Goal: Transaction & Acquisition: Obtain resource

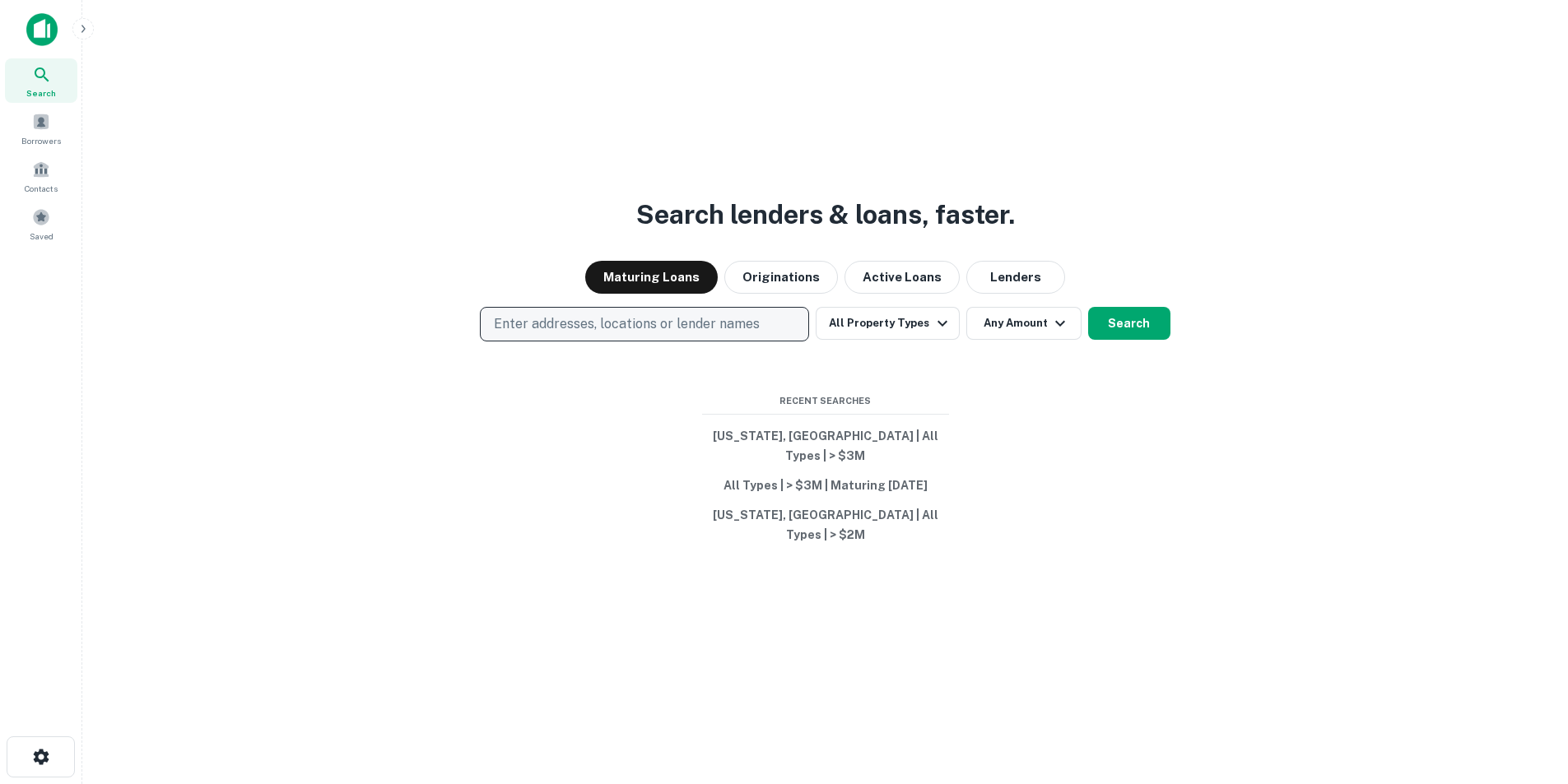
click at [733, 334] on p "Enter addresses, locations or lender names" at bounding box center [626, 324] width 266 height 20
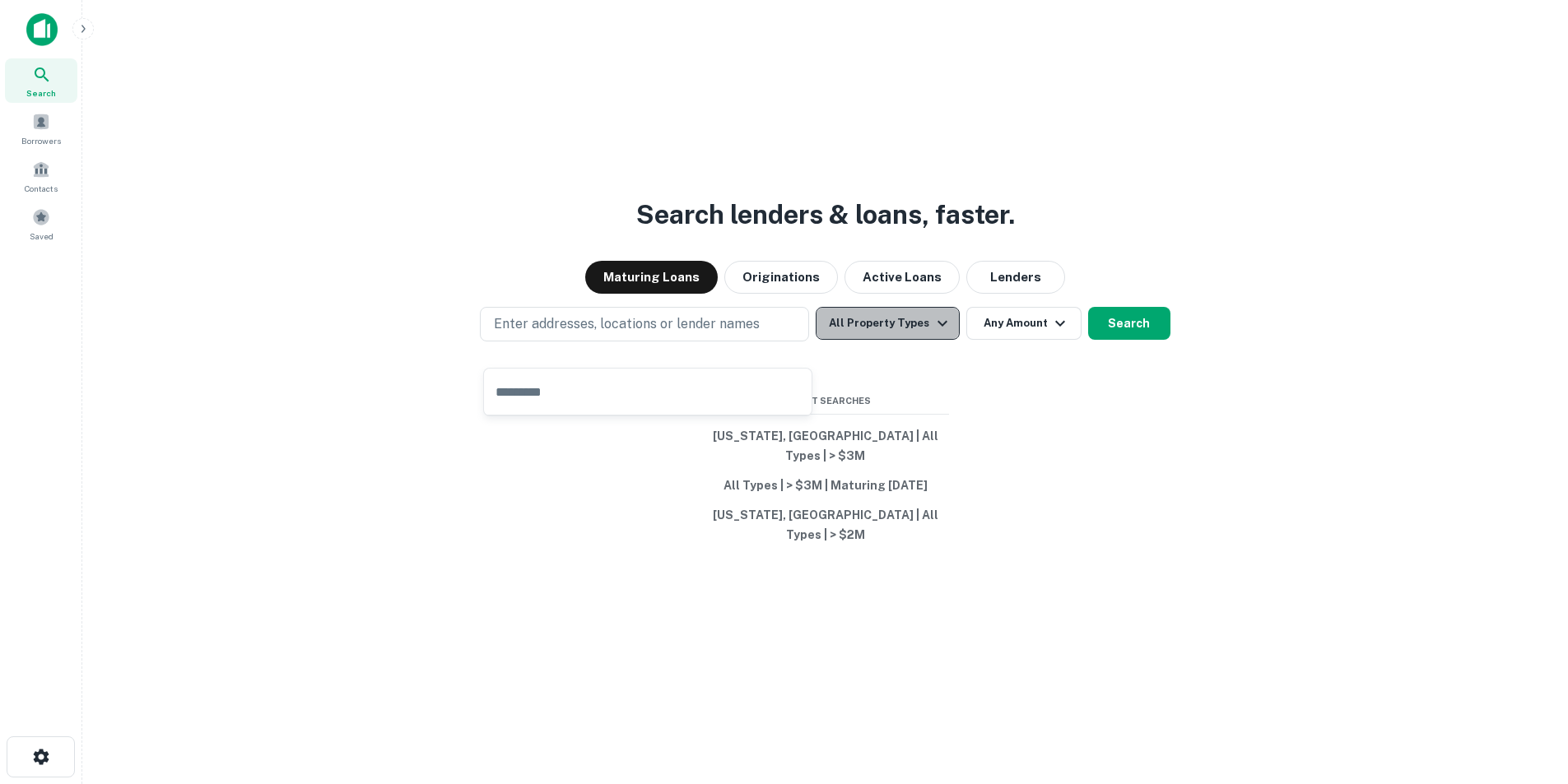
click at [894, 339] on button "All Property Types" at bounding box center [886, 323] width 143 height 33
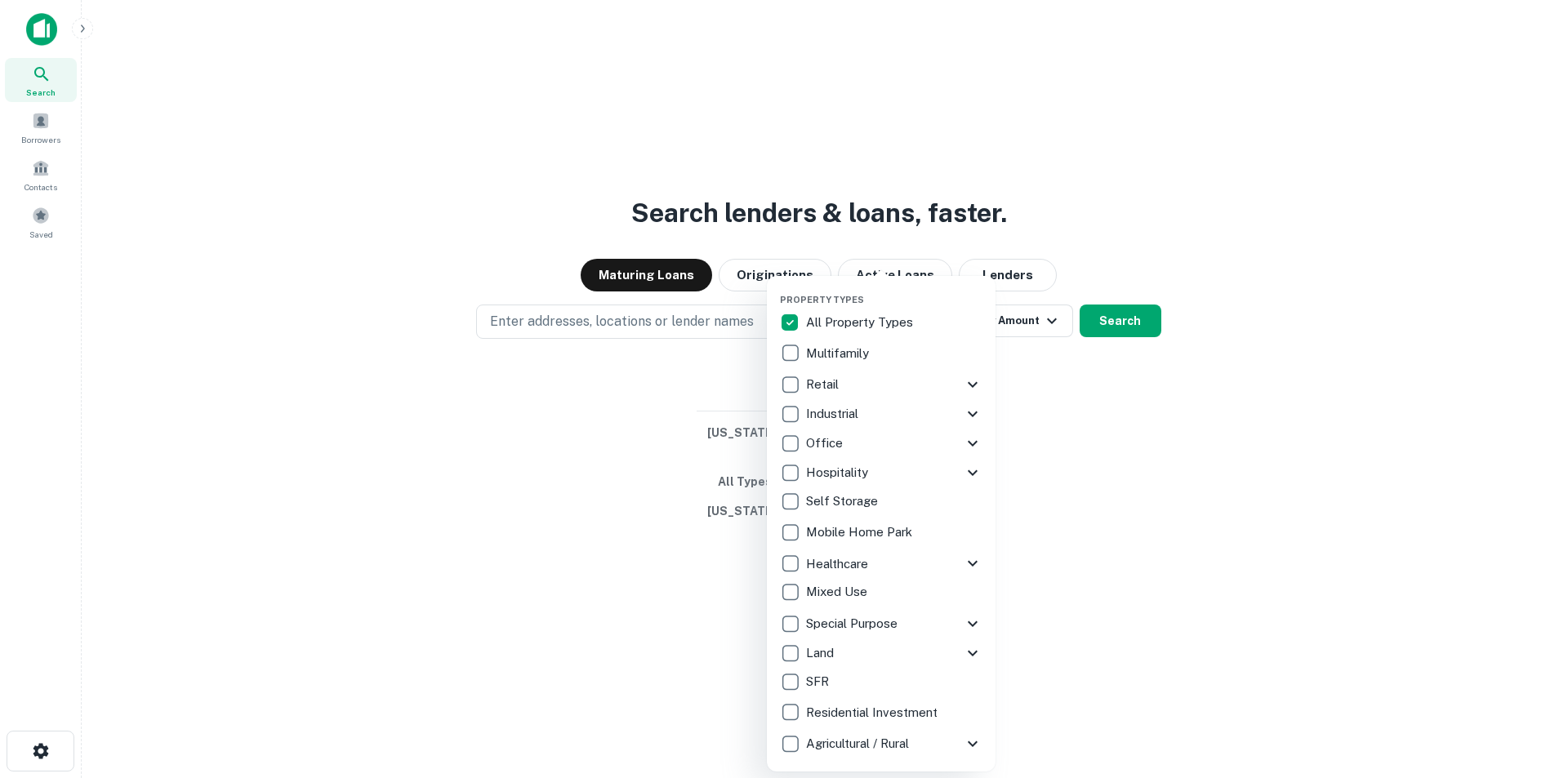
click at [544, 399] on div at bounding box center [784, 389] width 1568 height 778
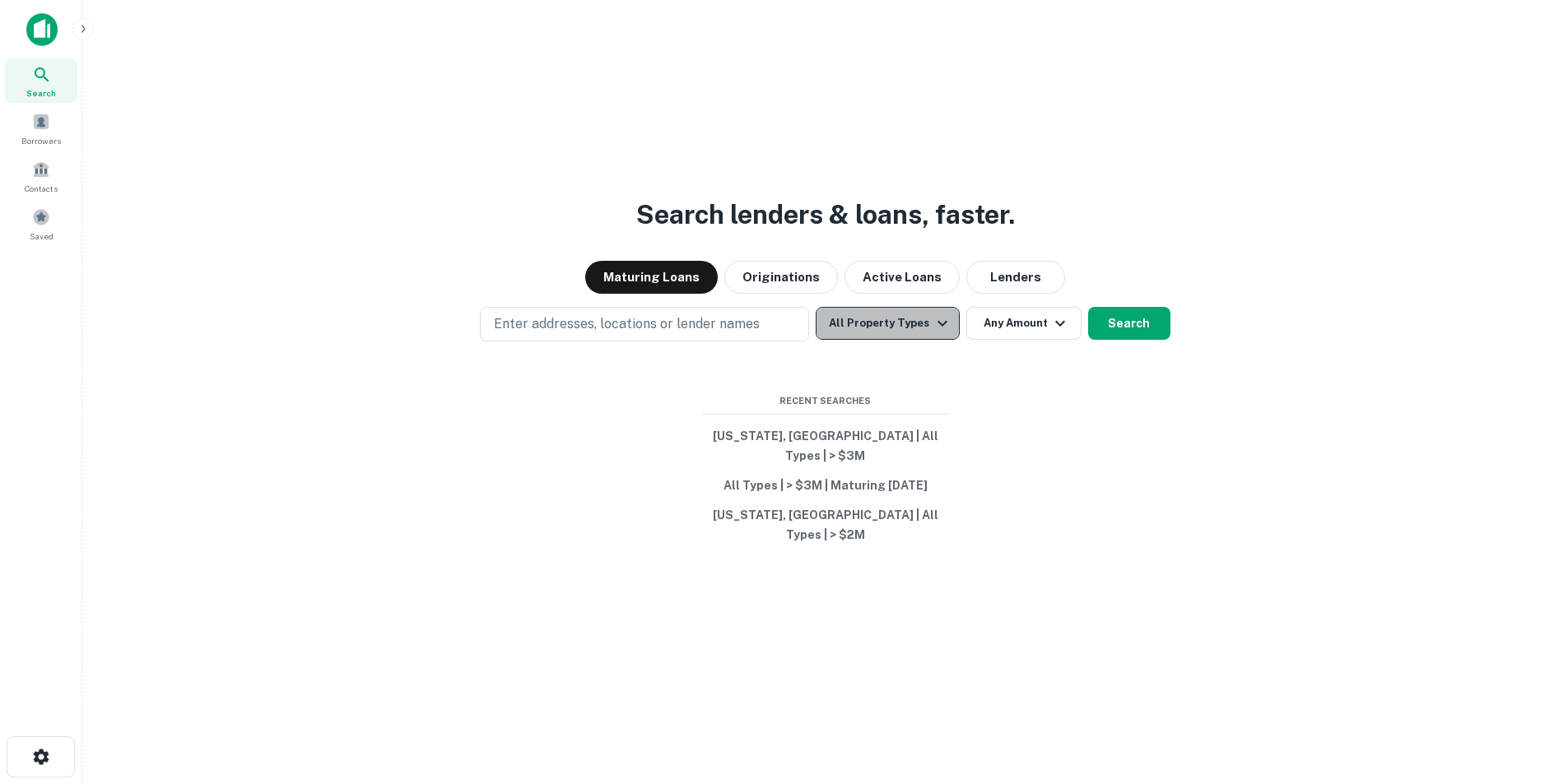
click at [919, 334] on button "All Property Types" at bounding box center [886, 323] width 143 height 33
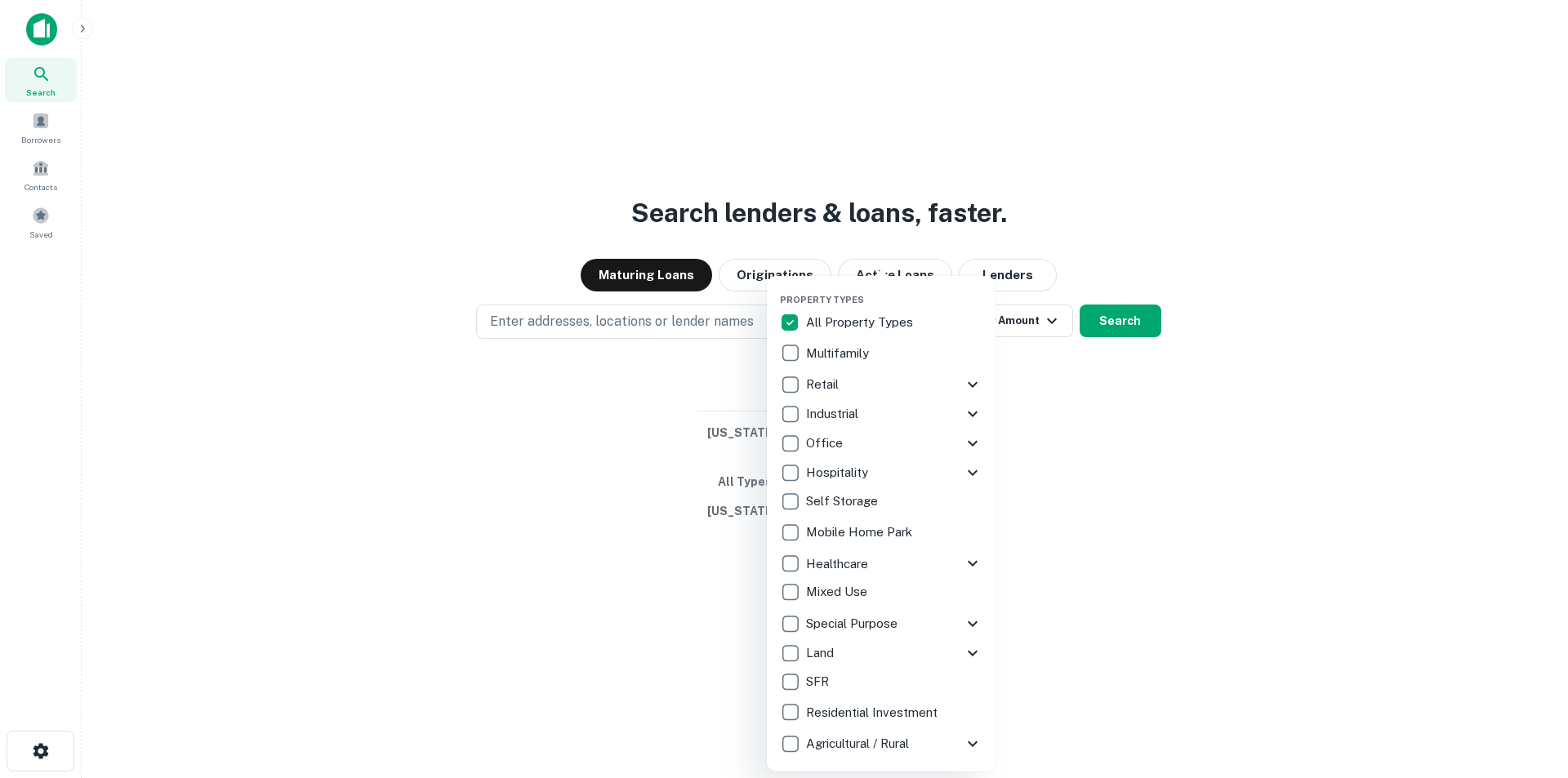
click at [821, 351] on p "Multifamily" at bounding box center [839, 353] width 67 height 20
click at [1077, 384] on div at bounding box center [784, 389] width 1568 height 778
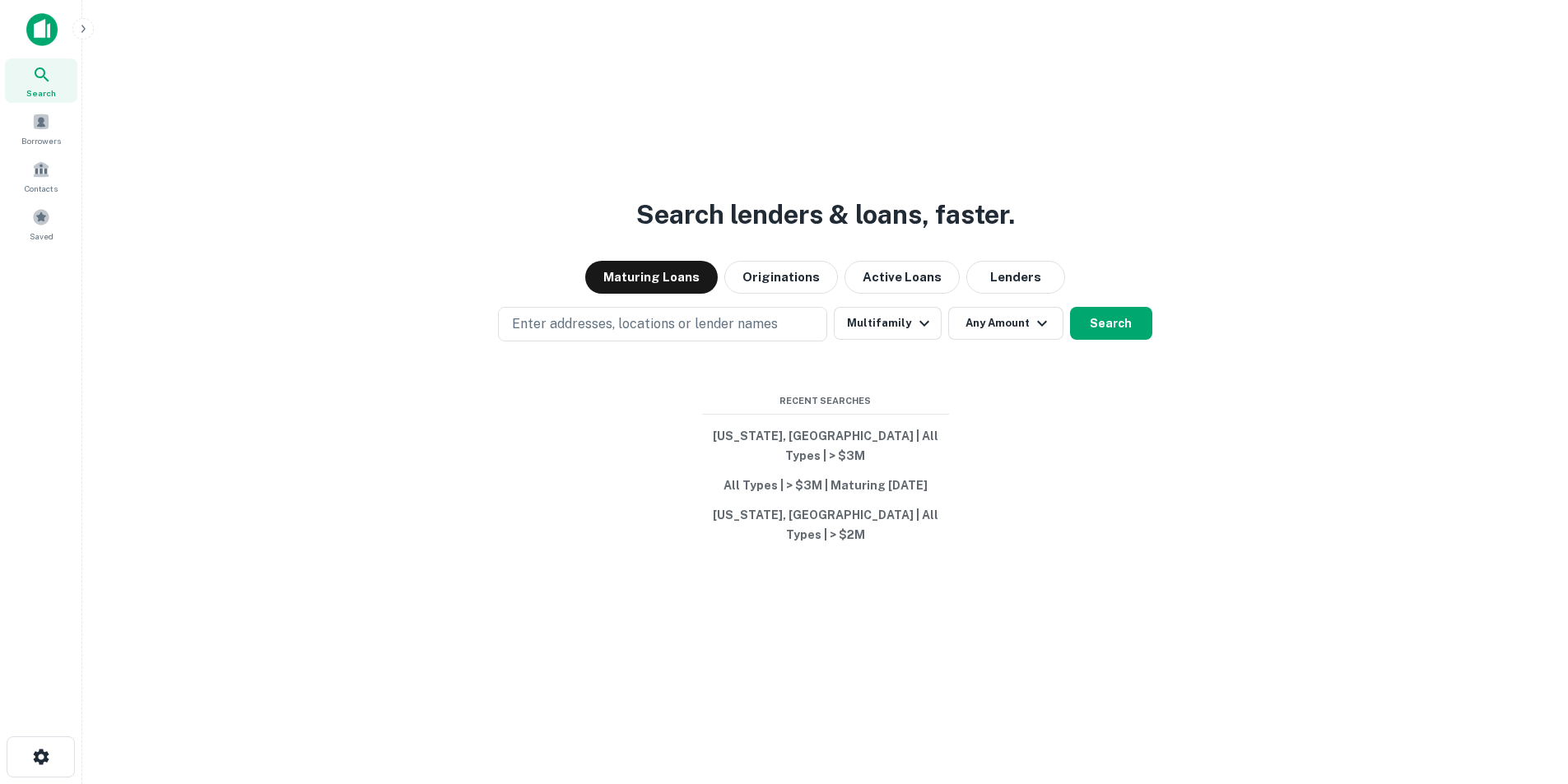
click at [921, 364] on div "Search lenders & loans, faster. Maturing Loans Originations Active Loans Lender…" at bounding box center [826, 431] width 1460 height 784
click at [724, 334] on p "Enter addresses, locations or lender names" at bounding box center [644, 324] width 266 height 20
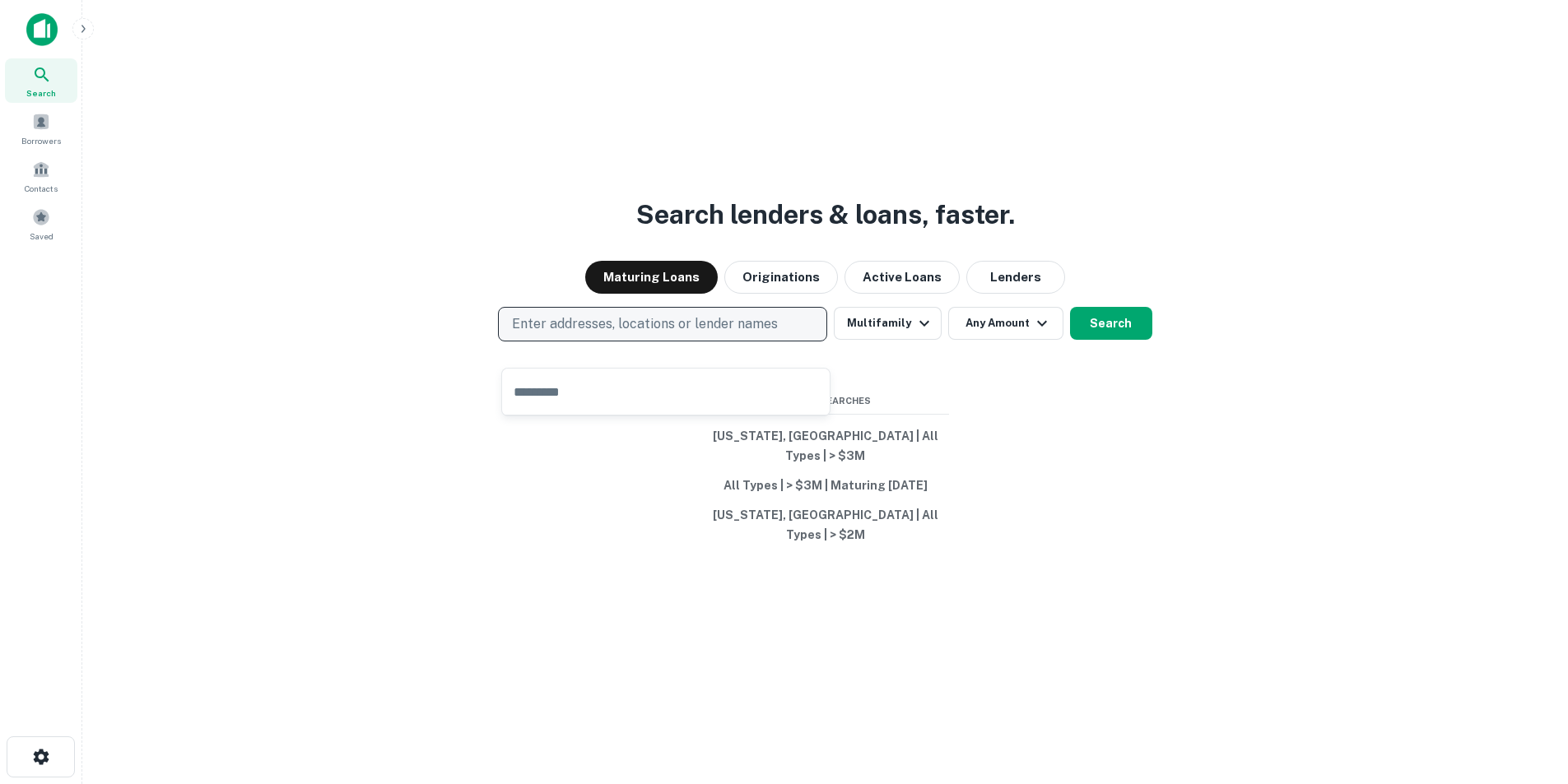
type input "**********"
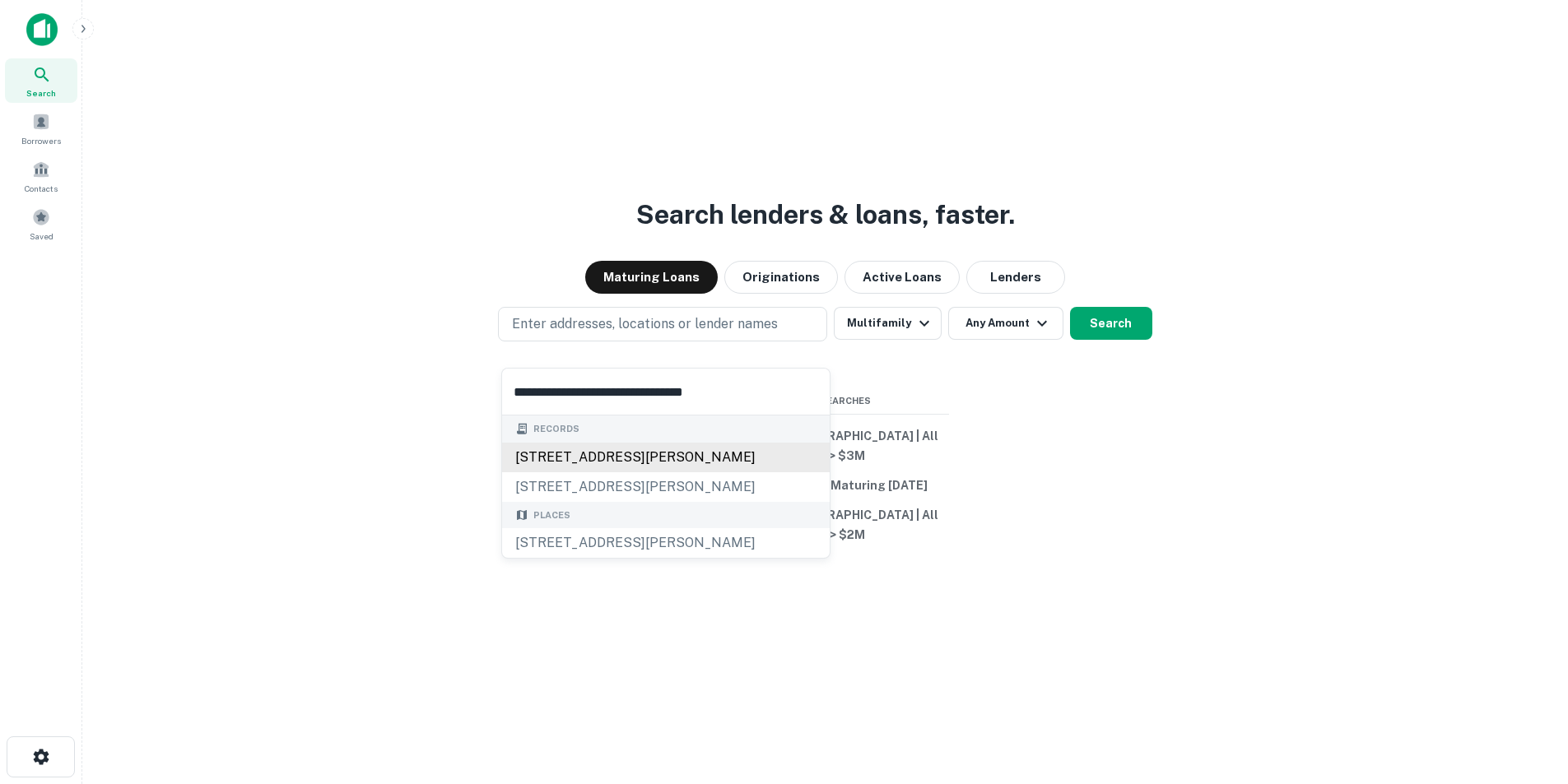
click at [676, 448] on div "1917 w howard st, chicago, il, 60626" at bounding box center [667, 457] width 328 height 30
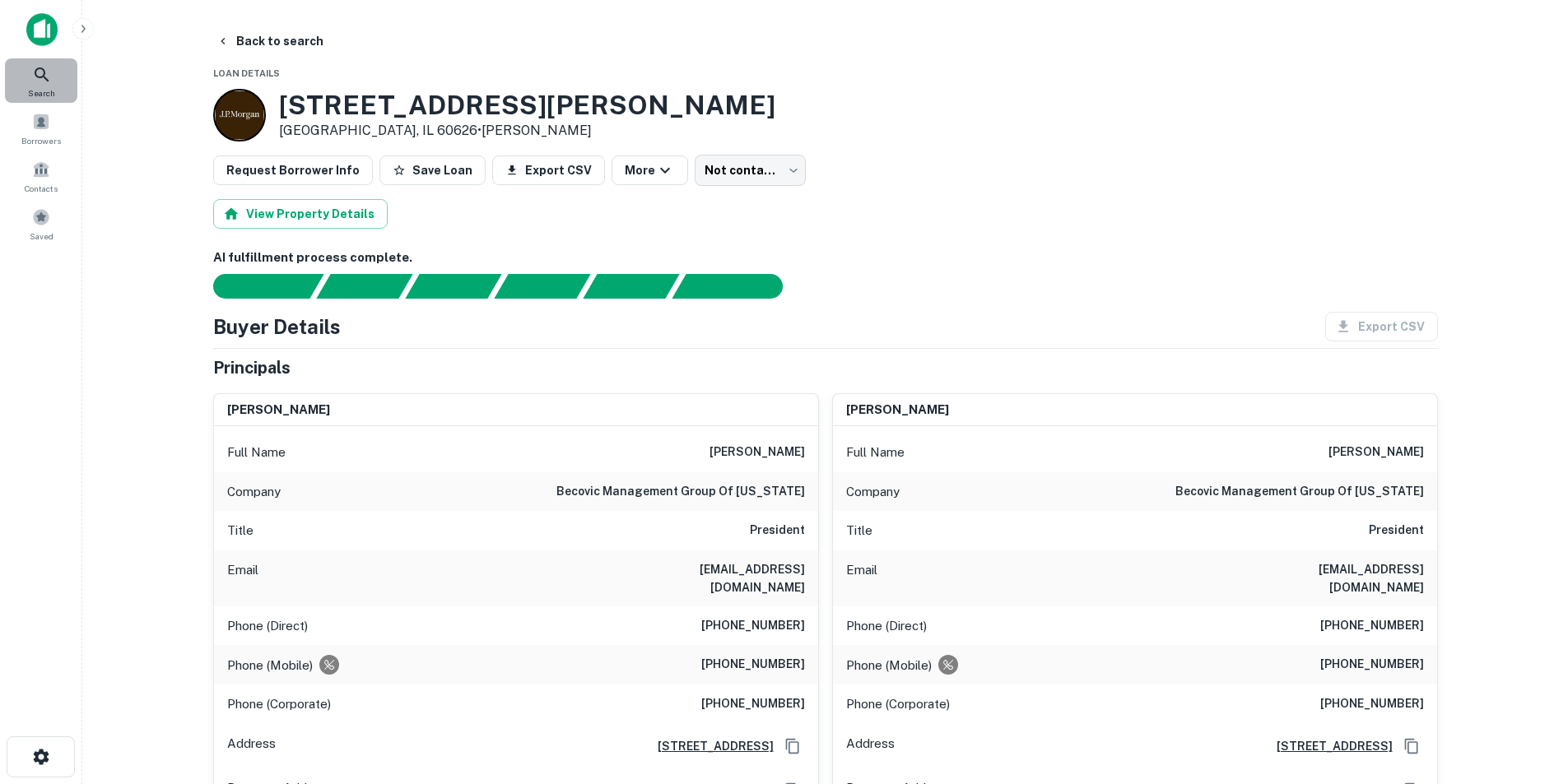
click at [48, 77] on icon at bounding box center [41, 75] width 20 height 20
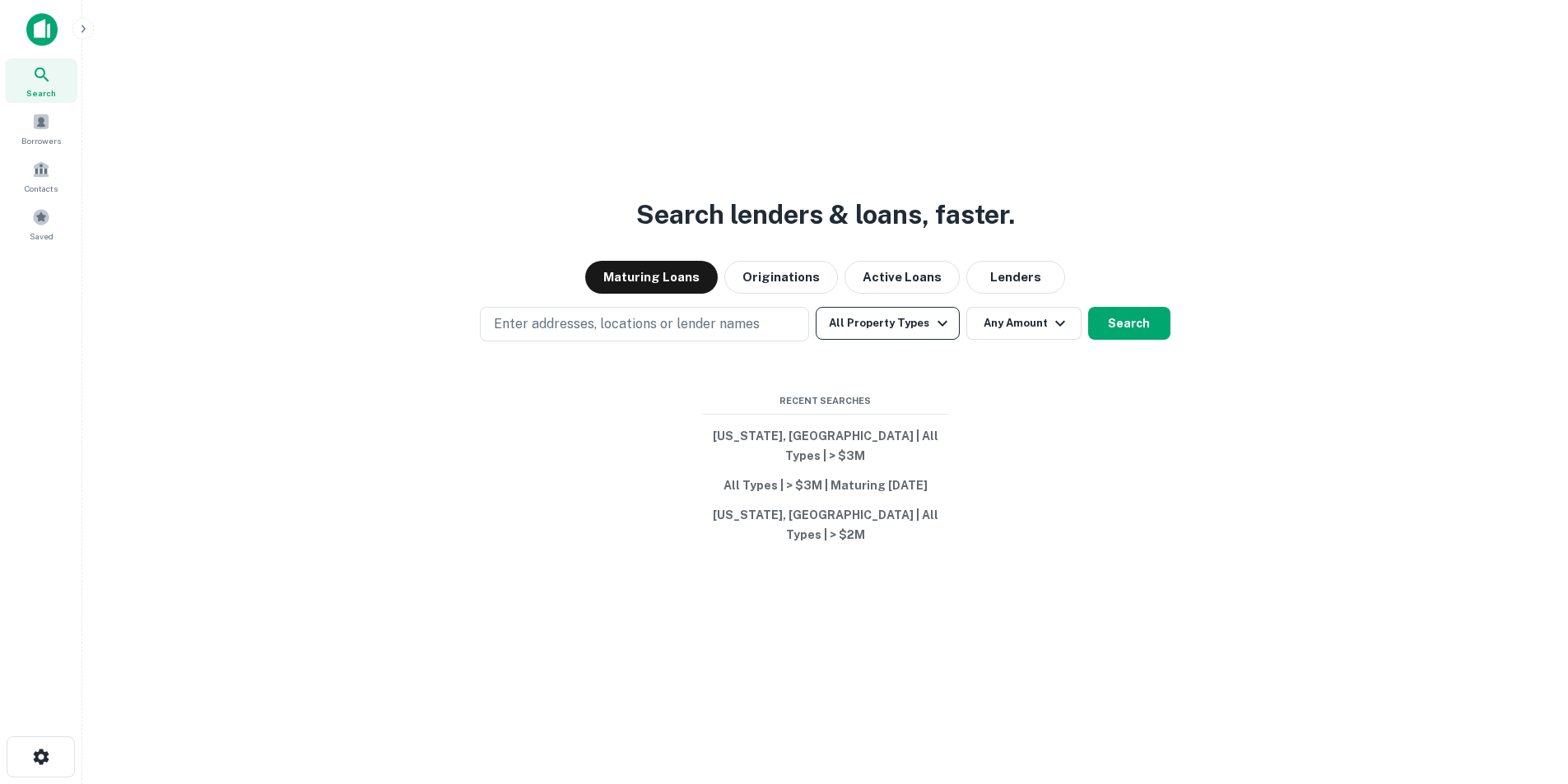
click at [904, 339] on button "All Property Types" at bounding box center [886, 323] width 143 height 33
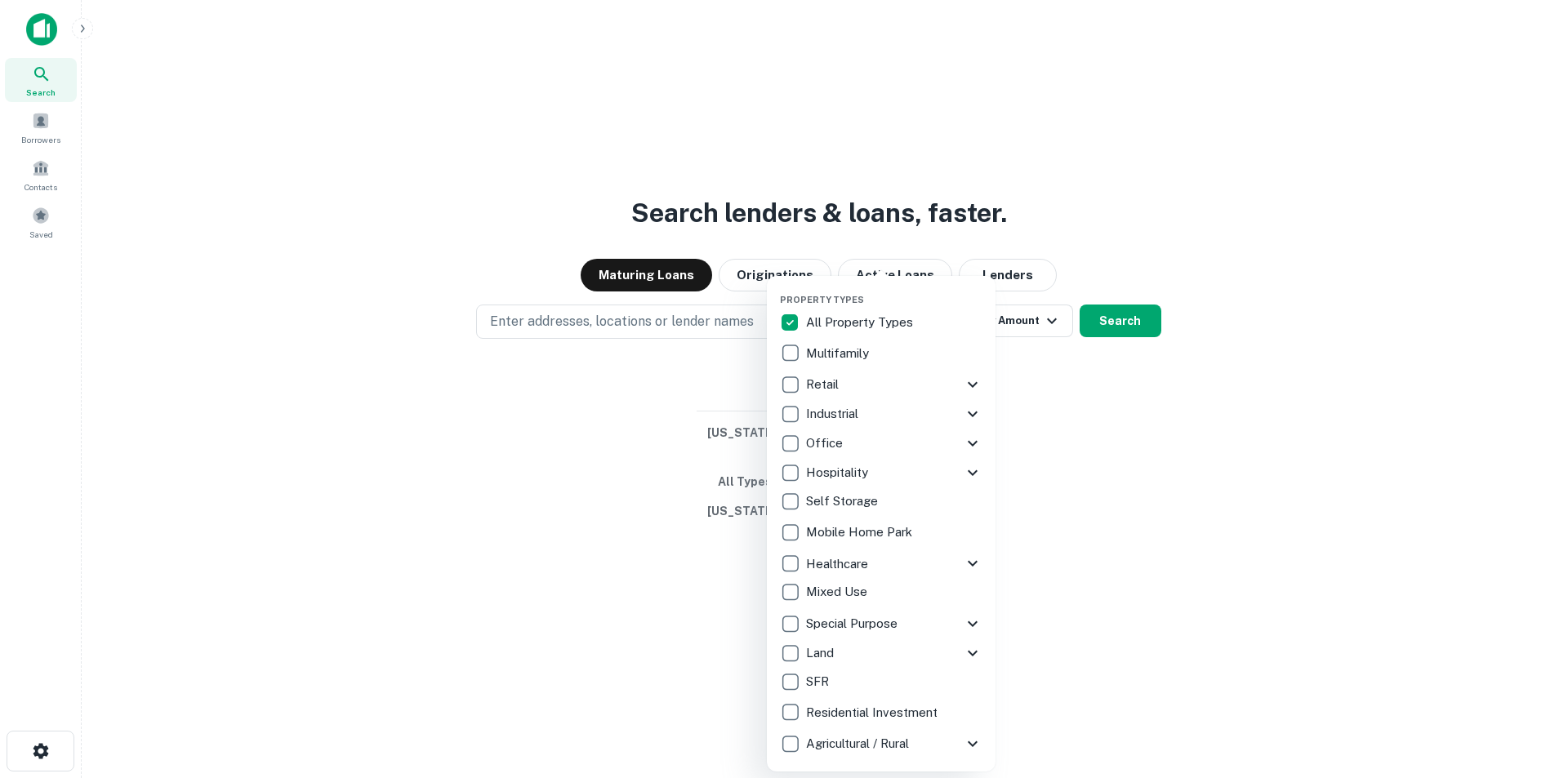
click at [831, 350] on p "Multifamily" at bounding box center [839, 353] width 67 height 20
click at [830, 379] on p "Retail" at bounding box center [824, 384] width 36 height 20
click at [986, 377] on div "Property Types All Property Types Multifamily Retail Storefront Auto Shop Bar S…" at bounding box center [880, 523] width 228 height 496
click at [976, 381] on icon at bounding box center [971, 384] width 20 height 20
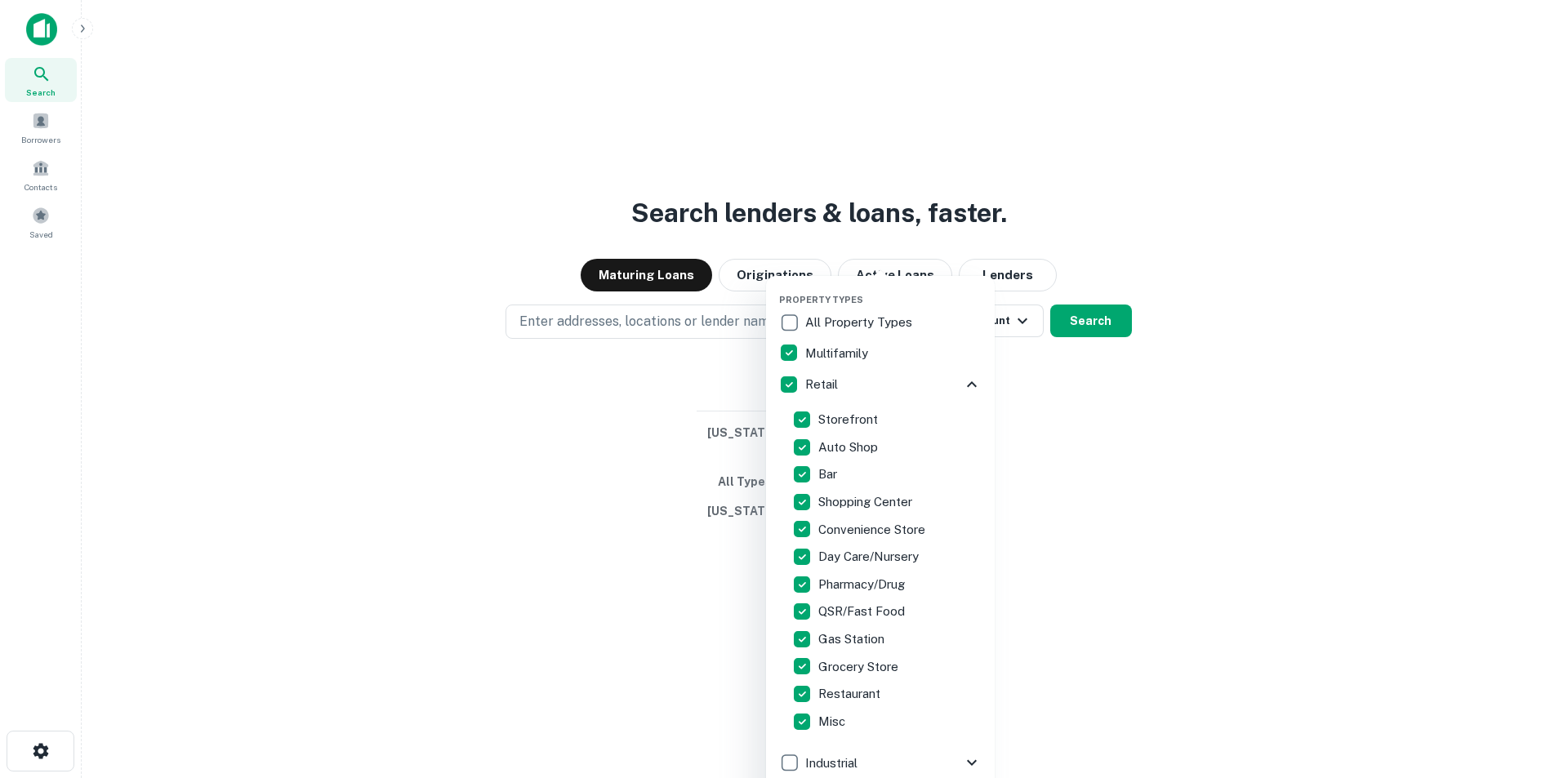
scroll to position [82, 0]
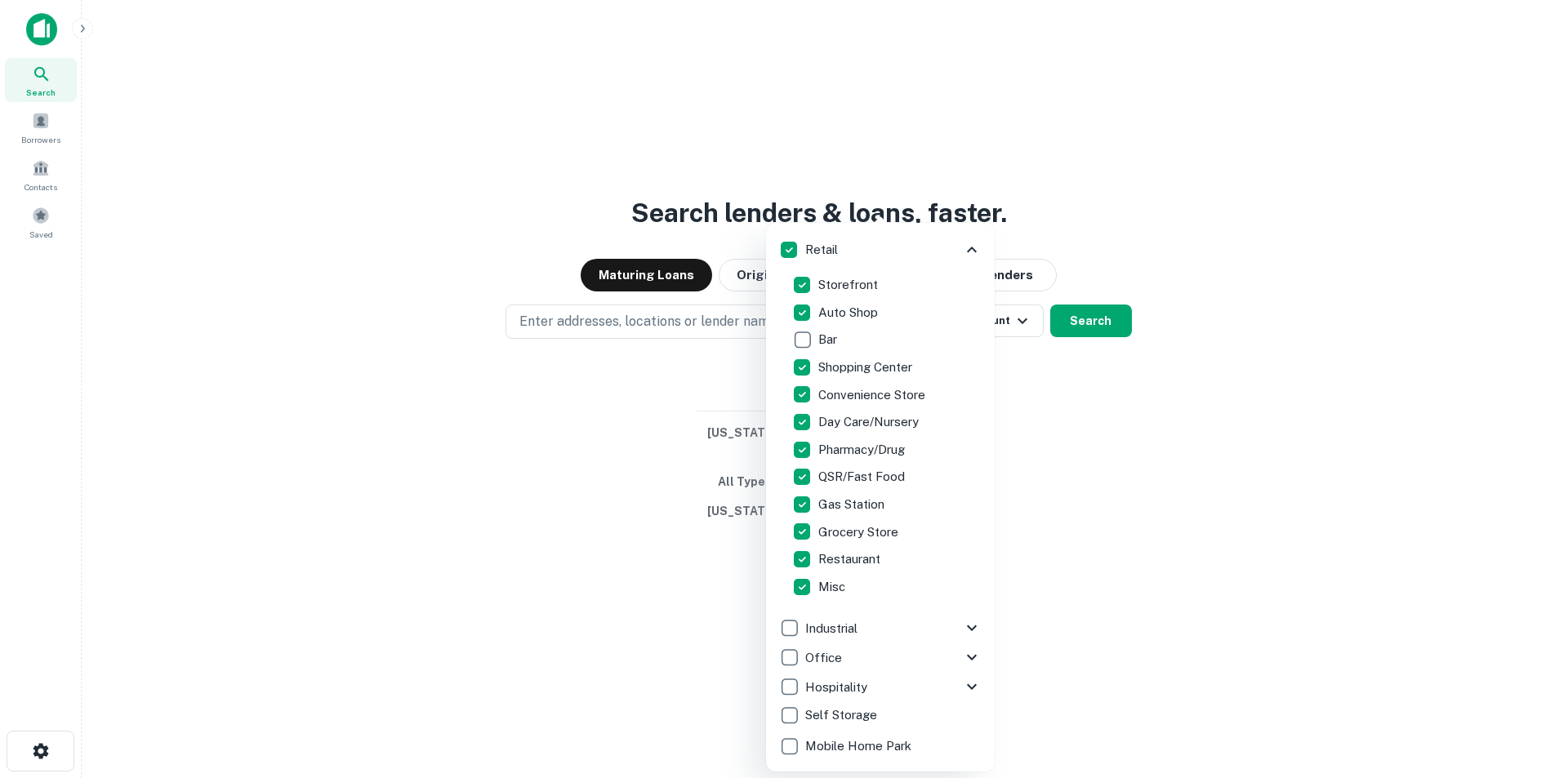
click at [850, 559] on p "Restaurant" at bounding box center [851, 559] width 66 height 20
click at [867, 504] on p "Gas Station" at bounding box center [853, 504] width 69 height 20
click at [847, 475] on p "QSR/Fast Food" at bounding box center [863, 477] width 89 height 20
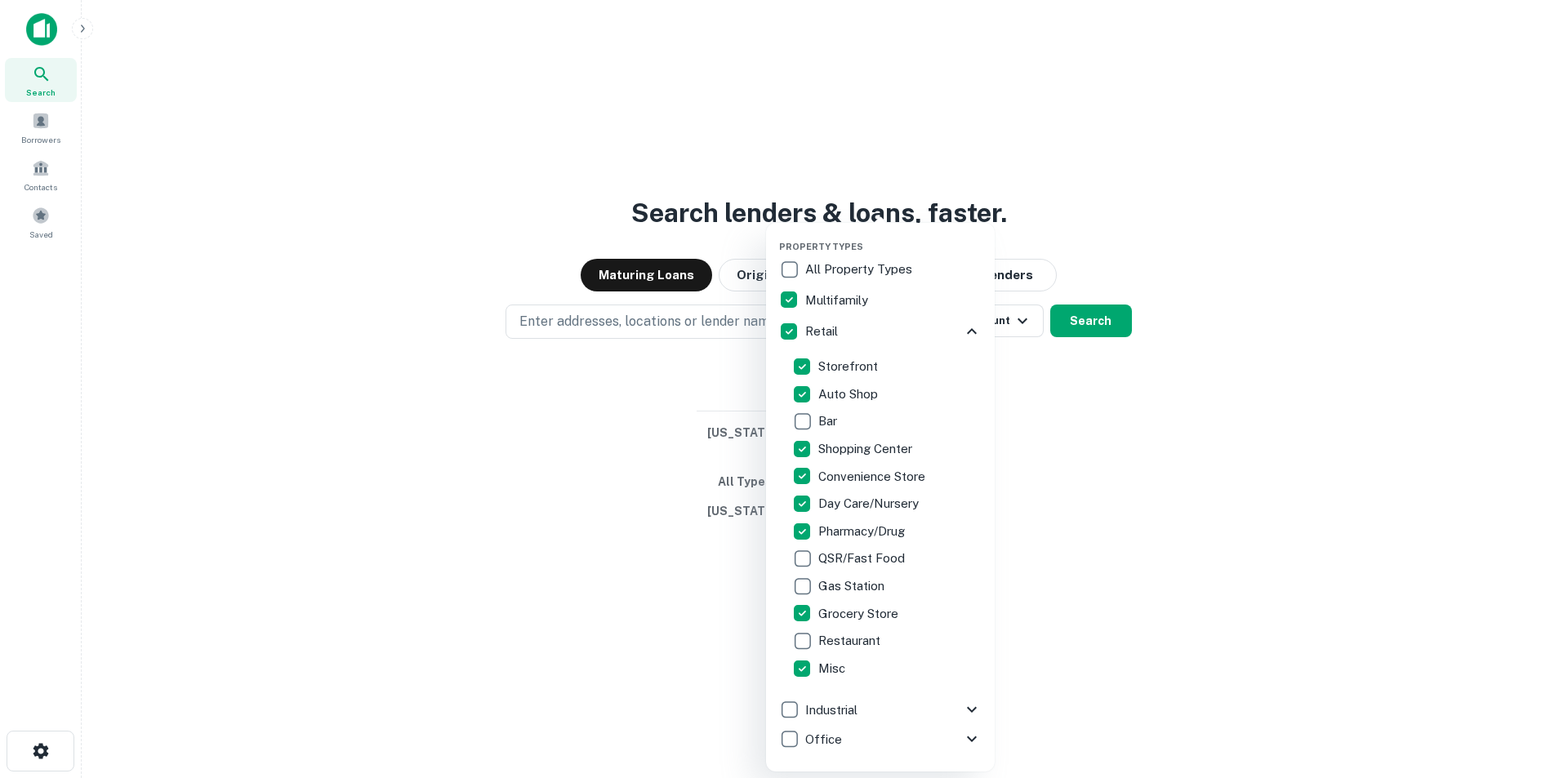
click at [963, 331] on icon at bounding box center [971, 331] width 20 height 20
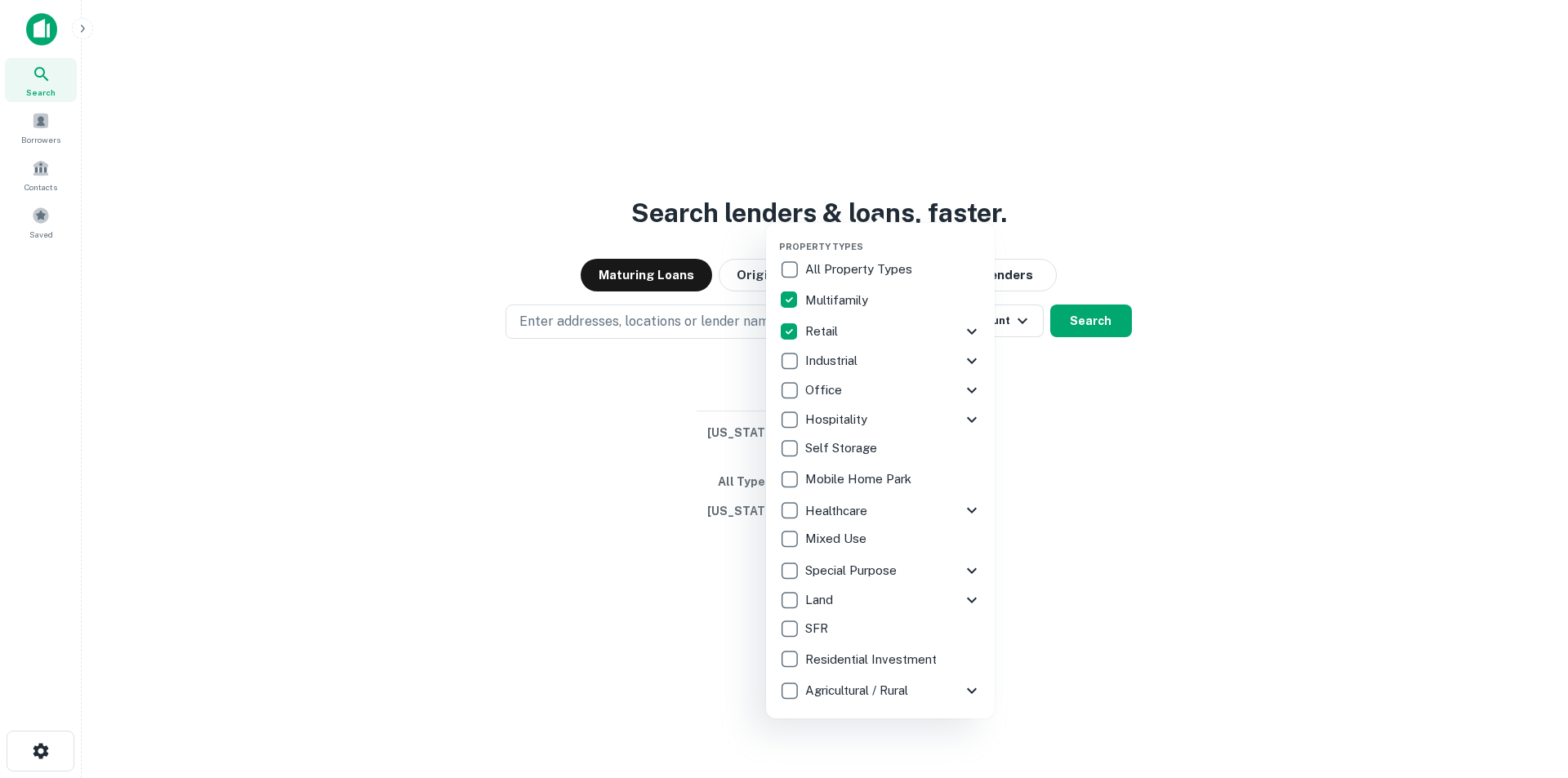
click at [972, 361] on icon at bounding box center [971, 361] width 10 height 6
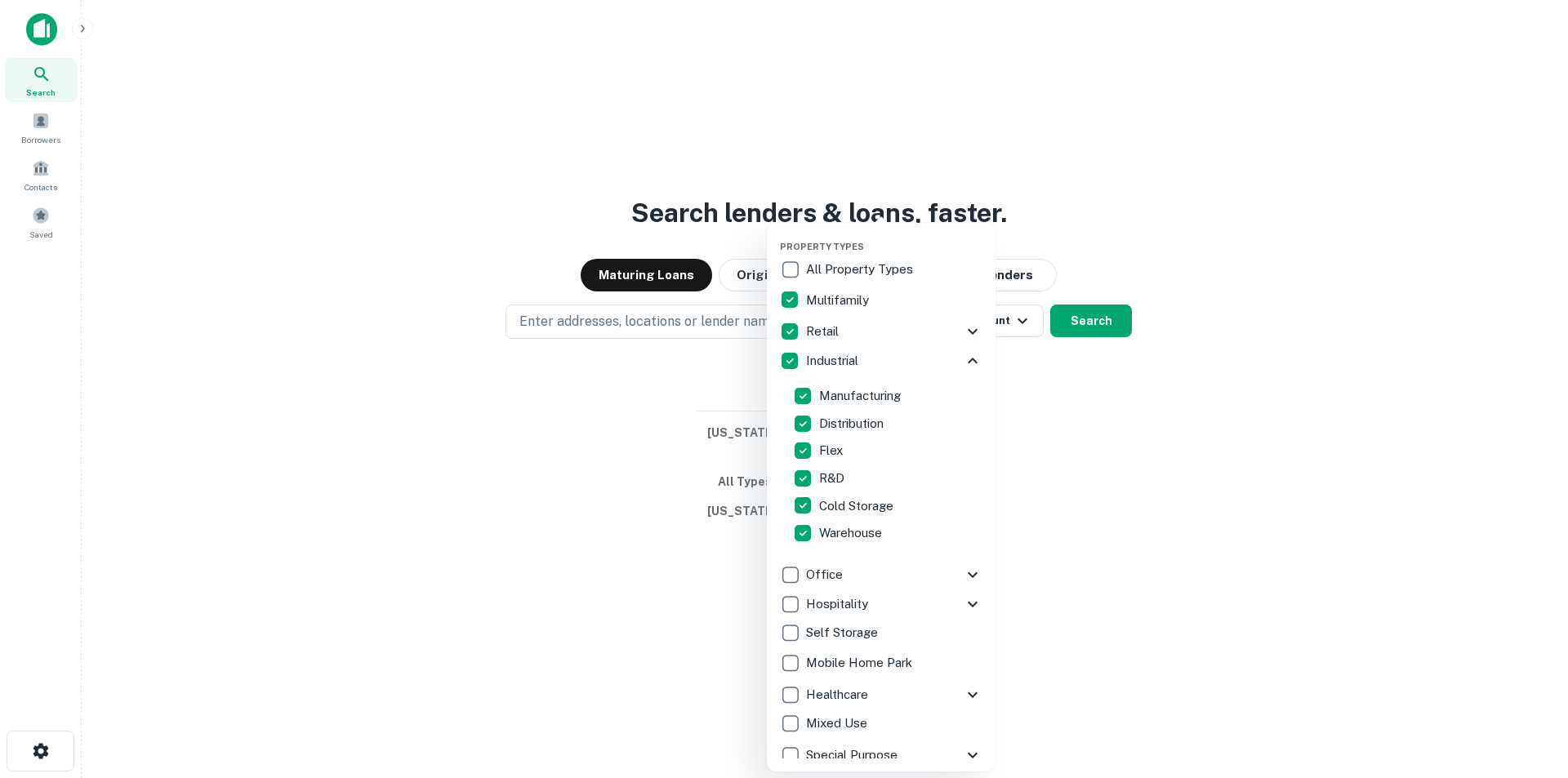
click at [968, 360] on icon at bounding box center [972, 360] width 10 height 6
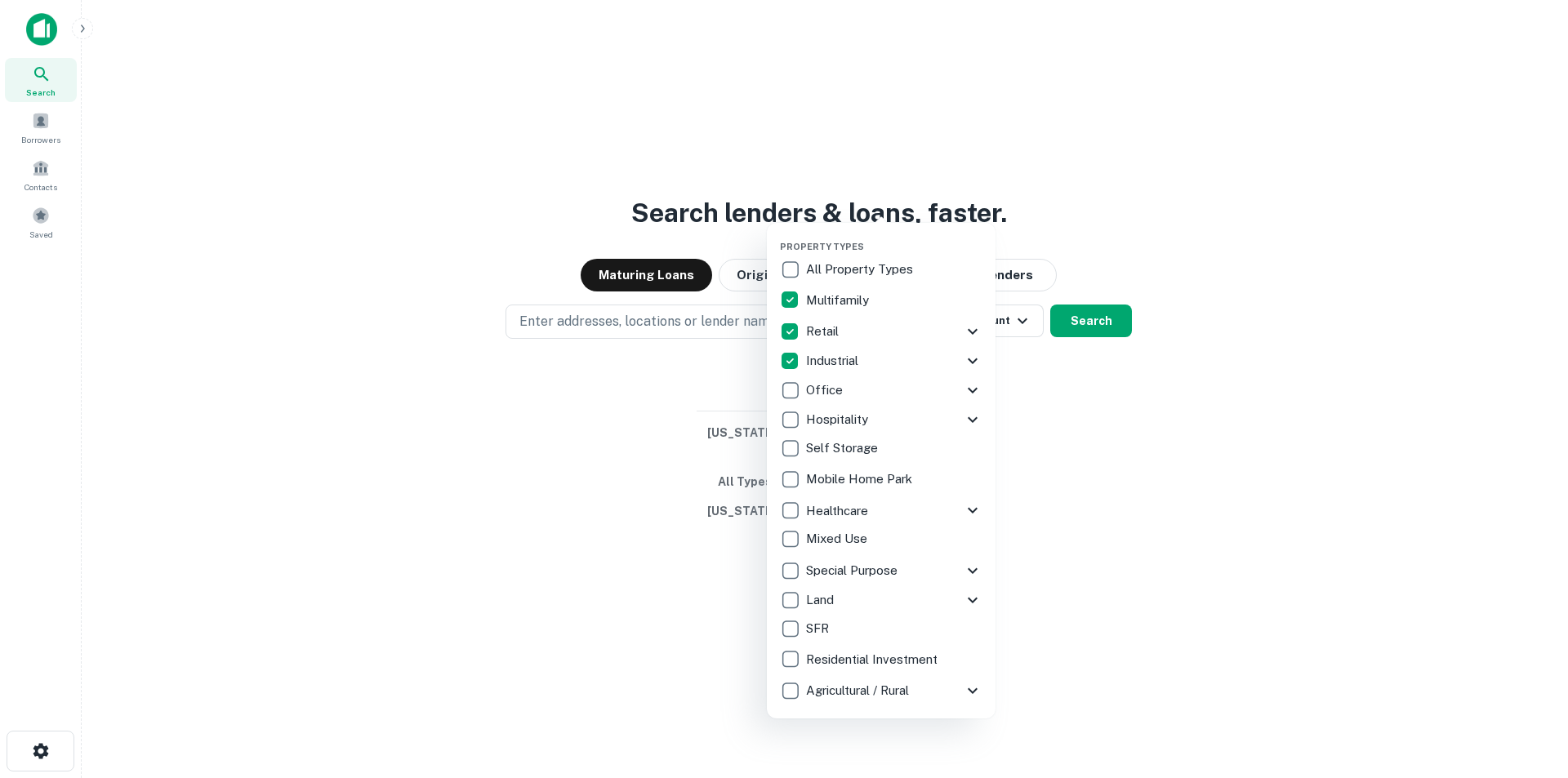
click at [976, 391] on icon at bounding box center [972, 390] width 20 height 20
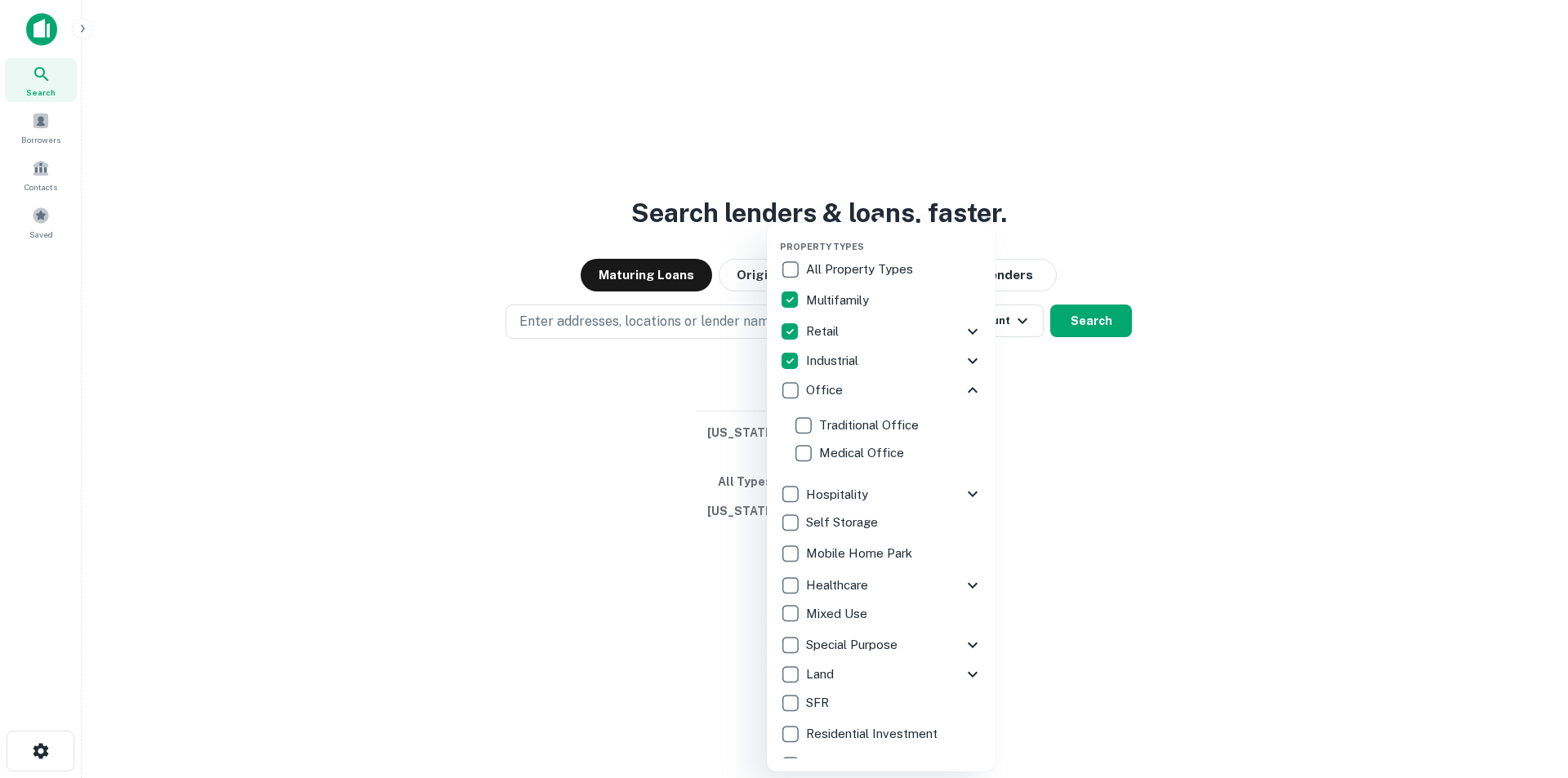
click at [965, 391] on icon at bounding box center [972, 390] width 20 height 20
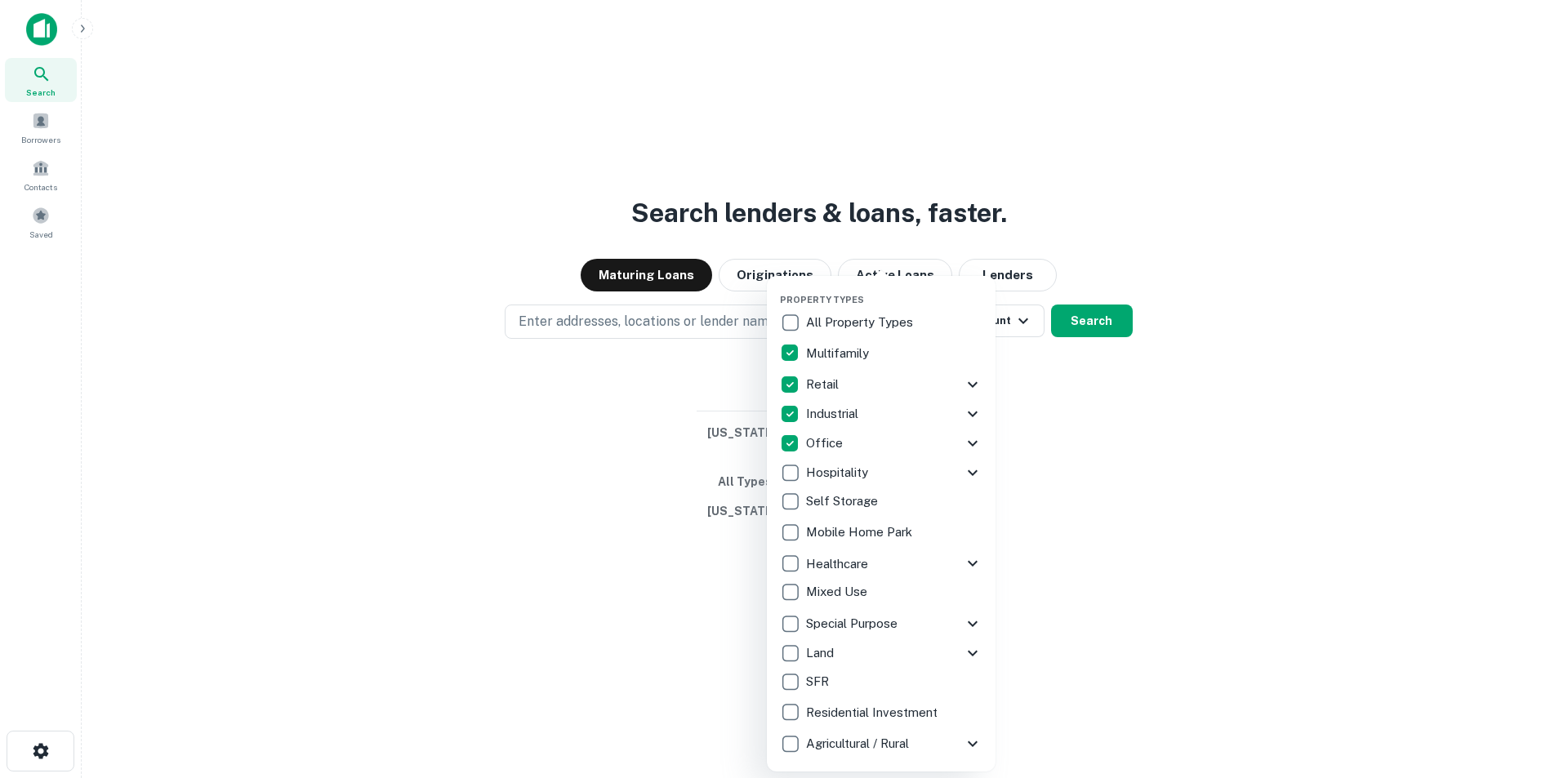
click at [975, 473] on icon at bounding box center [972, 473] width 10 height 6
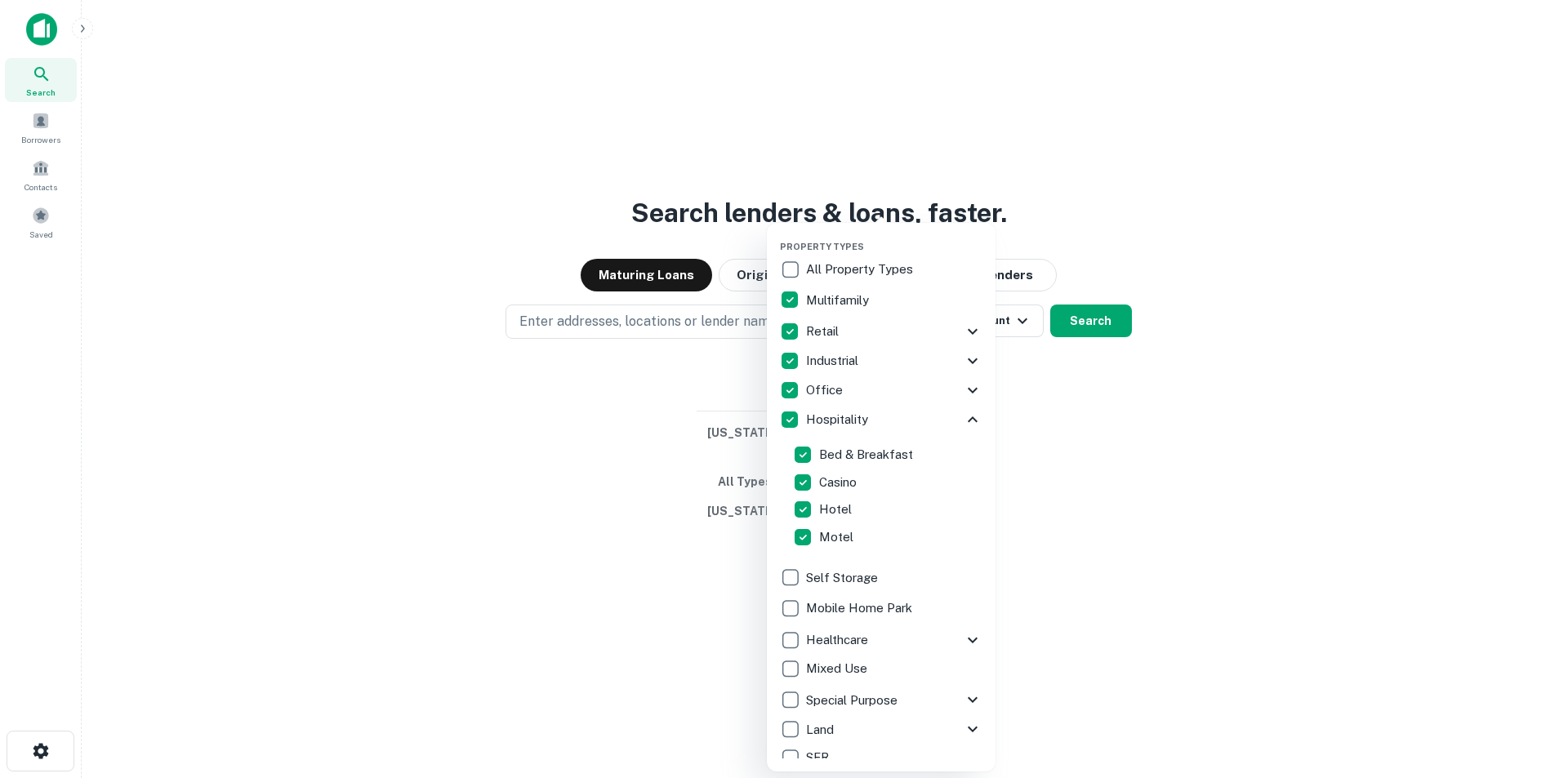
click at [963, 417] on icon at bounding box center [972, 419] width 20 height 20
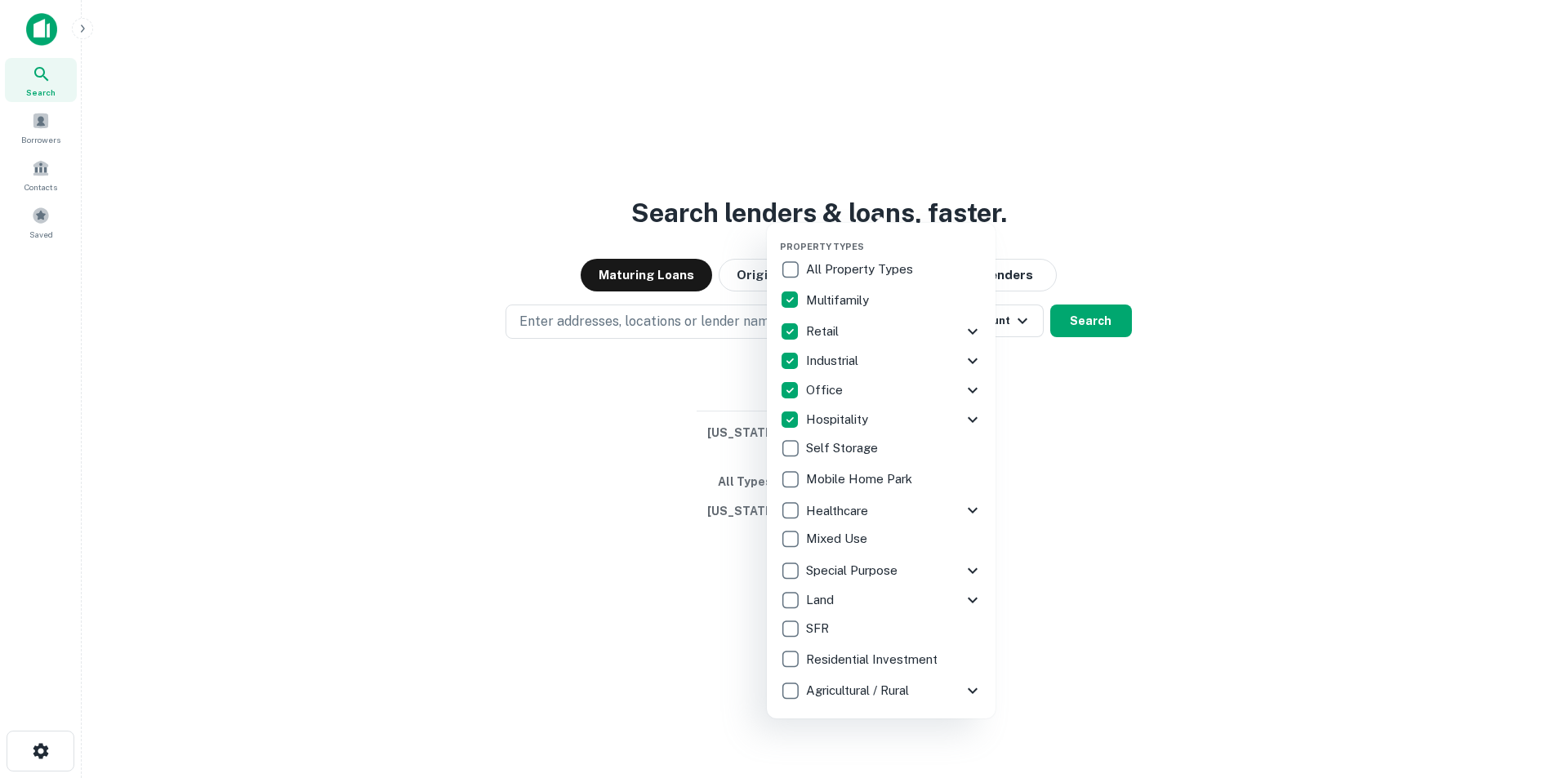
click at [1096, 404] on div at bounding box center [784, 389] width 1568 height 778
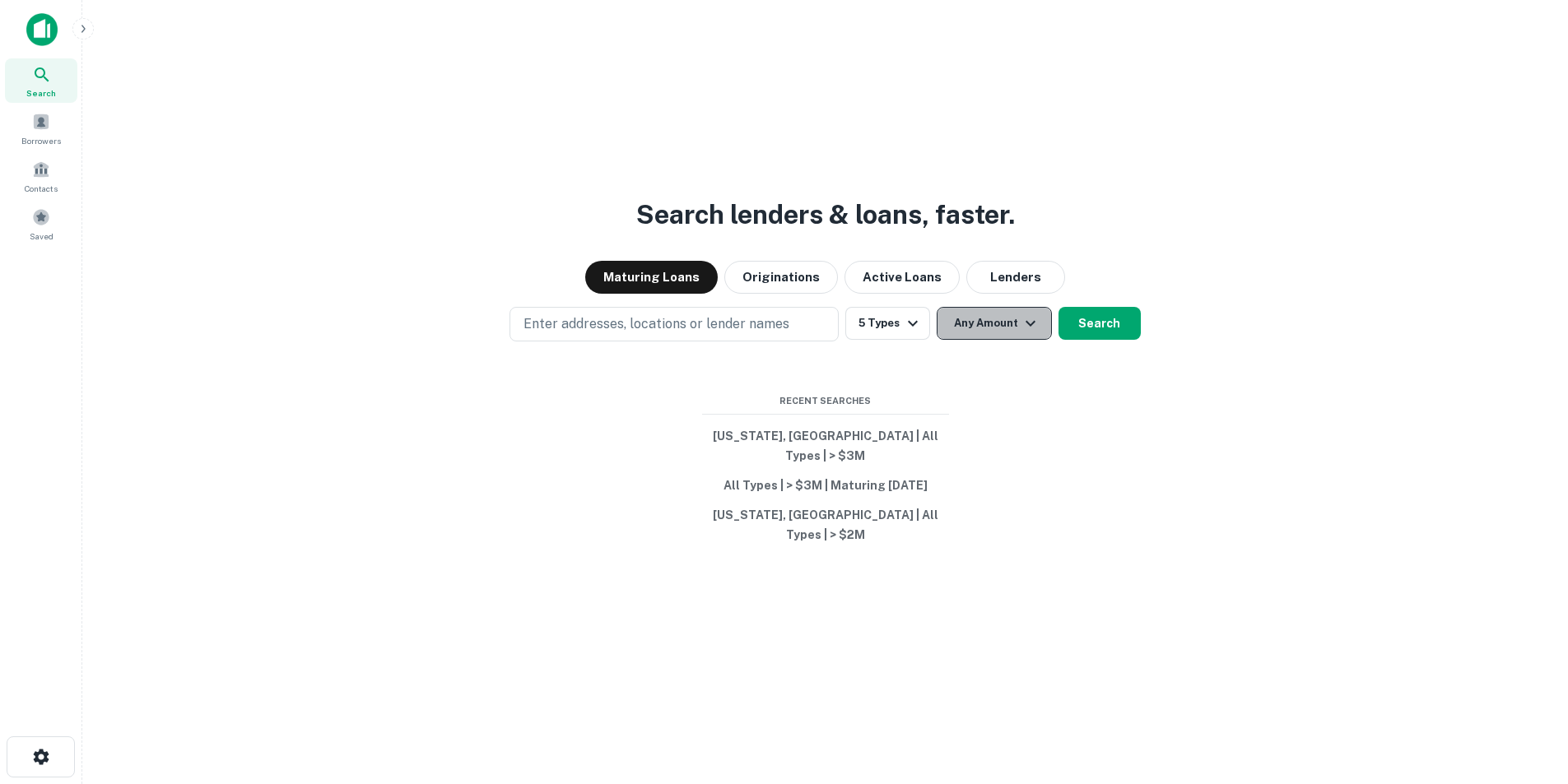
click at [975, 334] on button "Any Amount" at bounding box center [995, 323] width 115 height 33
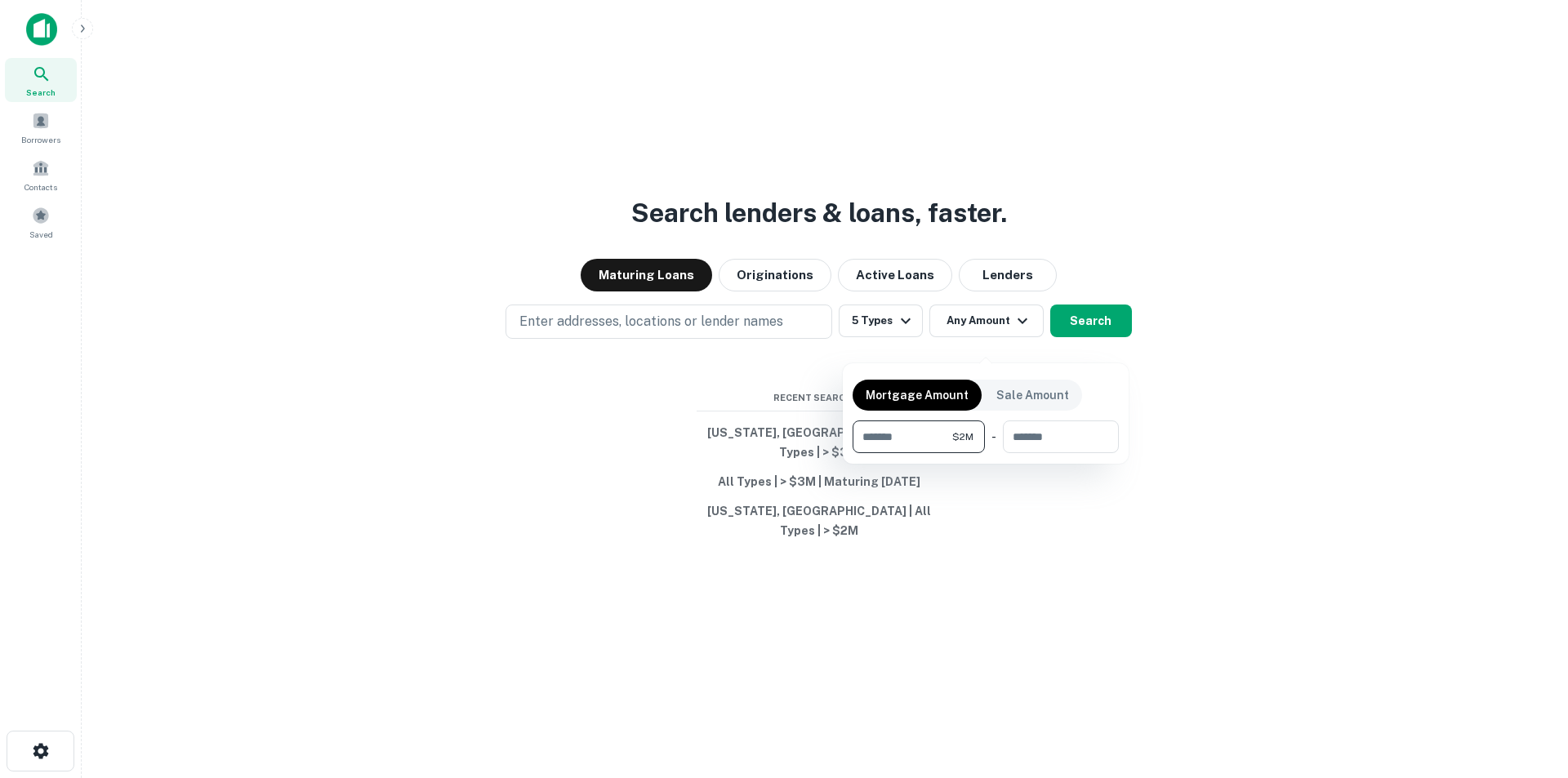
type input "*******"
click at [1097, 607] on div at bounding box center [784, 389] width 1568 height 778
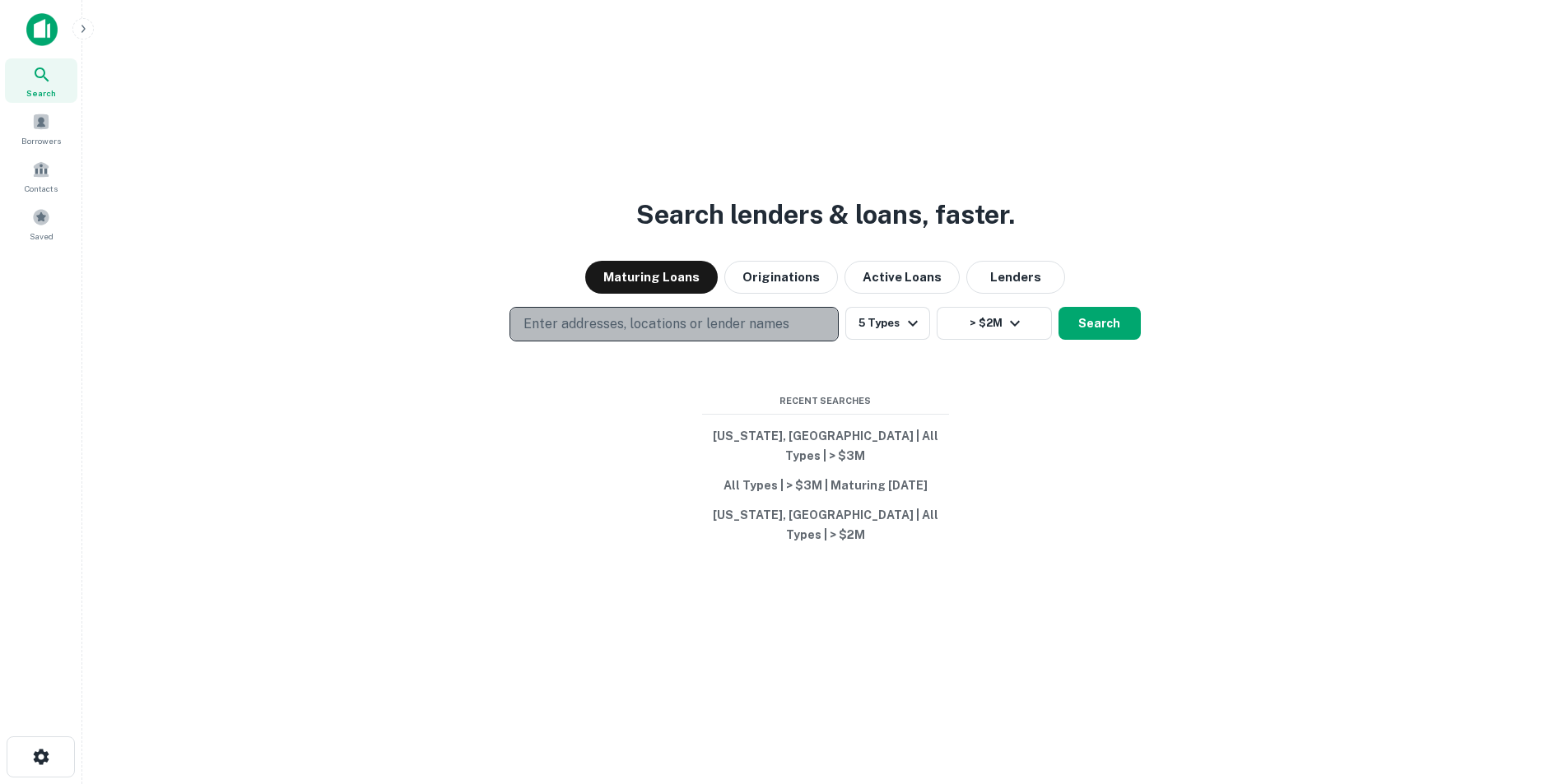
click at [738, 334] on p "Enter addresses, locations or lender names" at bounding box center [656, 324] width 266 height 20
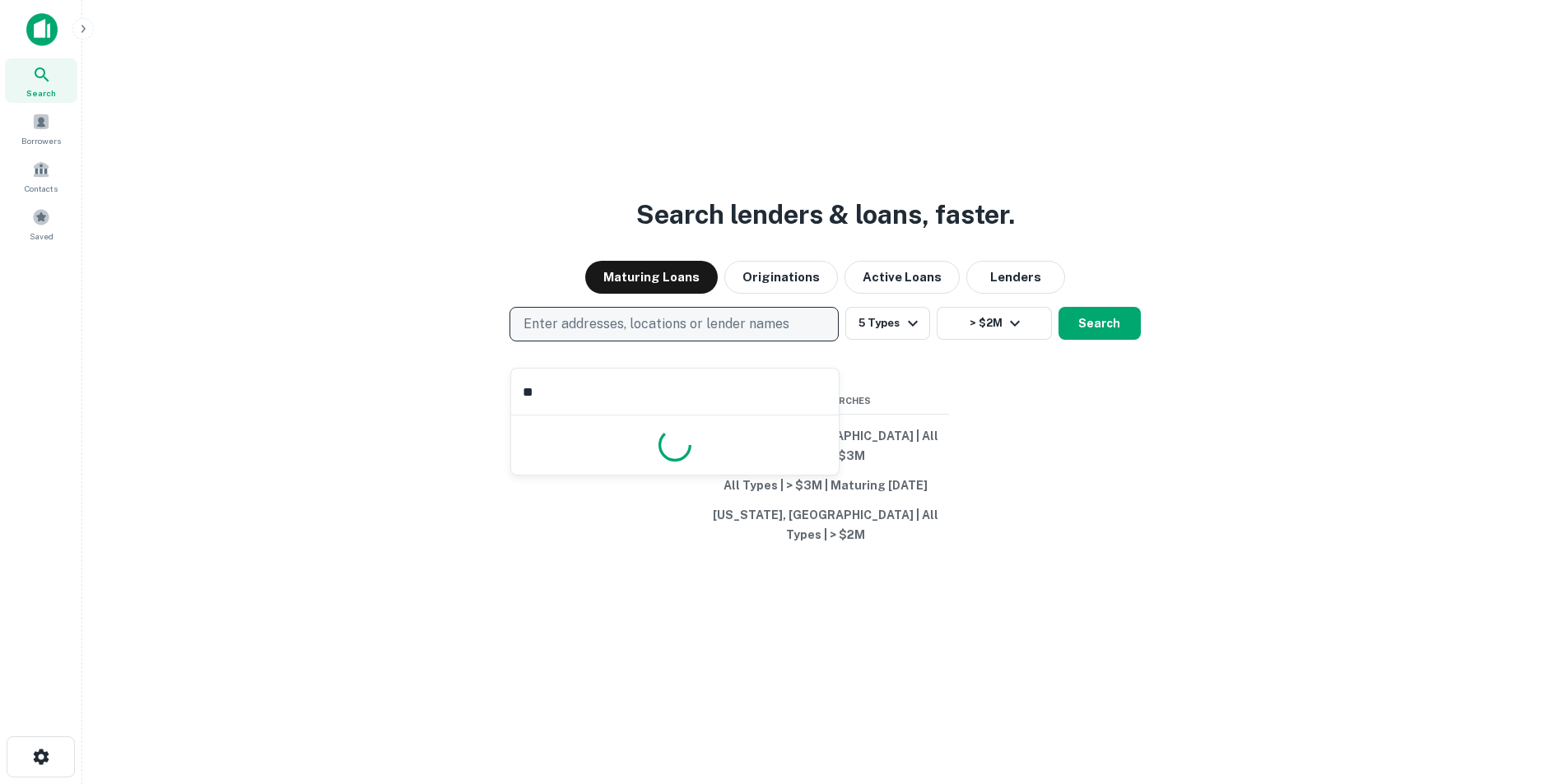
type input "***"
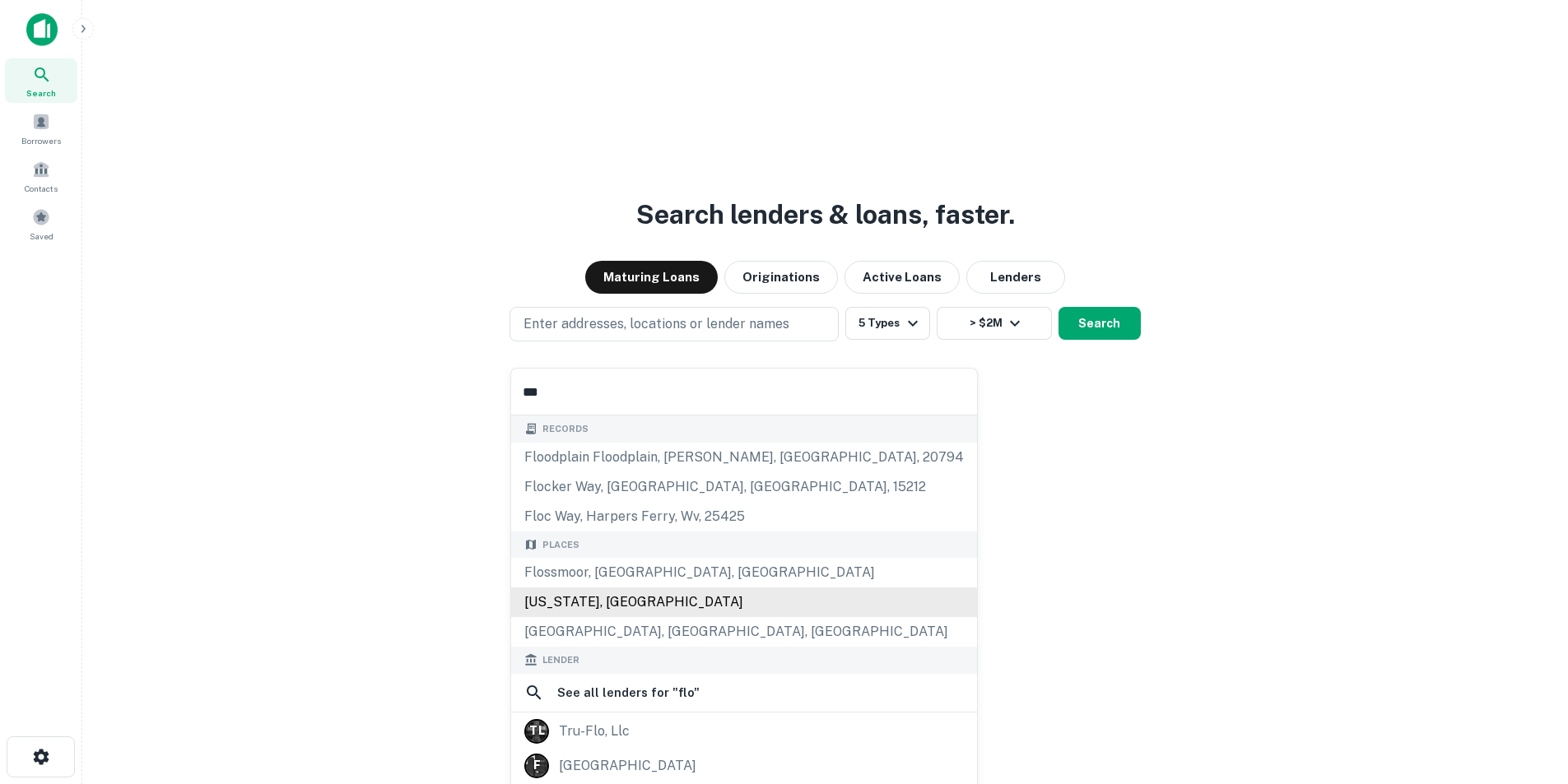
click at [715, 588] on div "Florida, USA" at bounding box center [744, 602] width 466 height 30
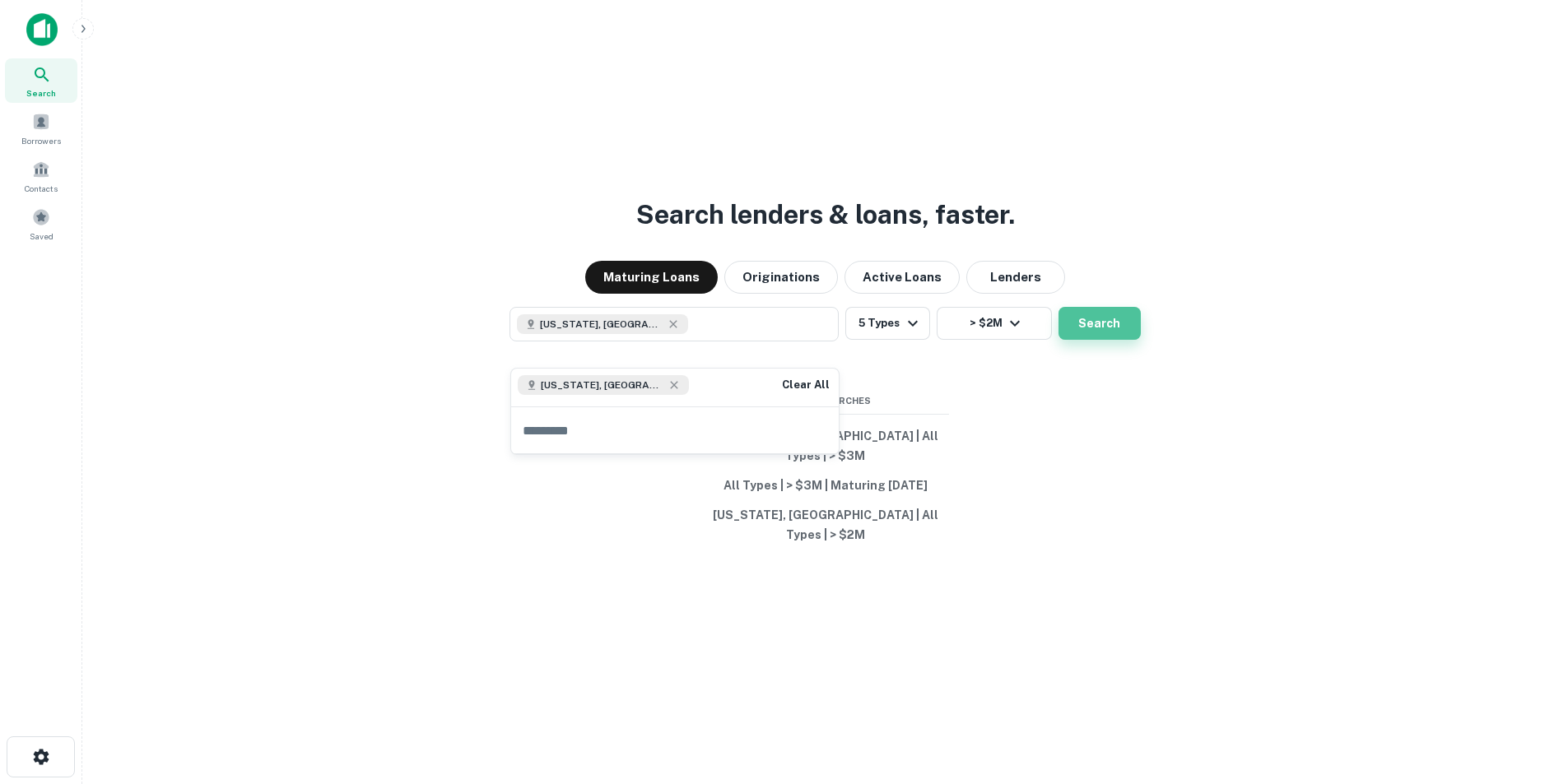
click at [1103, 339] on button "Search" at bounding box center [1100, 323] width 82 height 33
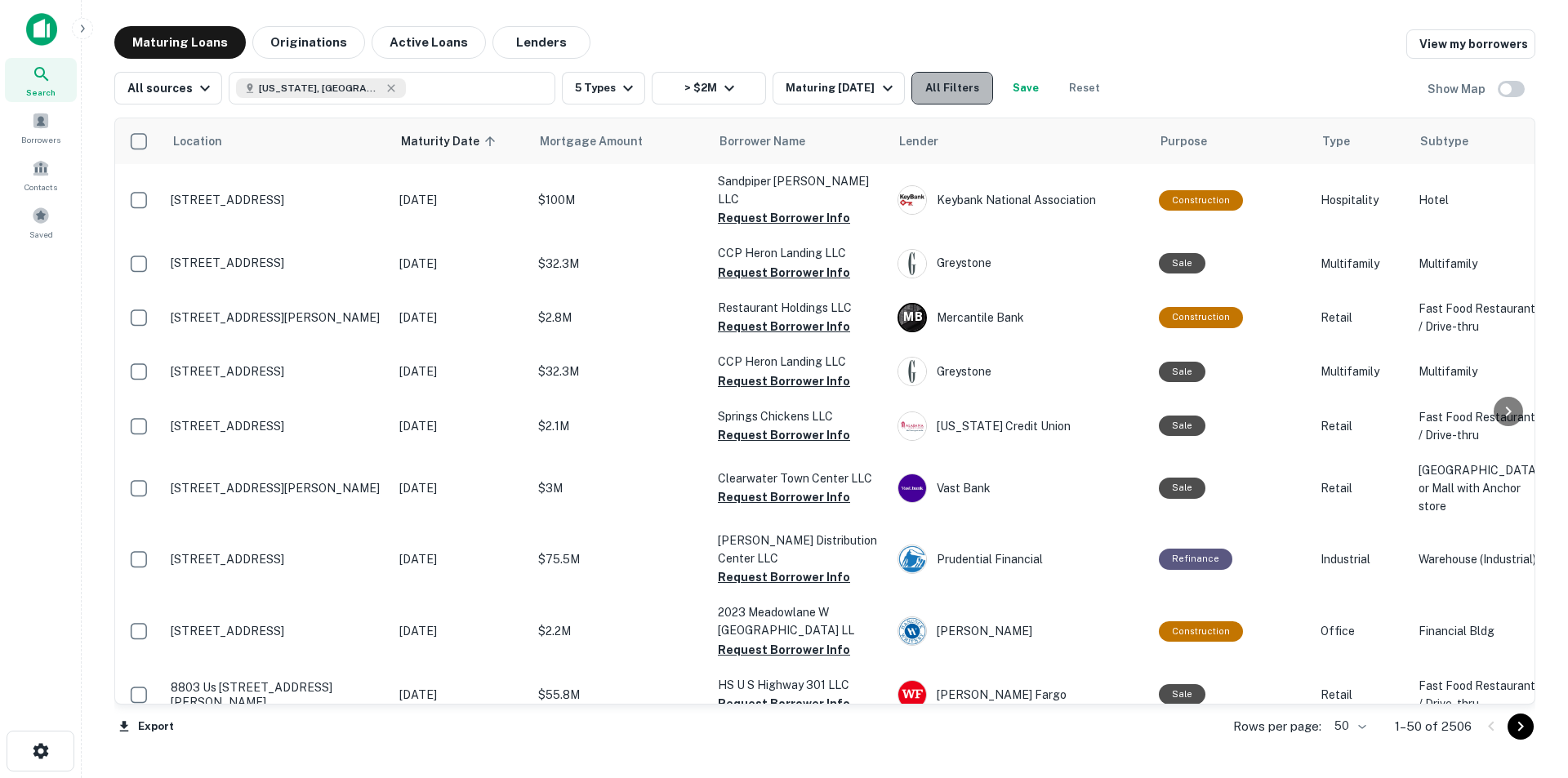
click at [937, 89] on button "All Filters" at bounding box center [952, 88] width 82 height 32
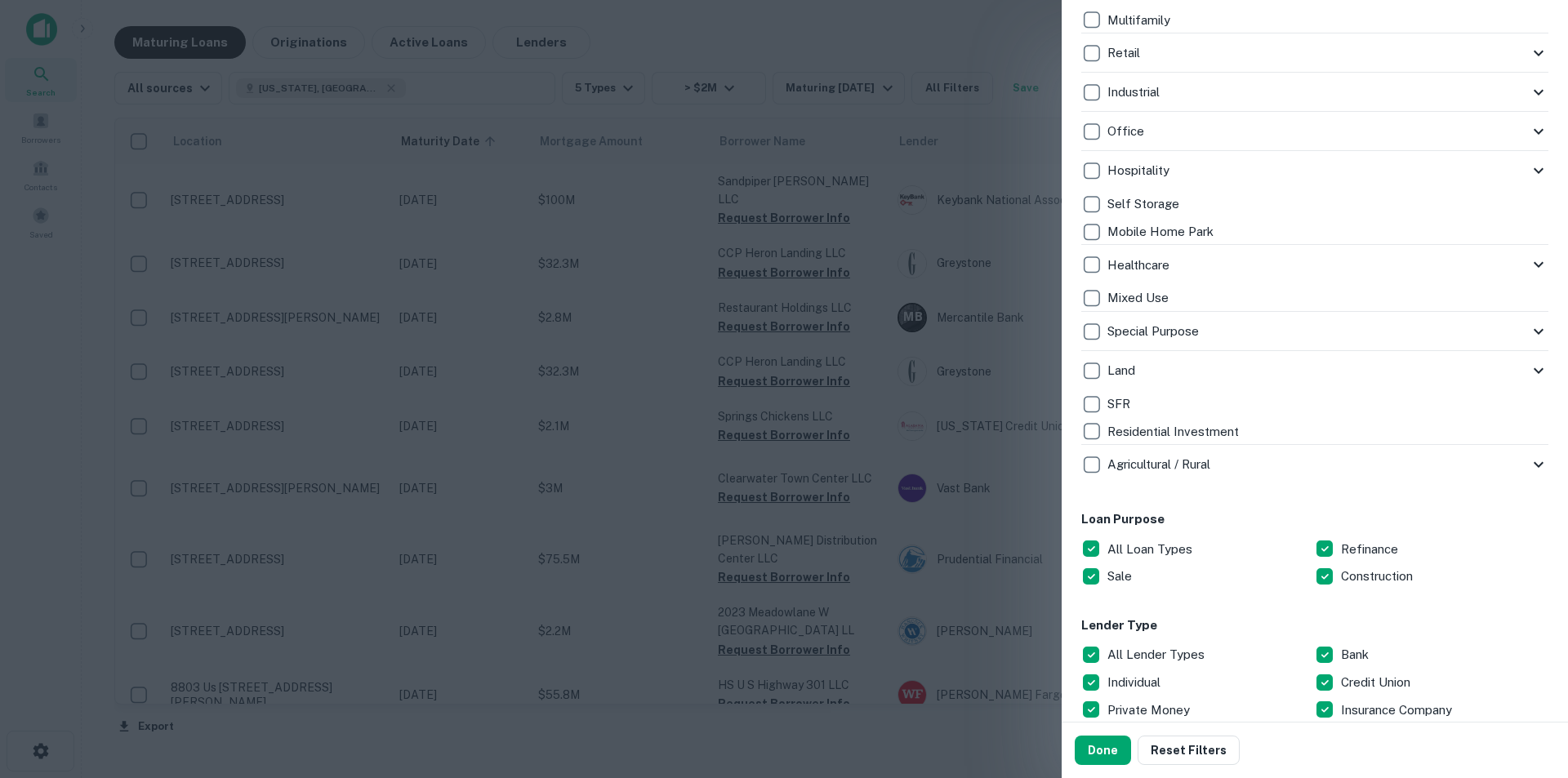
scroll to position [326, 0]
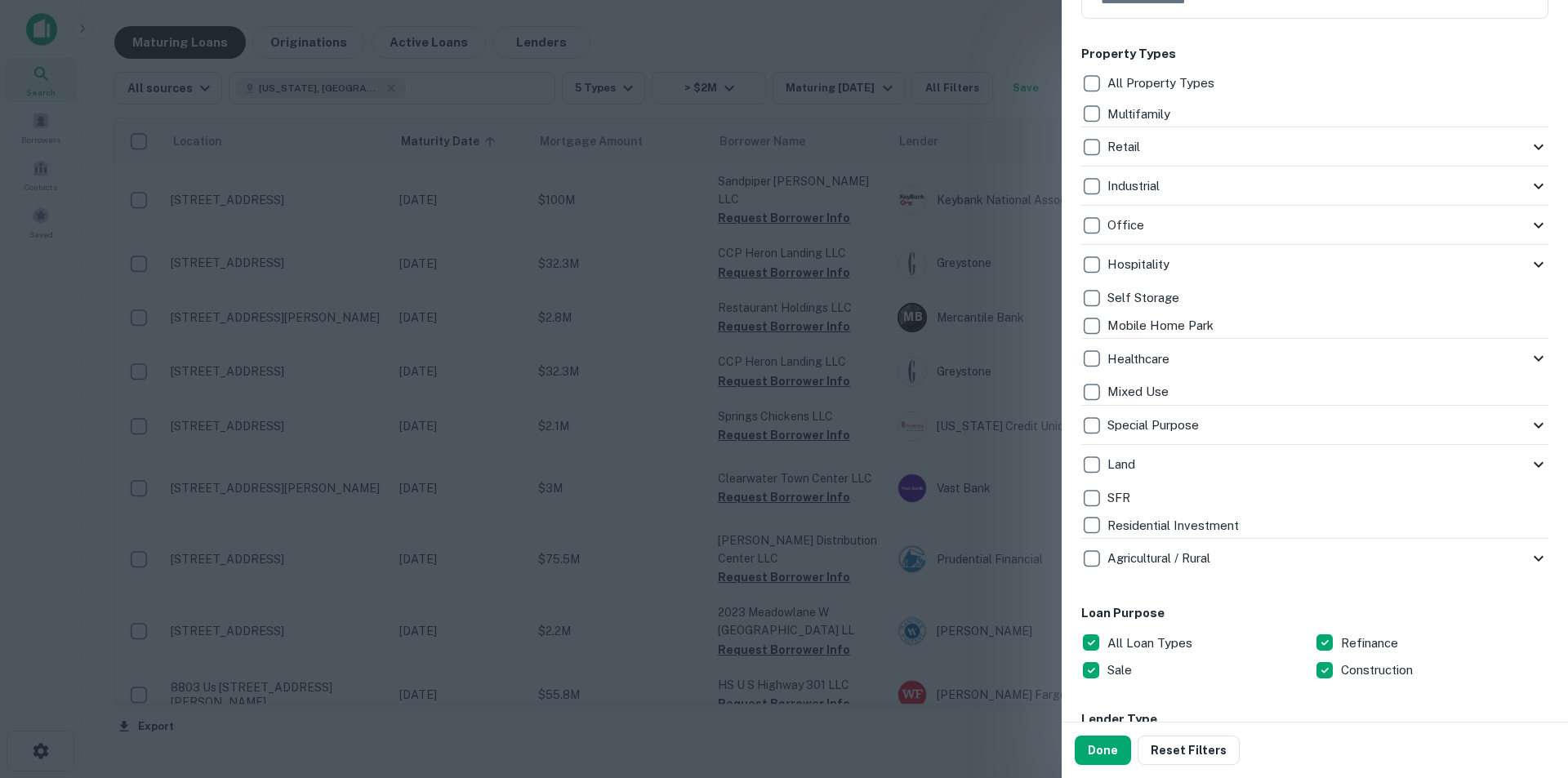
click at [1130, 111] on p "Multifamily" at bounding box center [1141, 114] width 67 height 20
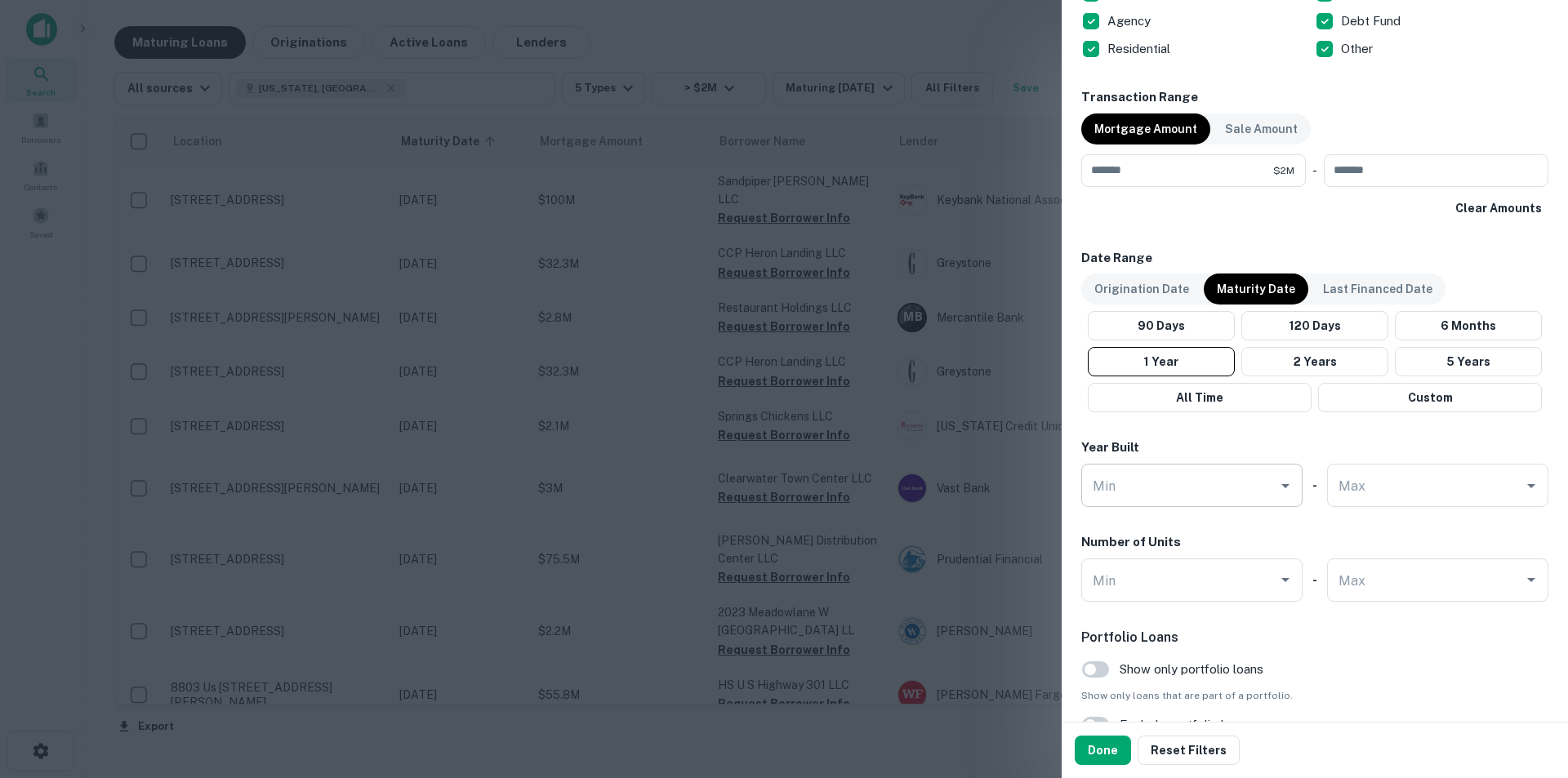
scroll to position [1127, 0]
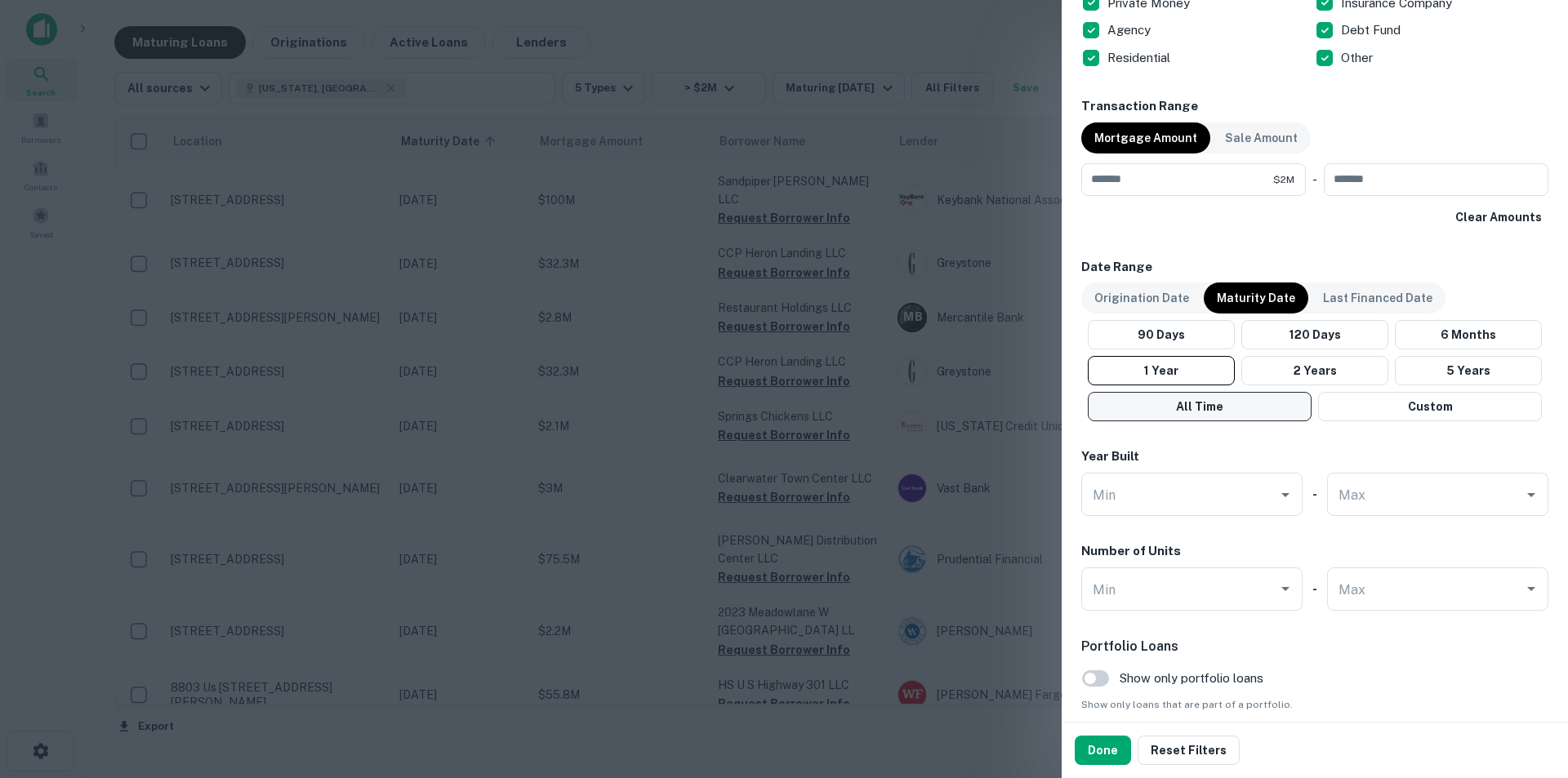
click at [1280, 400] on button "All Time" at bounding box center [1199, 406] width 224 height 29
click at [1387, 412] on button "Custom" at bounding box center [1429, 406] width 224 height 29
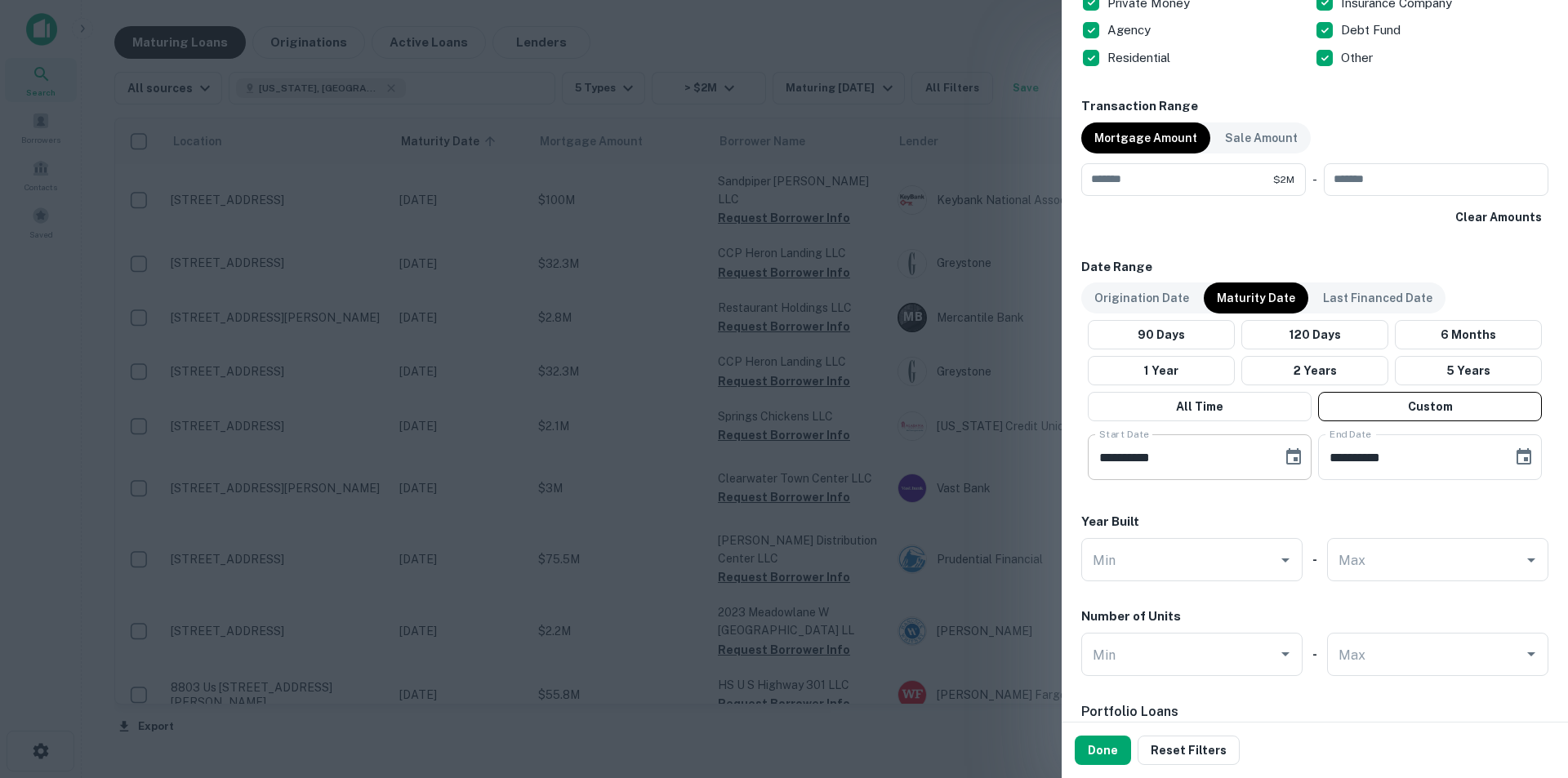
click at [1291, 463] on icon "Choose date, selected date is Jun 11, 2025" at bounding box center [1293, 457] width 20 height 20
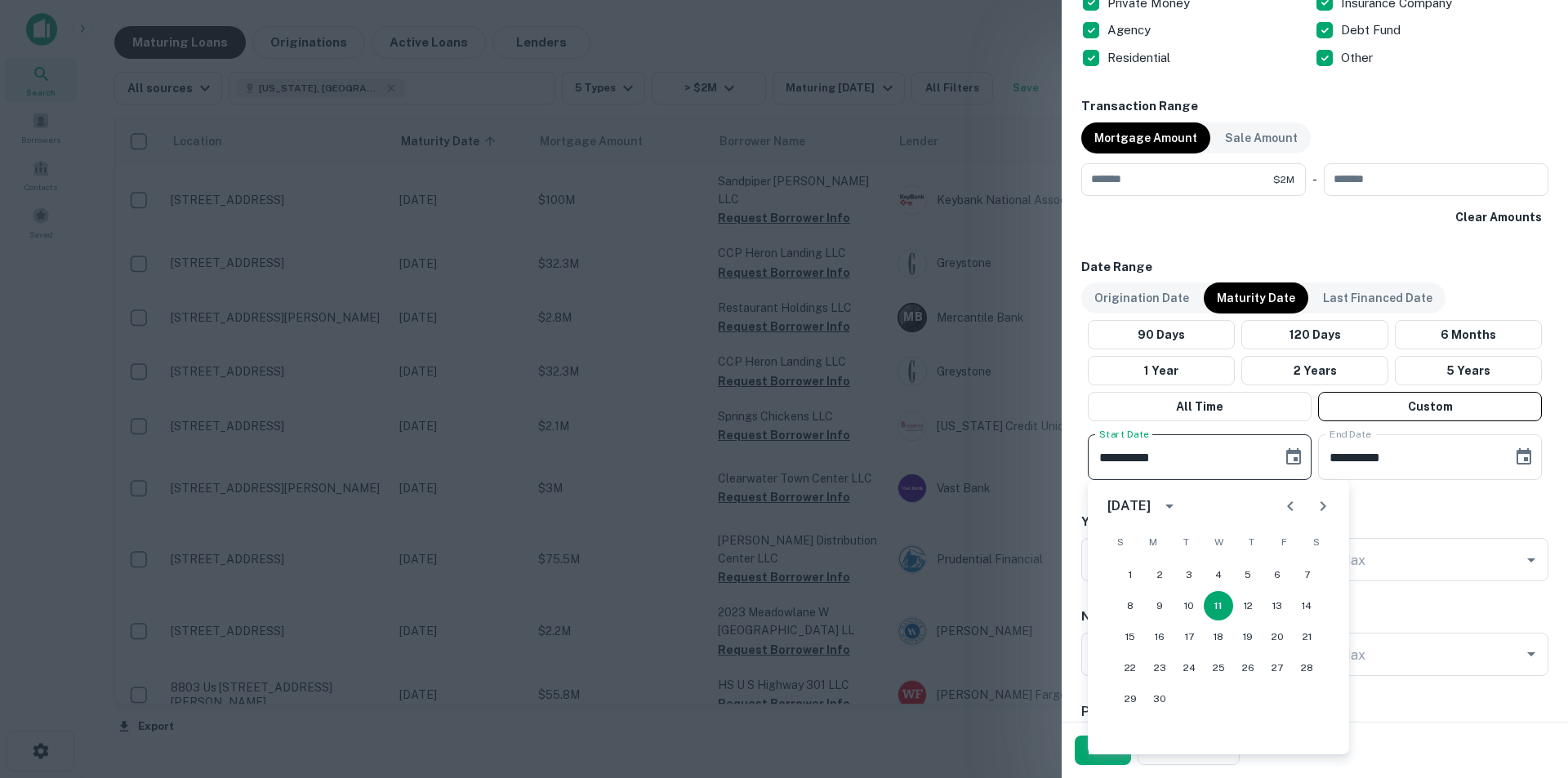
click at [1326, 505] on icon "Next month" at bounding box center [1323, 506] width 20 height 20
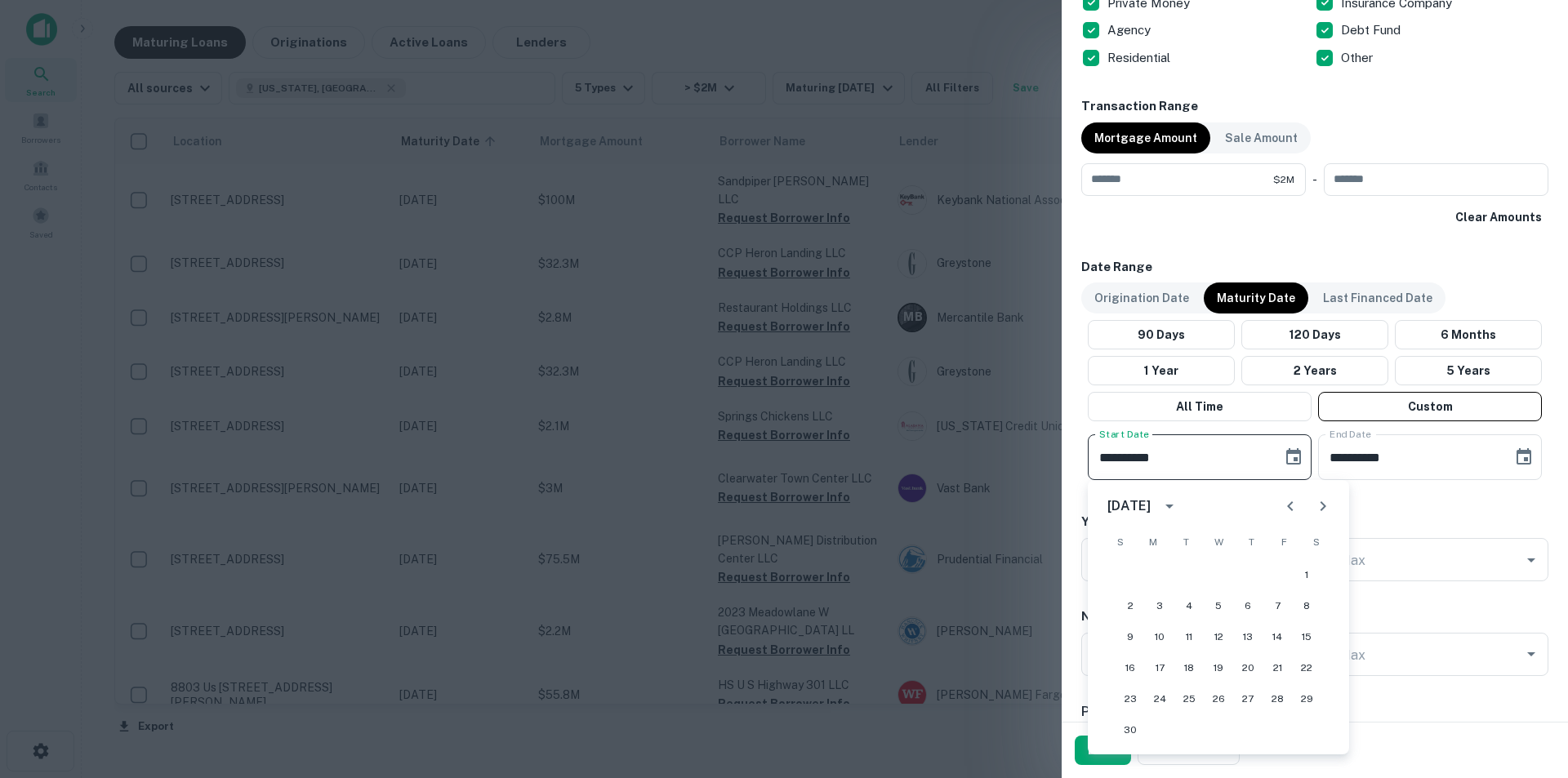
click at [1326, 505] on icon "Next month" at bounding box center [1323, 506] width 20 height 20
click at [1155, 574] on button "1" at bounding box center [1159, 574] width 29 height 29
type input "**********"
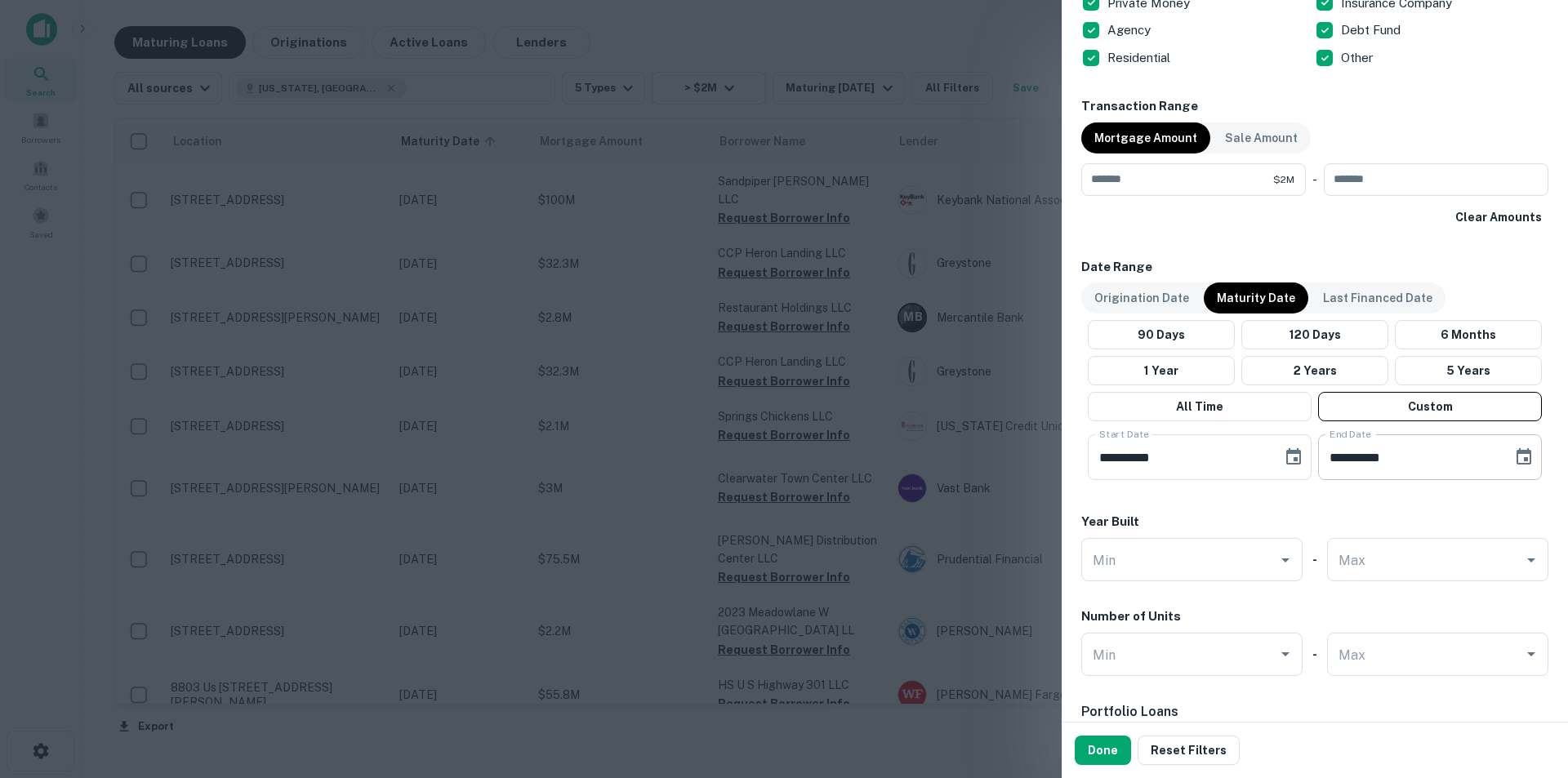
click at [1517, 464] on icon "Choose date, selected date is Oct 9, 2025" at bounding box center [1523, 456] width 14 height 16
click at [1506, 505] on icon "Next month" at bounding box center [1503, 506] width 6 height 10
click at [1467, 502] on icon "Previous month" at bounding box center [1470, 506] width 20 height 20
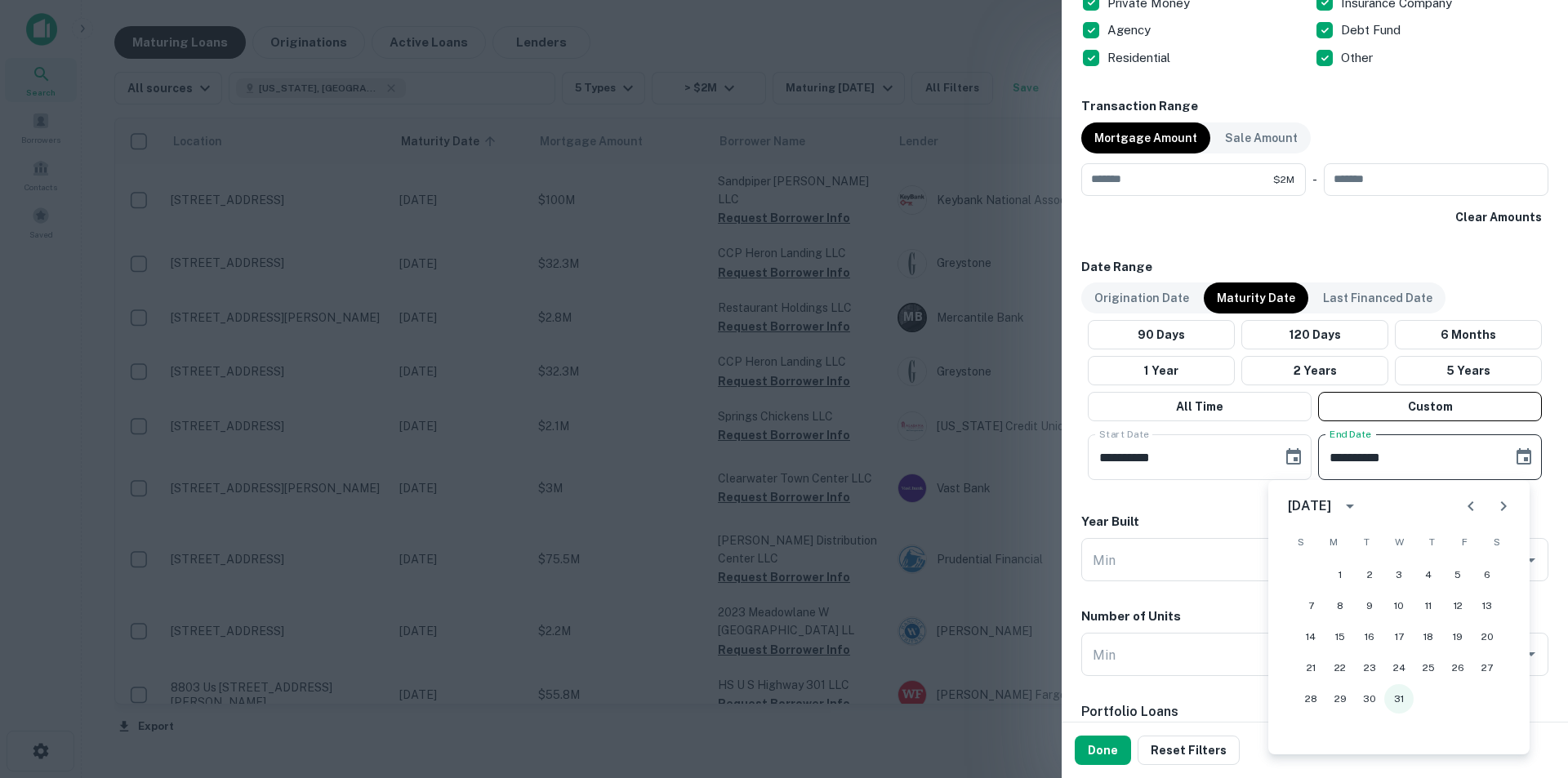
click at [1397, 705] on button "31" at bounding box center [1399, 698] width 29 height 29
type input "**********"
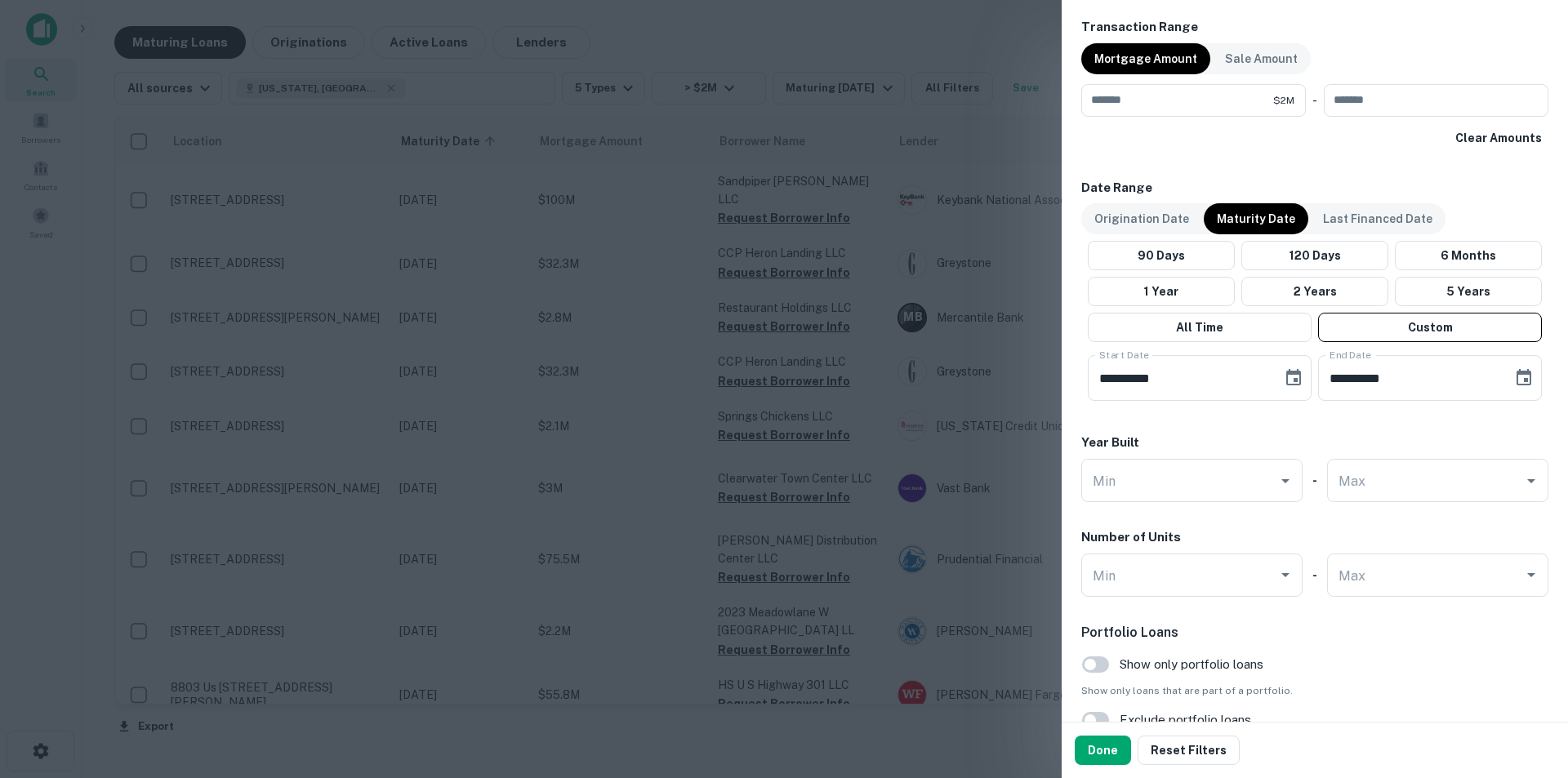
scroll to position [1519, 0]
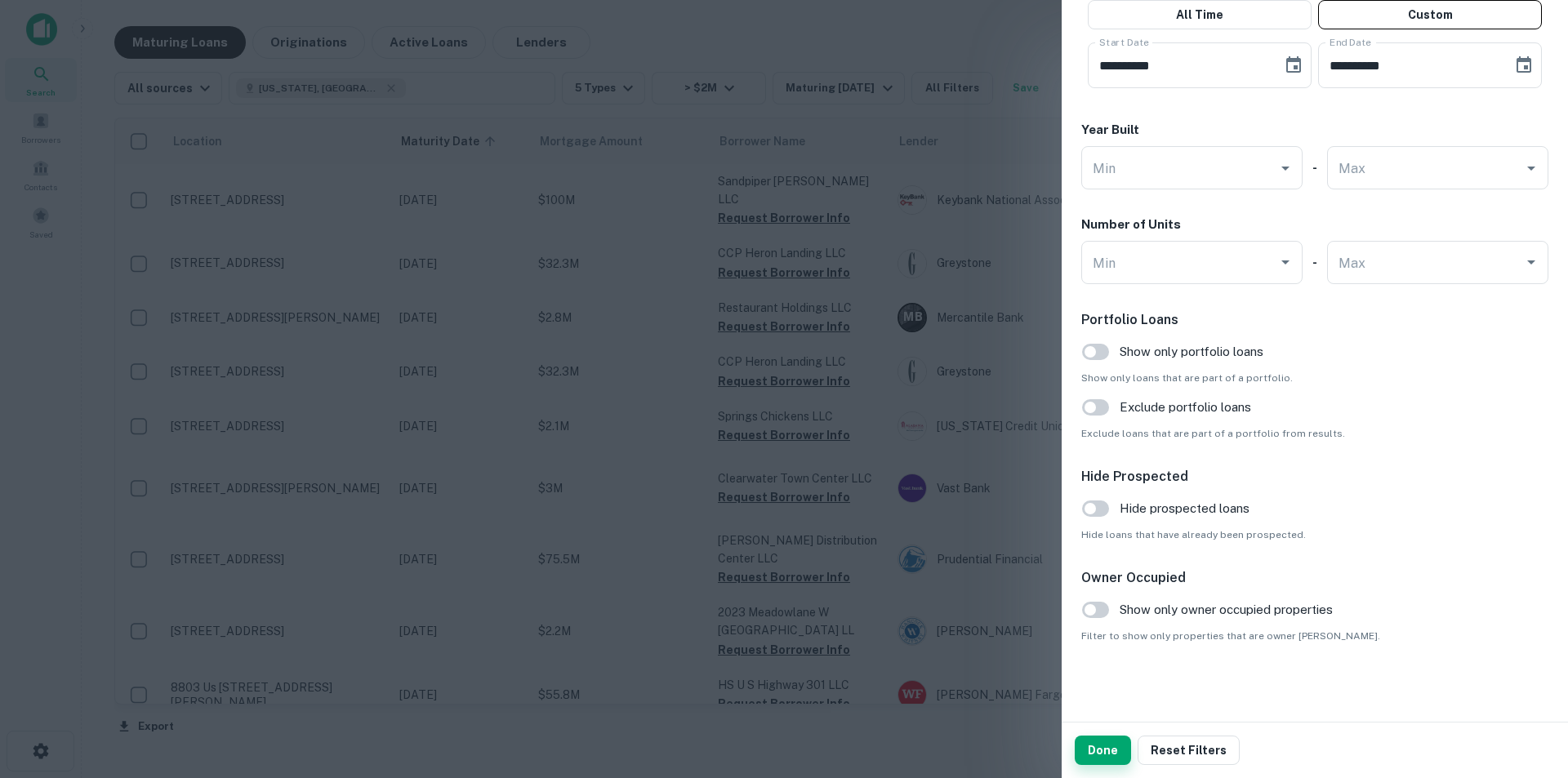
click at [1120, 749] on button "Done" at bounding box center [1102, 749] width 56 height 29
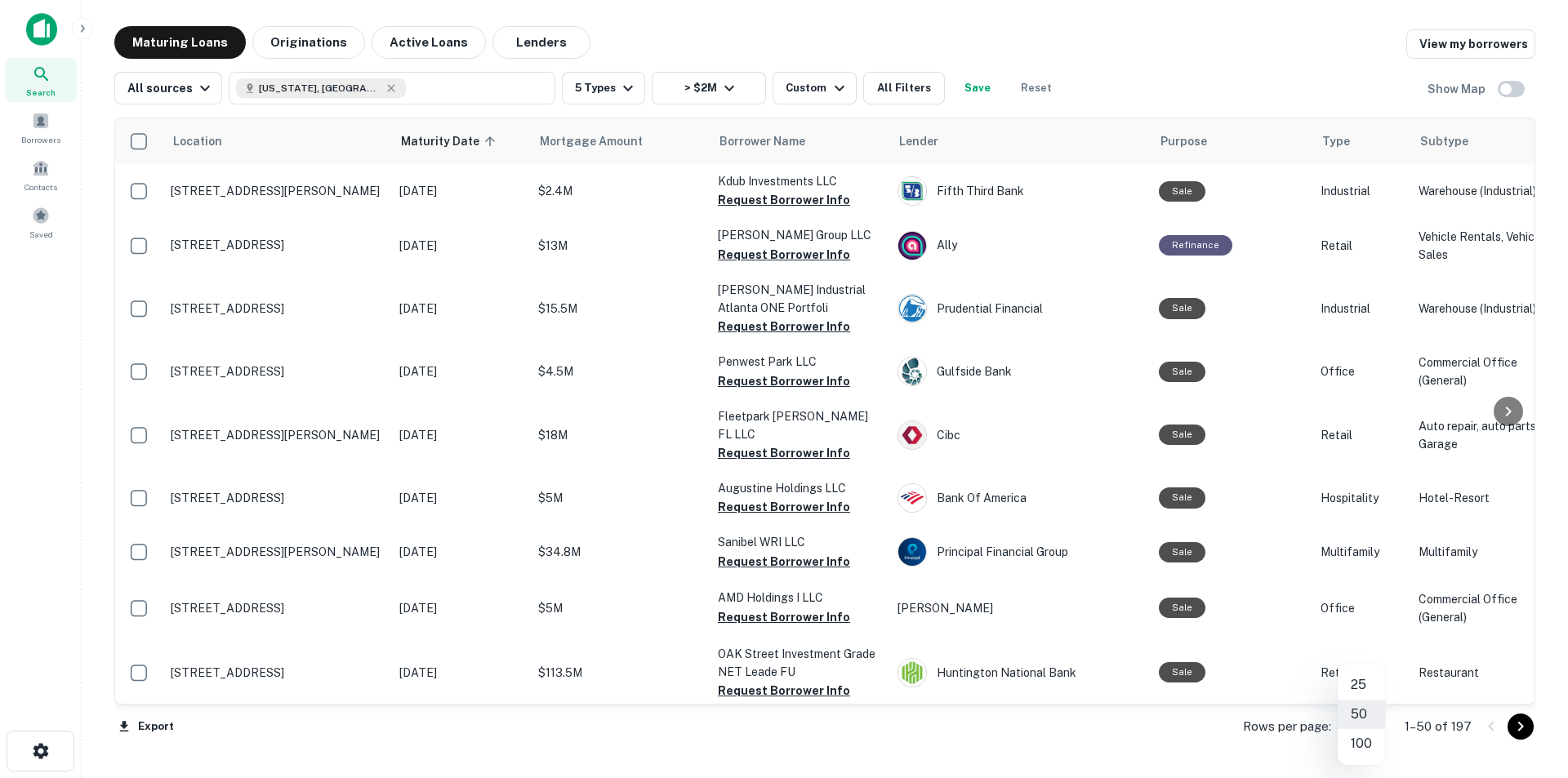
click at [1360, 726] on body "Search Borrowers Contacts Saved Maturing Loans Originations Active Loans Lender…" at bounding box center [784, 389] width 1568 height 778
click at [1370, 741] on li "100" at bounding box center [1362, 743] width 48 height 29
type input "***"
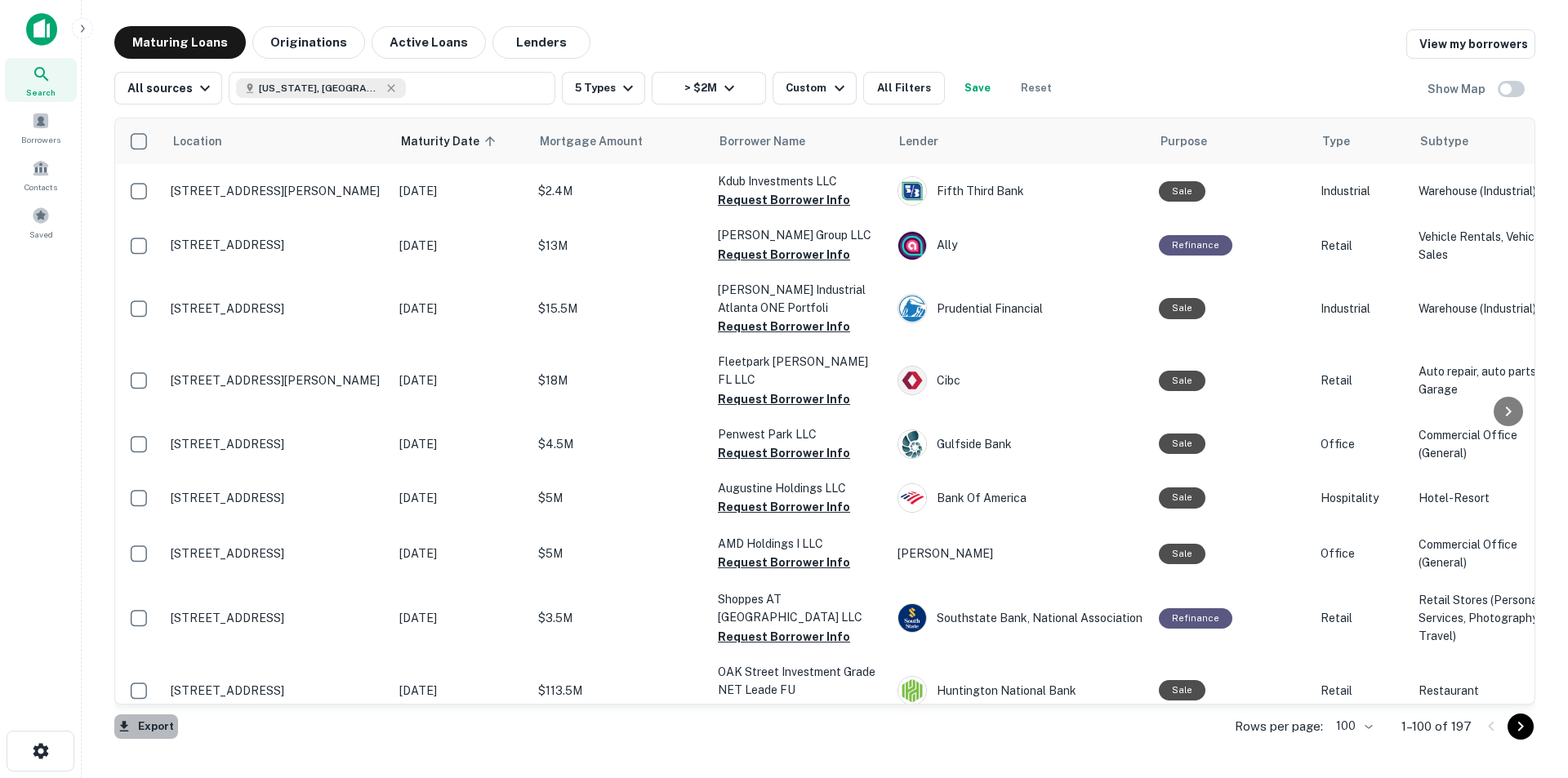
click at [157, 723] on button "Export" at bounding box center [146, 727] width 64 height 25
click at [1210, 43] on div at bounding box center [784, 389] width 1568 height 778
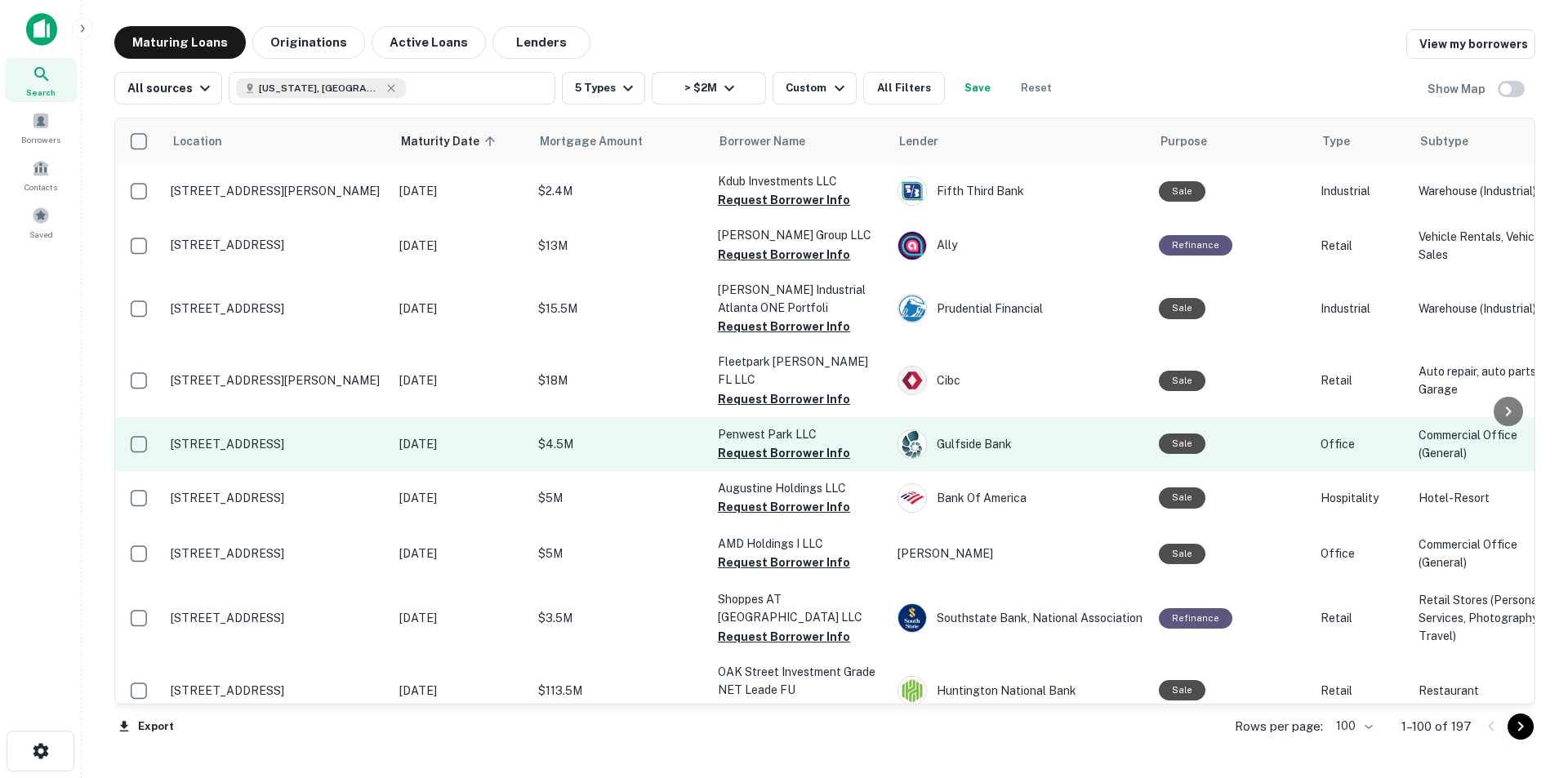
drag, startPoint x: 1047, startPoint y: 30, endPoint x: 478, endPoint y: 399, distance: 678.2
click at [1048, 29] on div "Maturing Loans Originations Active Loans Lenders View my borrowers" at bounding box center [824, 42] width 1421 height 32
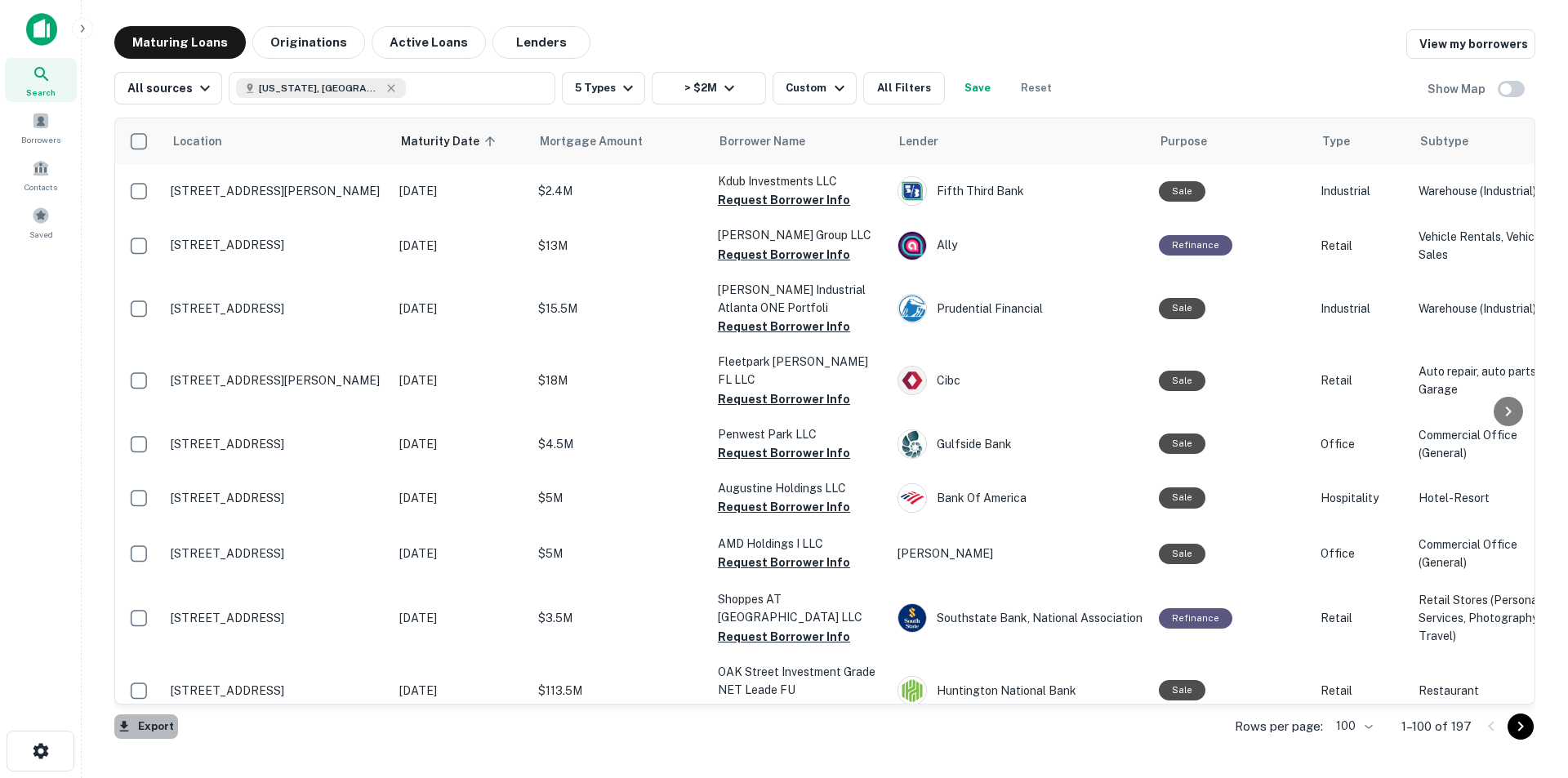
click at [129, 733] on icon "button" at bounding box center [124, 726] width 14 height 14
click at [227, 743] on li "Export as Excel (.xlsx)" at bounding box center [206, 743] width 185 height 29
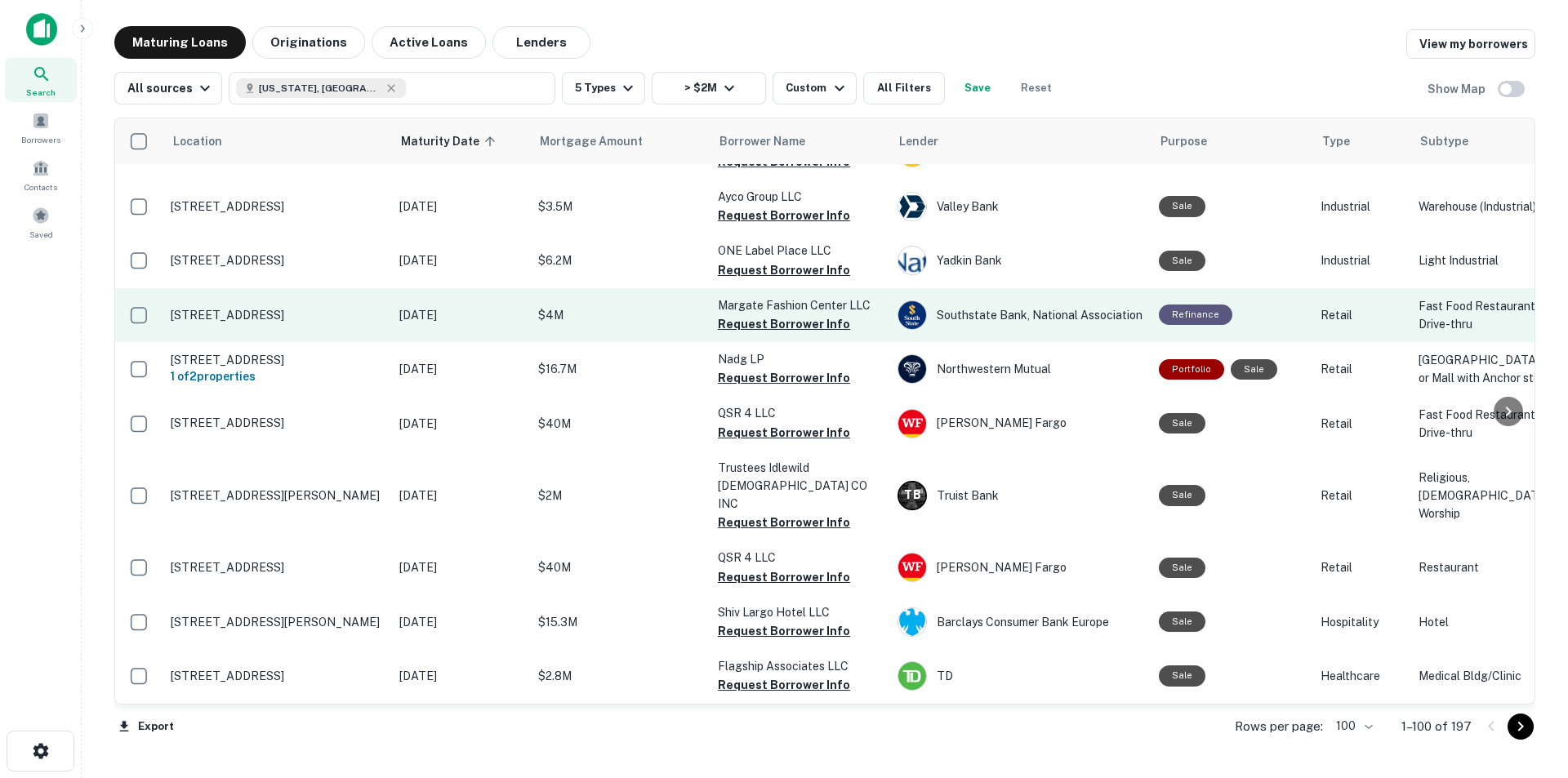
scroll to position [980, 0]
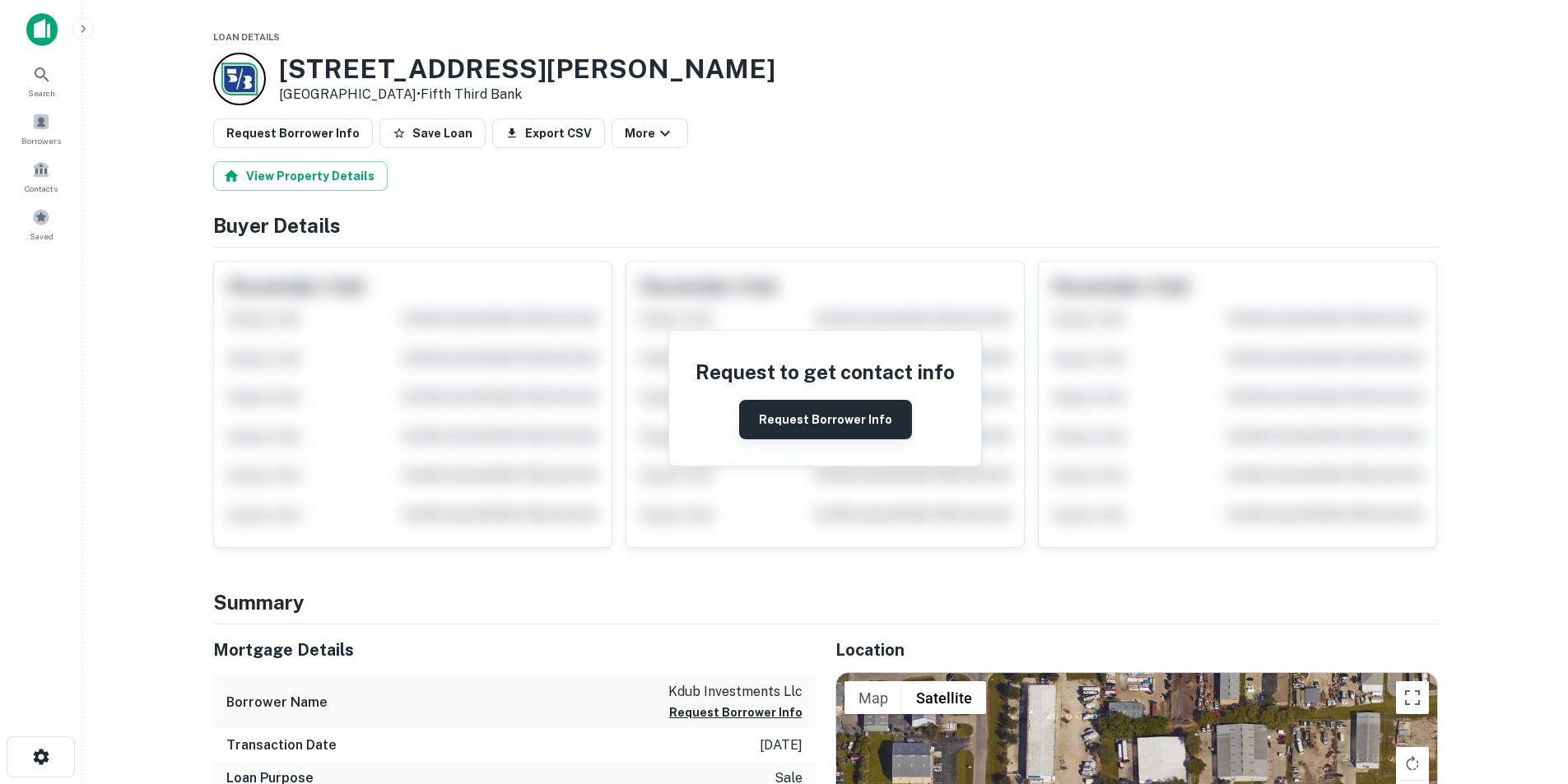
click at [820, 413] on button "Request Borrower Info" at bounding box center [826, 419] width 173 height 39
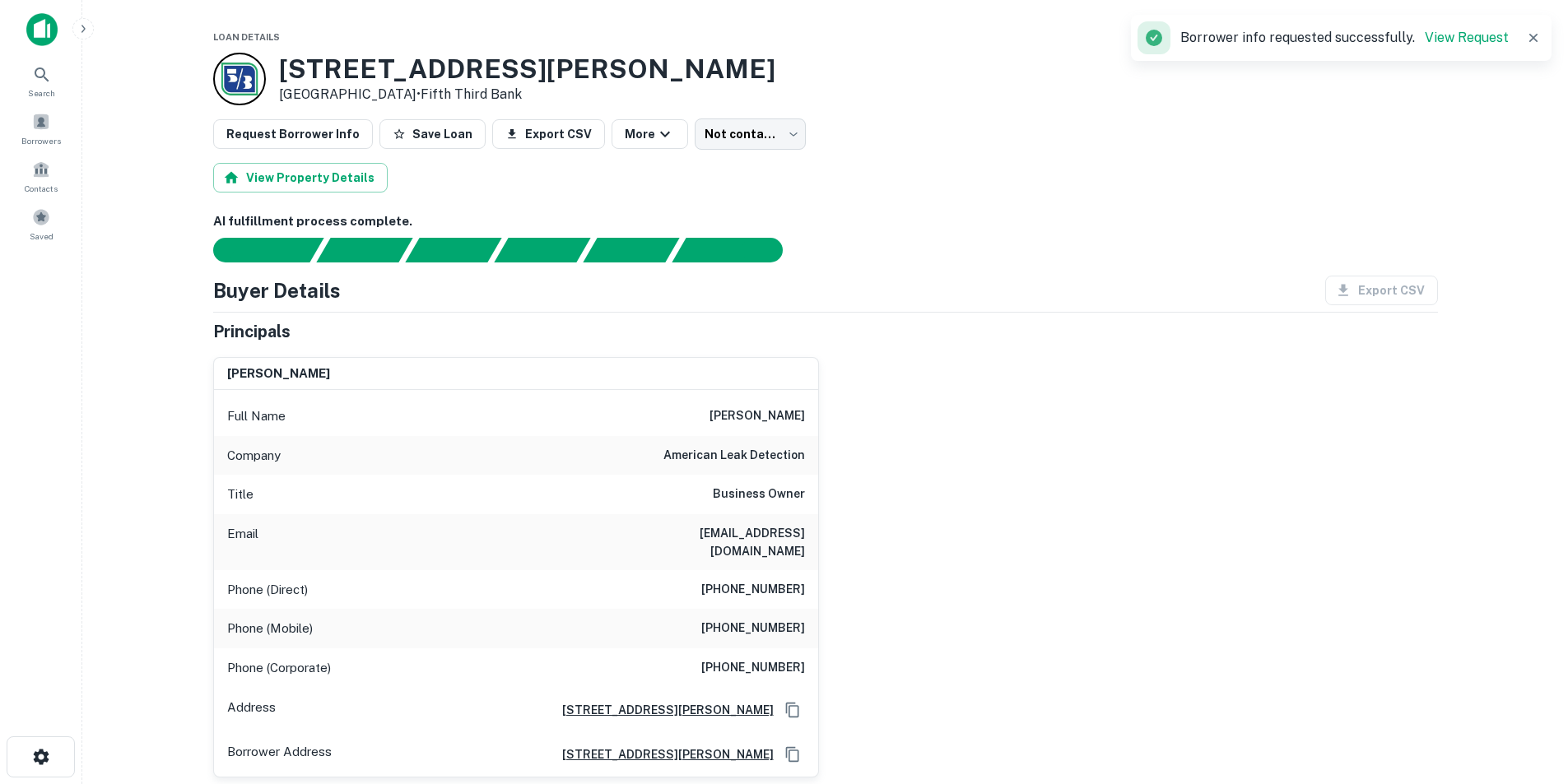
click at [775, 420] on h6 "kevin wiesman" at bounding box center [758, 416] width 96 height 20
copy h6 "kevin wiesman"
click at [701, 450] on h6 "american leak detection" at bounding box center [735, 455] width 142 height 20
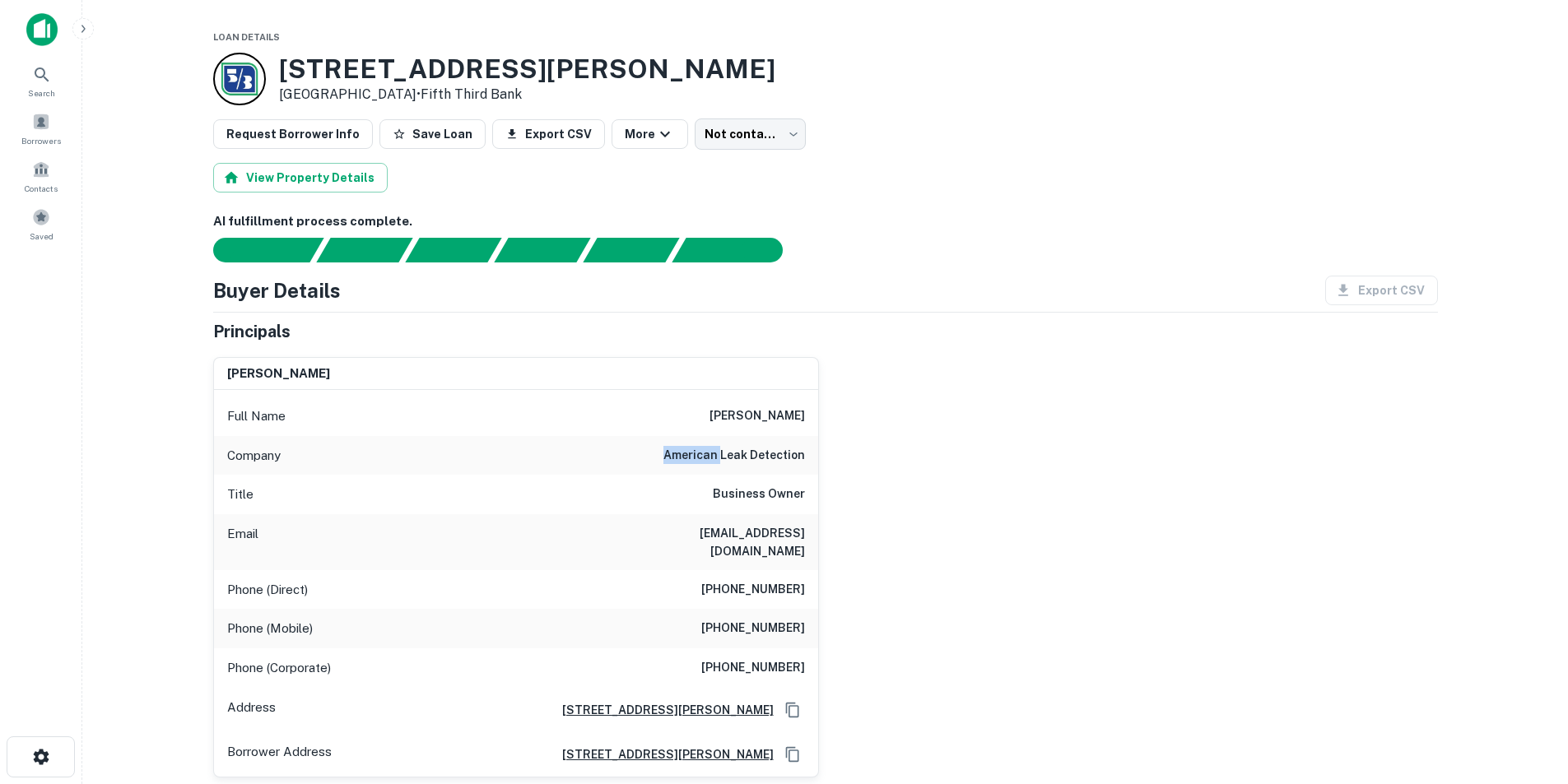
click at [701, 450] on h6 "american leak detection" at bounding box center [735, 455] width 142 height 20
copy h6 "american leak detection"
click at [780, 412] on h6 "kevin wiesman" at bounding box center [758, 416] width 96 height 20
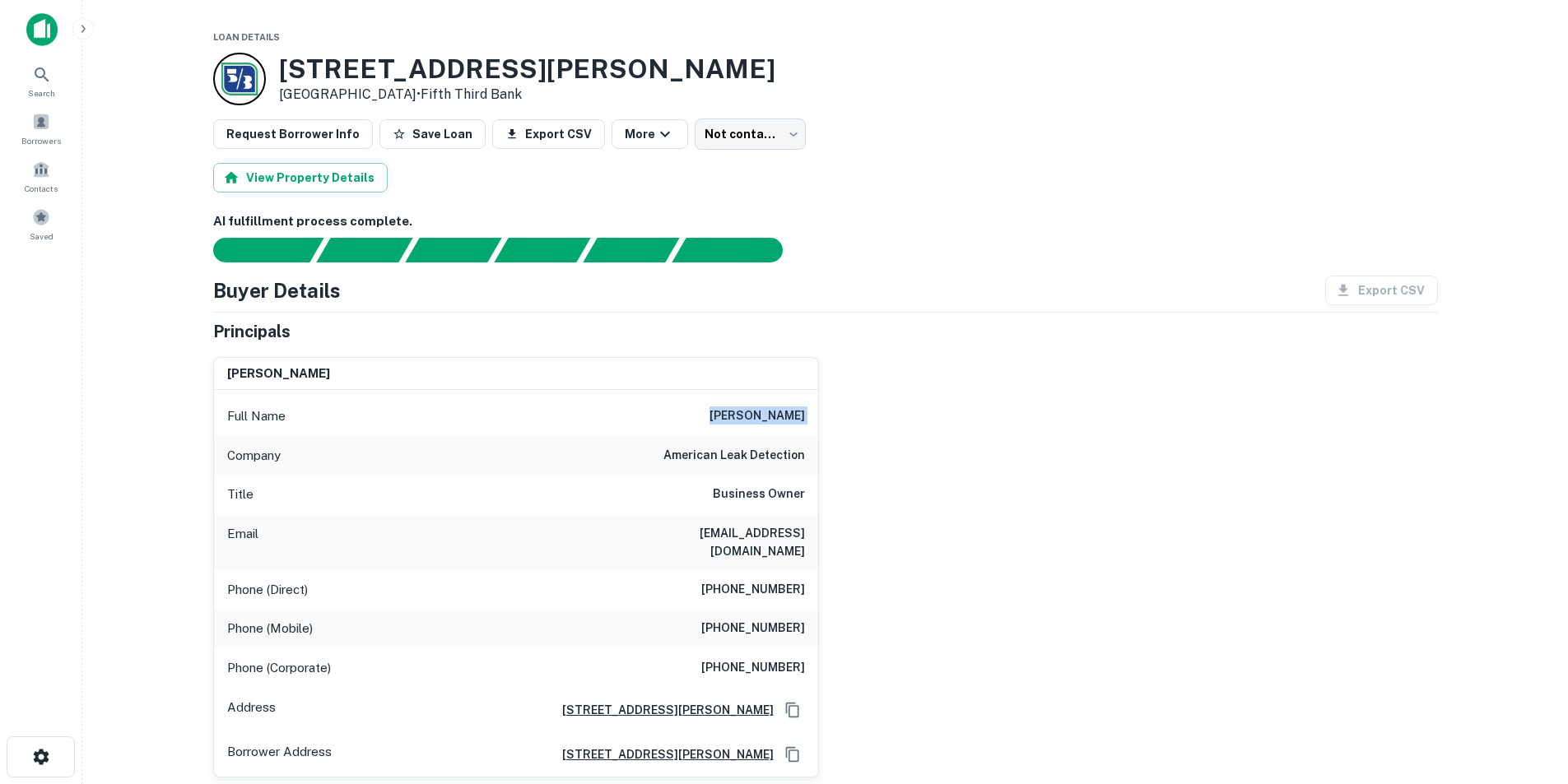
click at [780, 412] on h6 "kevin wiesman" at bounding box center [758, 416] width 96 height 20
copy h6 "kevin wiesman"
click at [778, 534] on h6 "kwiesman@americanleakdetection.com" at bounding box center [706, 542] width 198 height 36
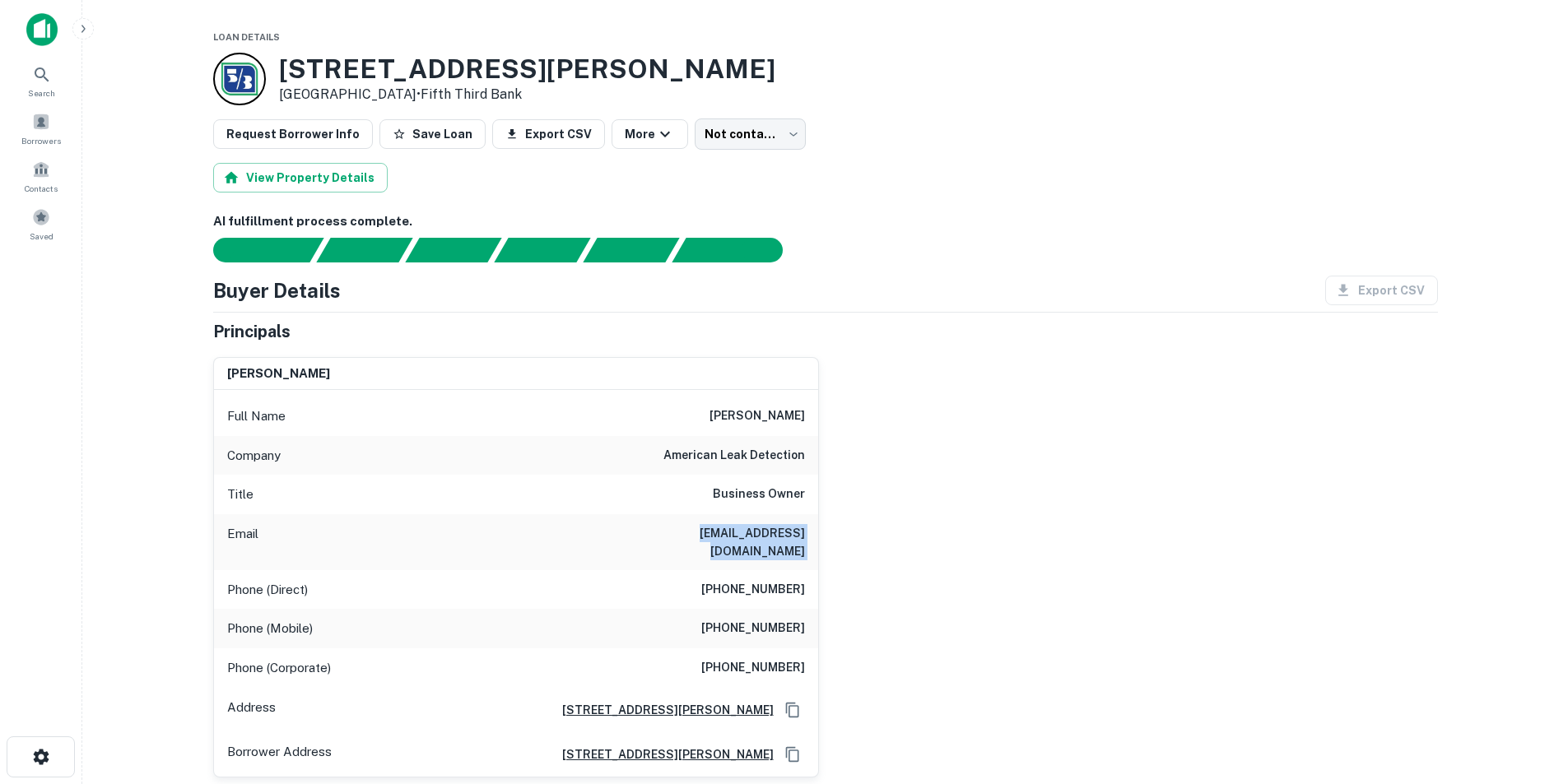
copy h6 "kwiesman@americanleakdetection.com"
click at [777, 580] on h6 "(305) 948-4303" at bounding box center [753, 589] width 104 height 20
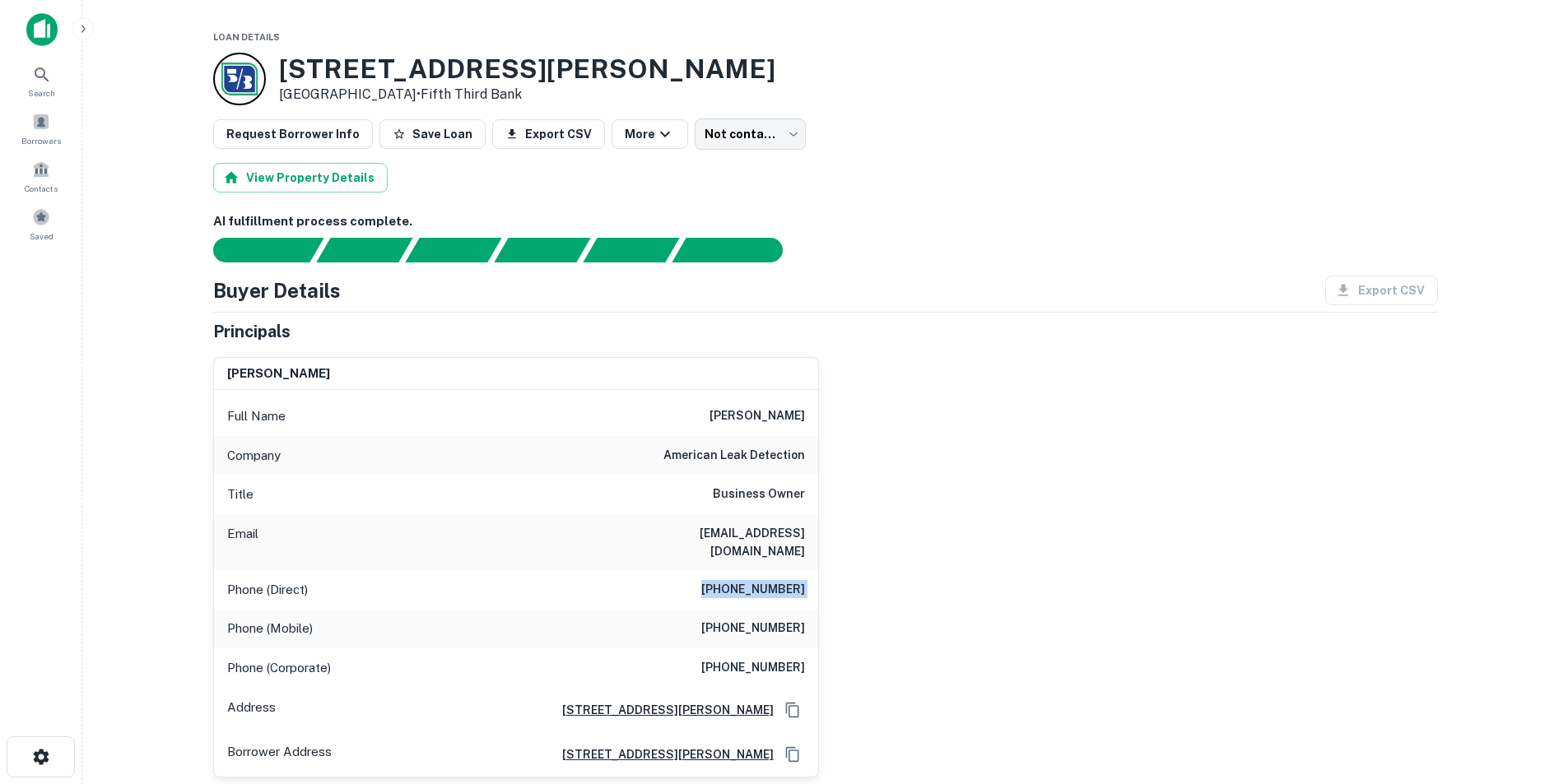
copy h6 "(305) 948-4303"
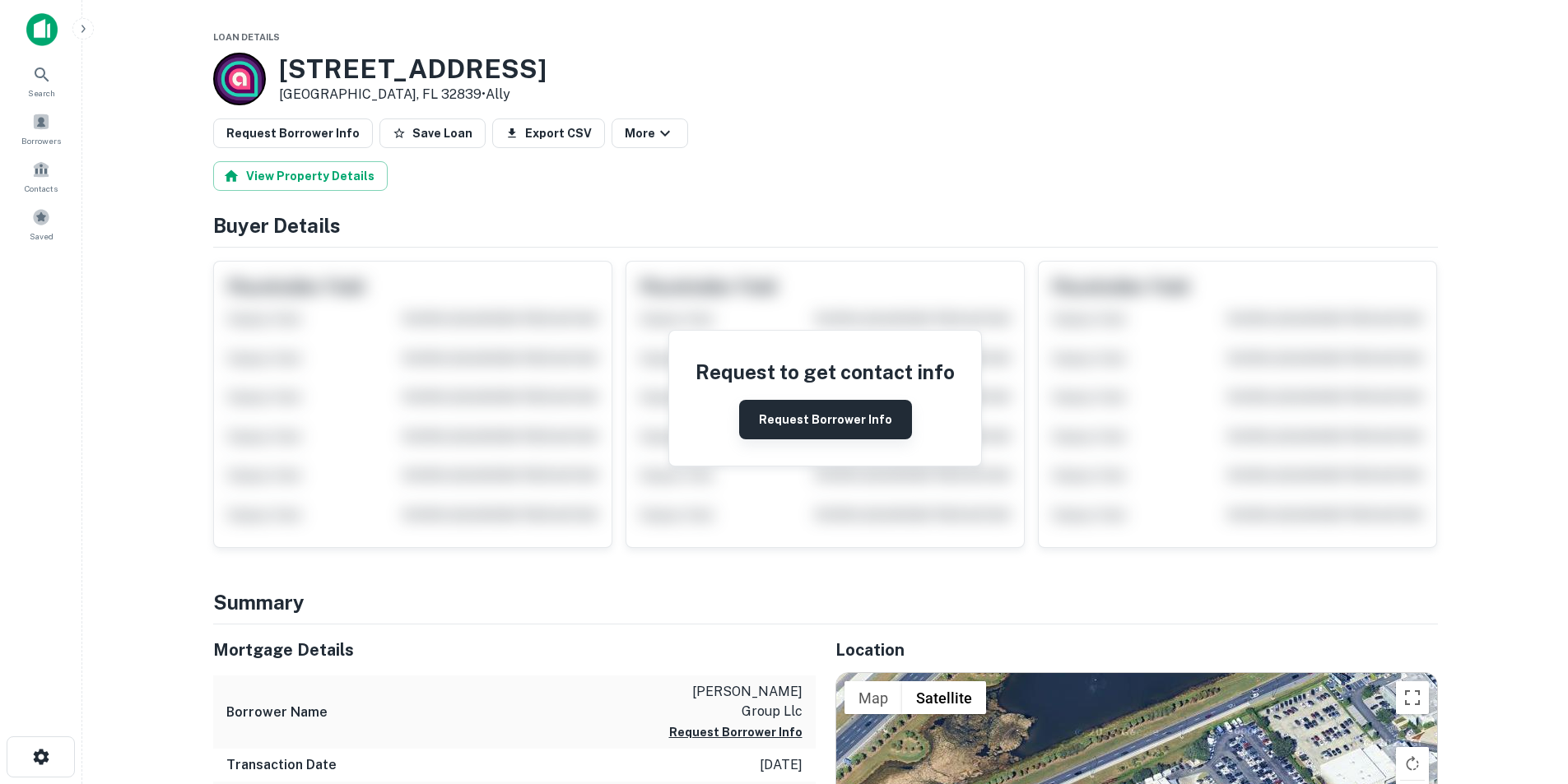
click at [822, 421] on button "Request Borrower Info" at bounding box center [826, 419] width 173 height 39
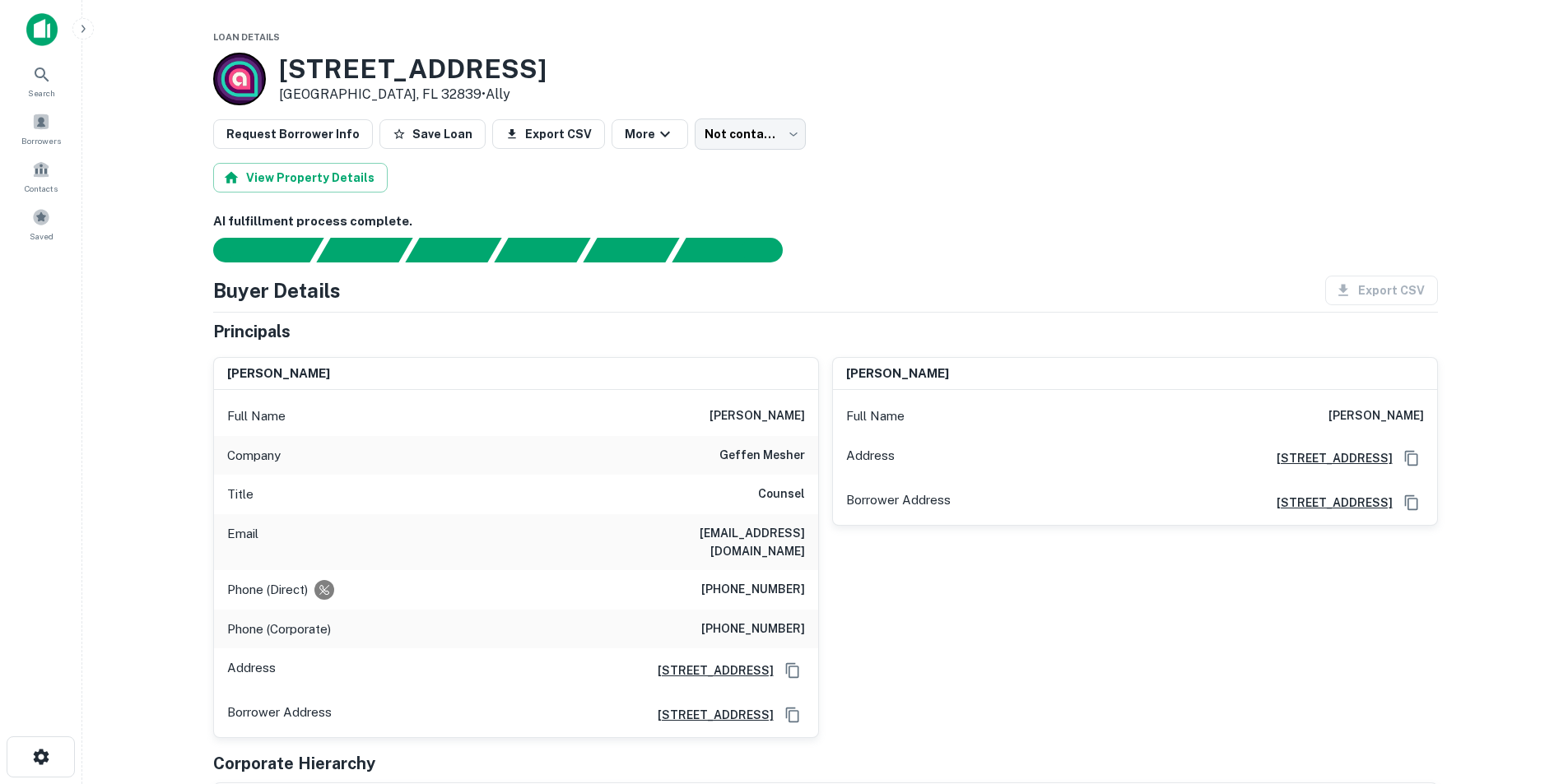
click at [795, 419] on h6 "mark m. vierck" at bounding box center [758, 416] width 96 height 20
copy h6 "mark m. vierck"
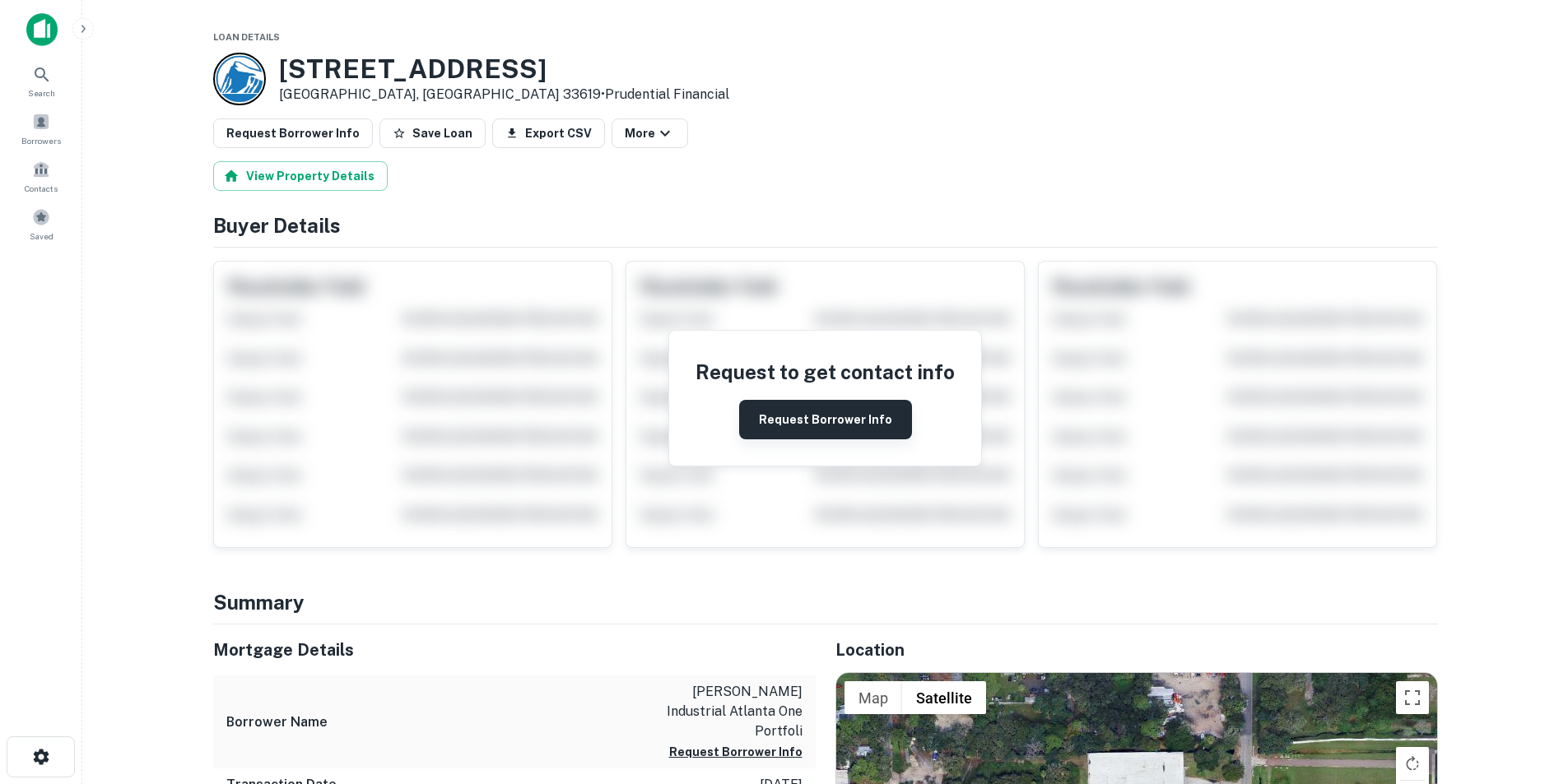
click at [804, 429] on button "Request Borrower Info" at bounding box center [826, 419] width 173 height 39
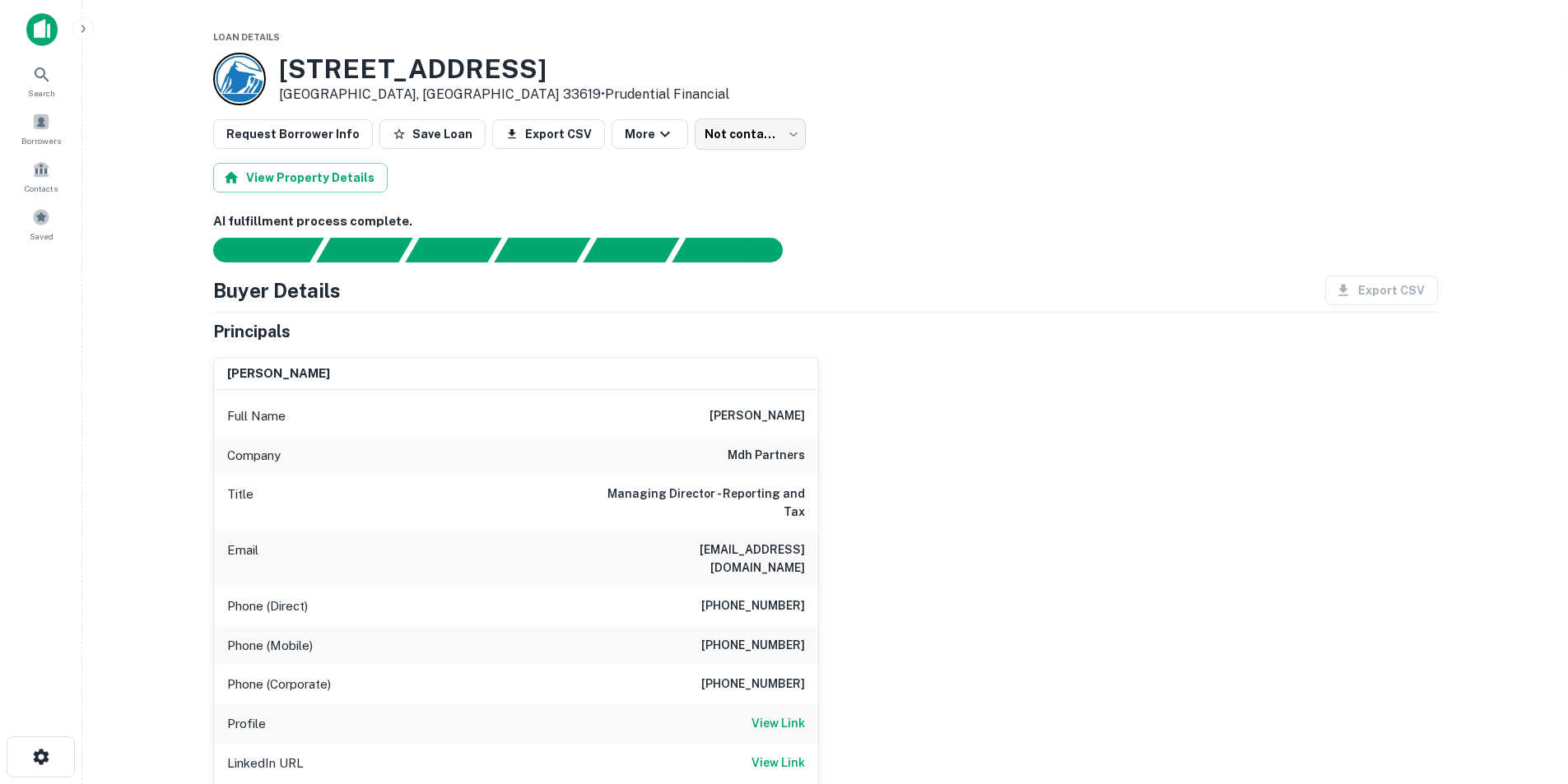
click at [718, 554] on h6 "mherman@mdhpartners.com" at bounding box center [706, 559] width 198 height 36
copy h6 "mherman@mdhpartners.com"
click at [761, 417] on h6 "michael l. herman" at bounding box center [758, 416] width 96 height 20
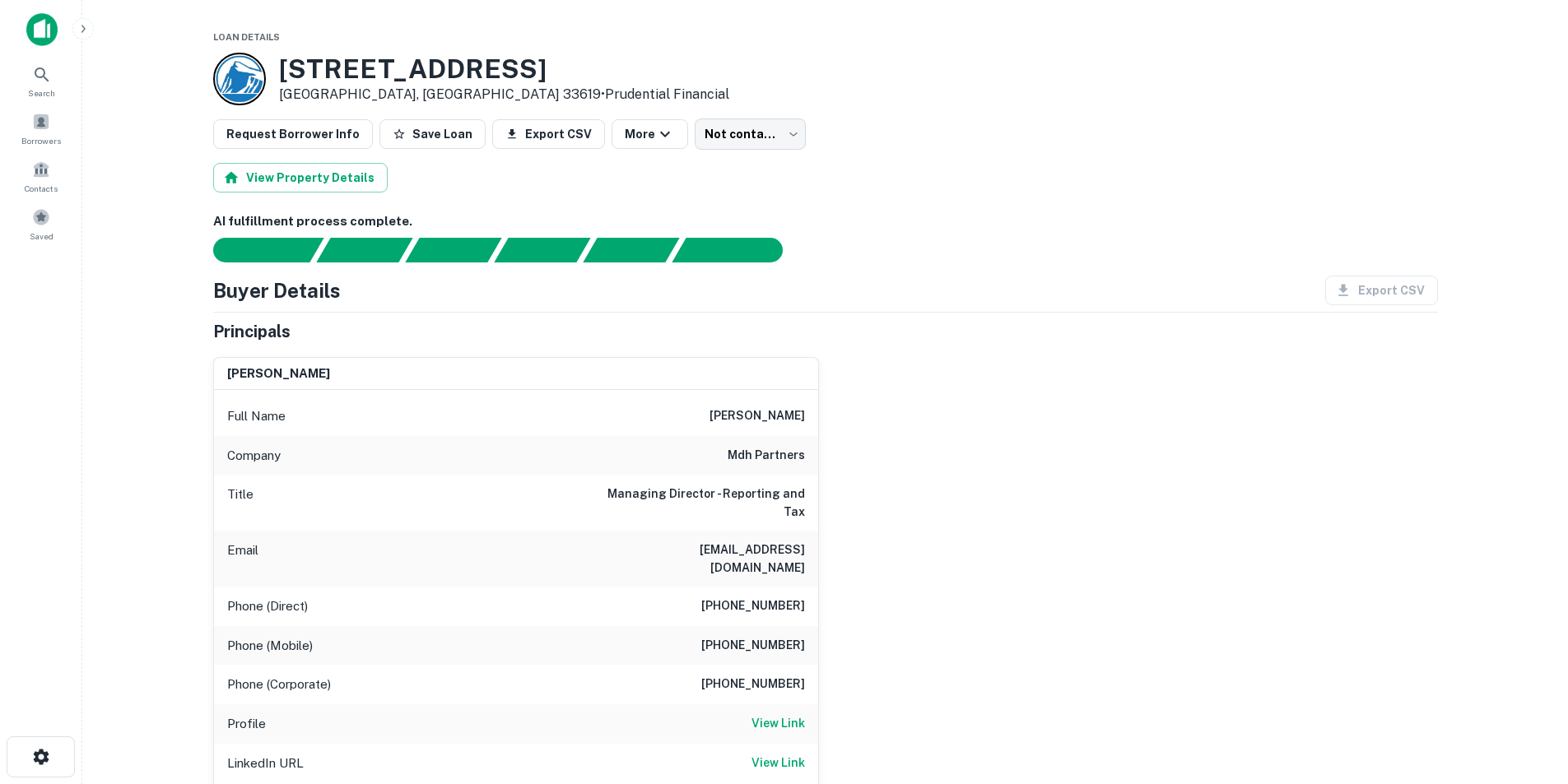
click at [761, 417] on h6 "michael l. herman" at bounding box center [758, 416] width 96 height 20
copy h6 "michael l. herman"
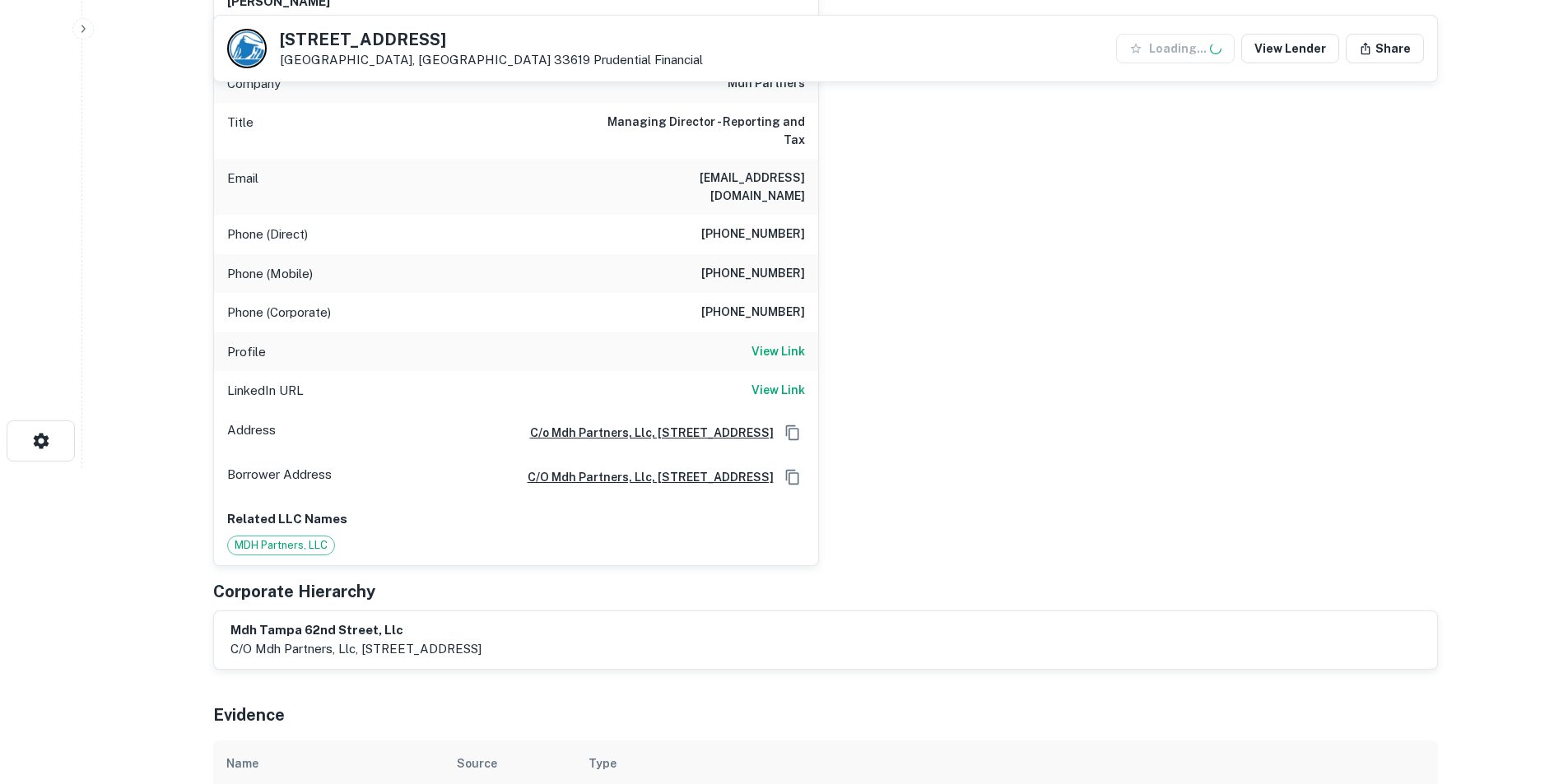
scroll to position [329, 0]
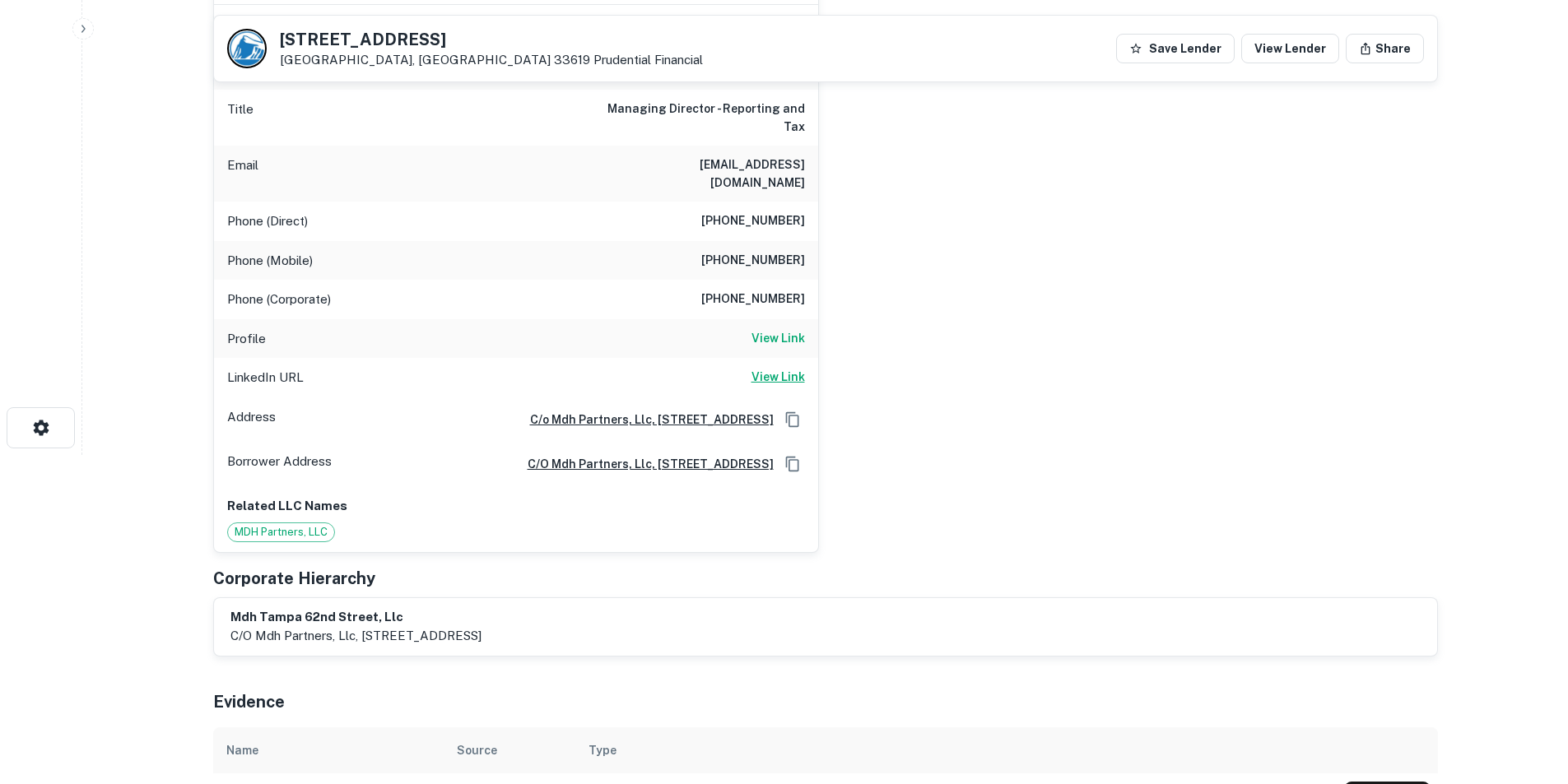
click at [783, 368] on h6 "View Link" at bounding box center [779, 377] width 54 height 18
click at [758, 332] on div "Profile View Link" at bounding box center [516, 338] width 604 height 39
click at [764, 329] on h6 "View Link" at bounding box center [779, 337] width 54 height 18
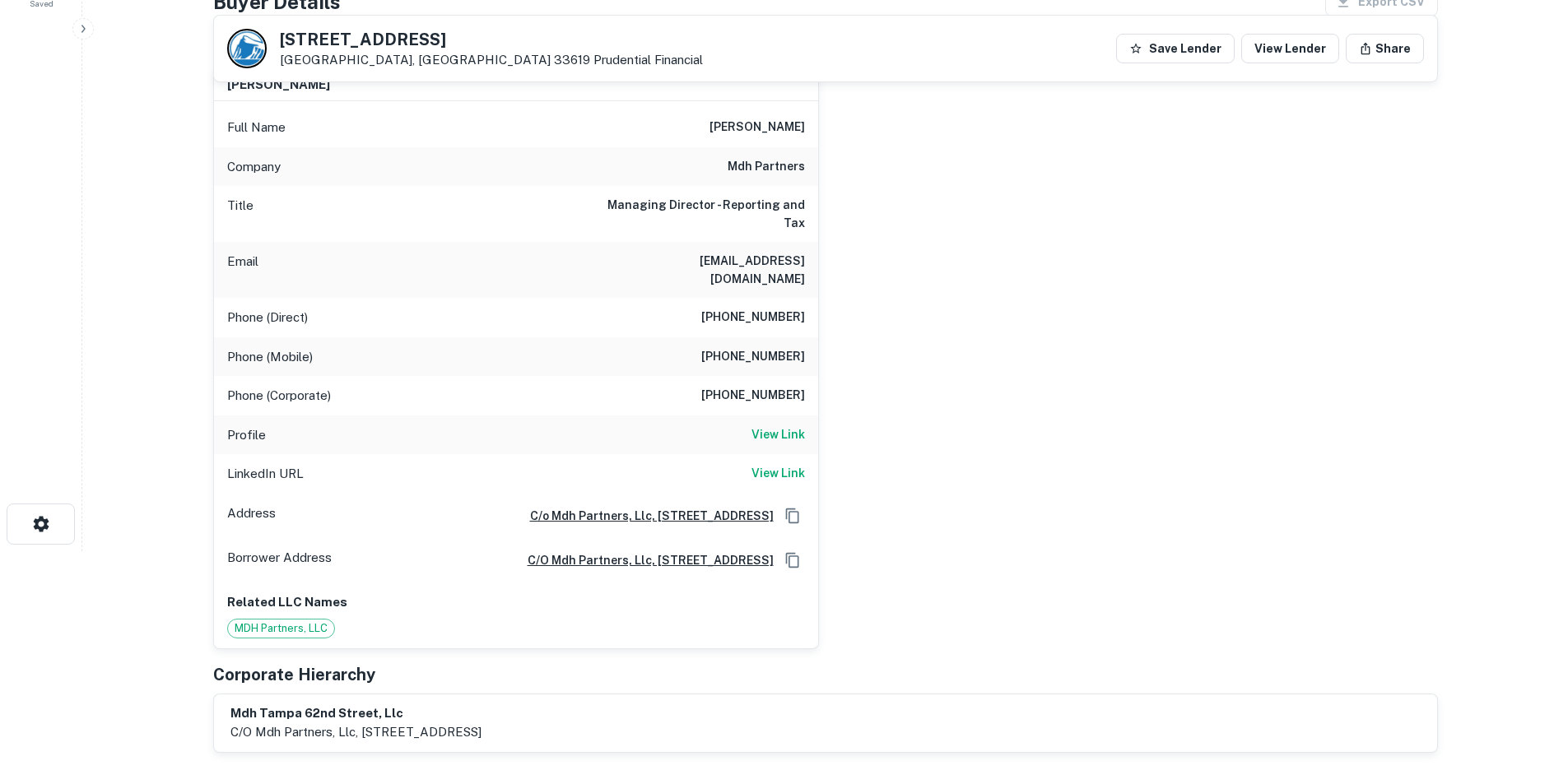
scroll to position [0, 0]
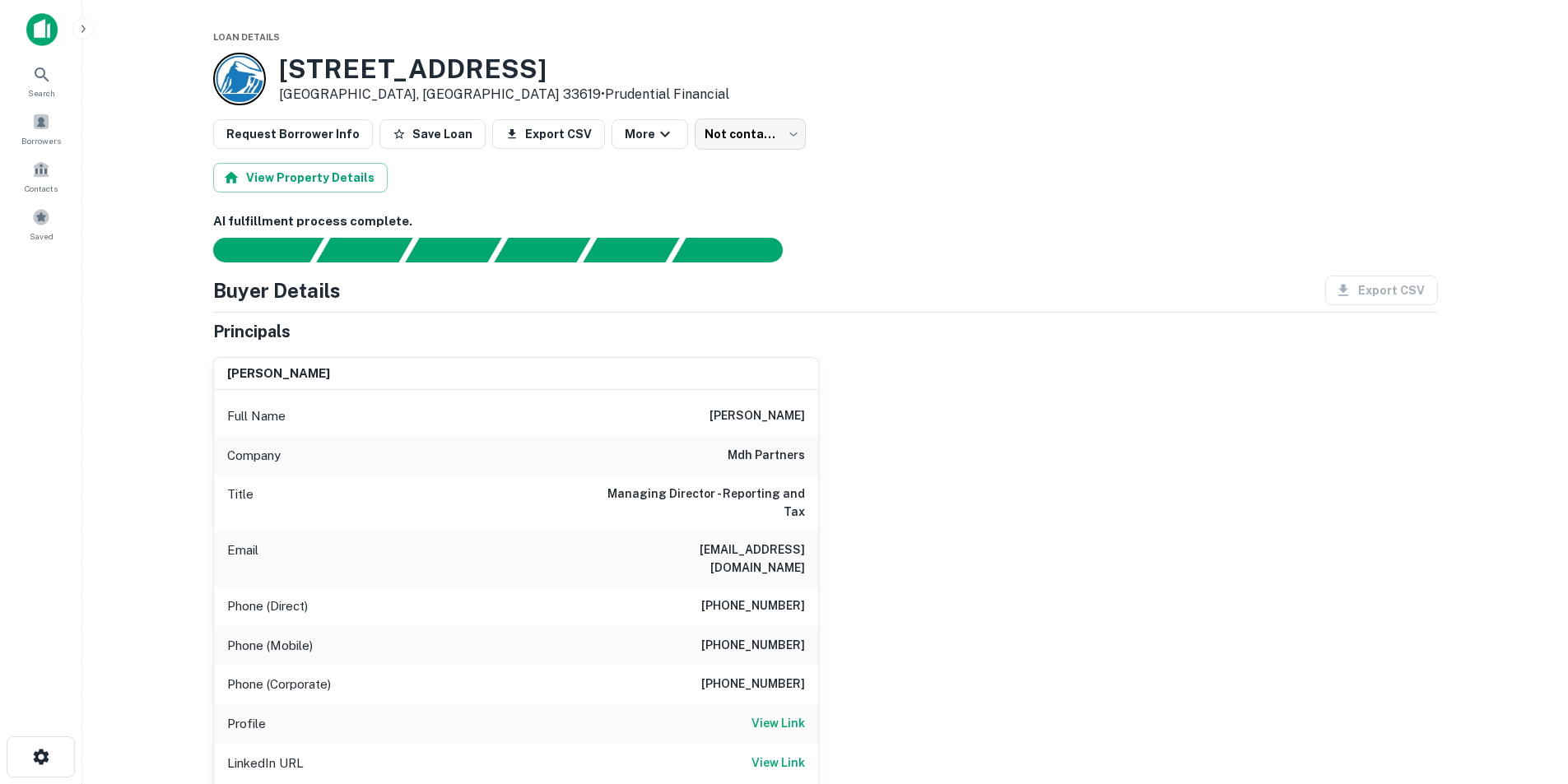
click at [753, 426] on h6 "michael l. herman" at bounding box center [758, 416] width 96 height 20
click at [753, 413] on h6 "michael l. herman" at bounding box center [758, 416] width 96 height 20
copy h6 "michael l. herman"
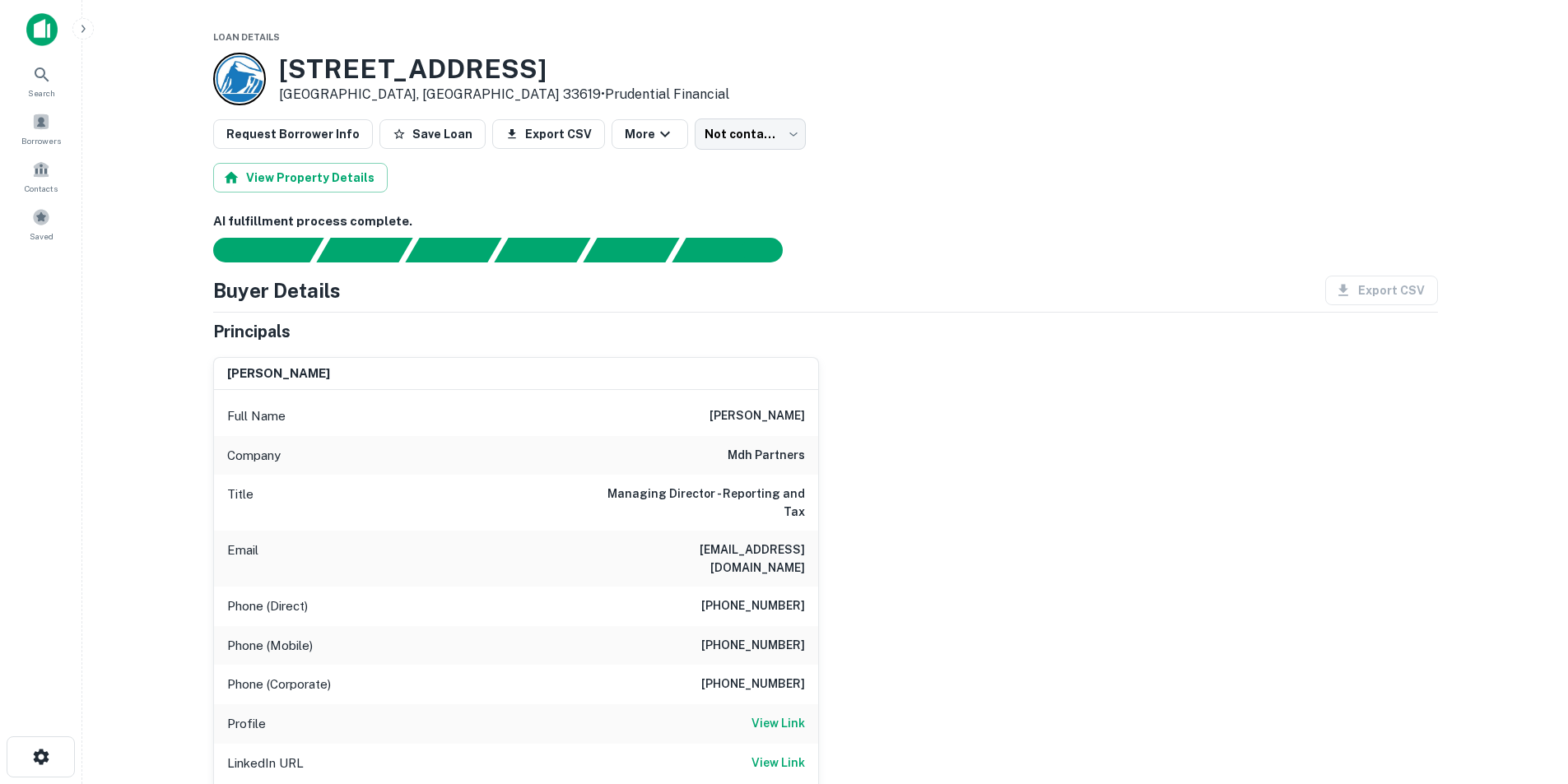
click at [761, 446] on h6 "mdh partners" at bounding box center [766, 455] width 78 height 20
copy h6 "mdh partners"
click at [752, 420] on h6 "michael l. herman" at bounding box center [758, 416] width 96 height 20
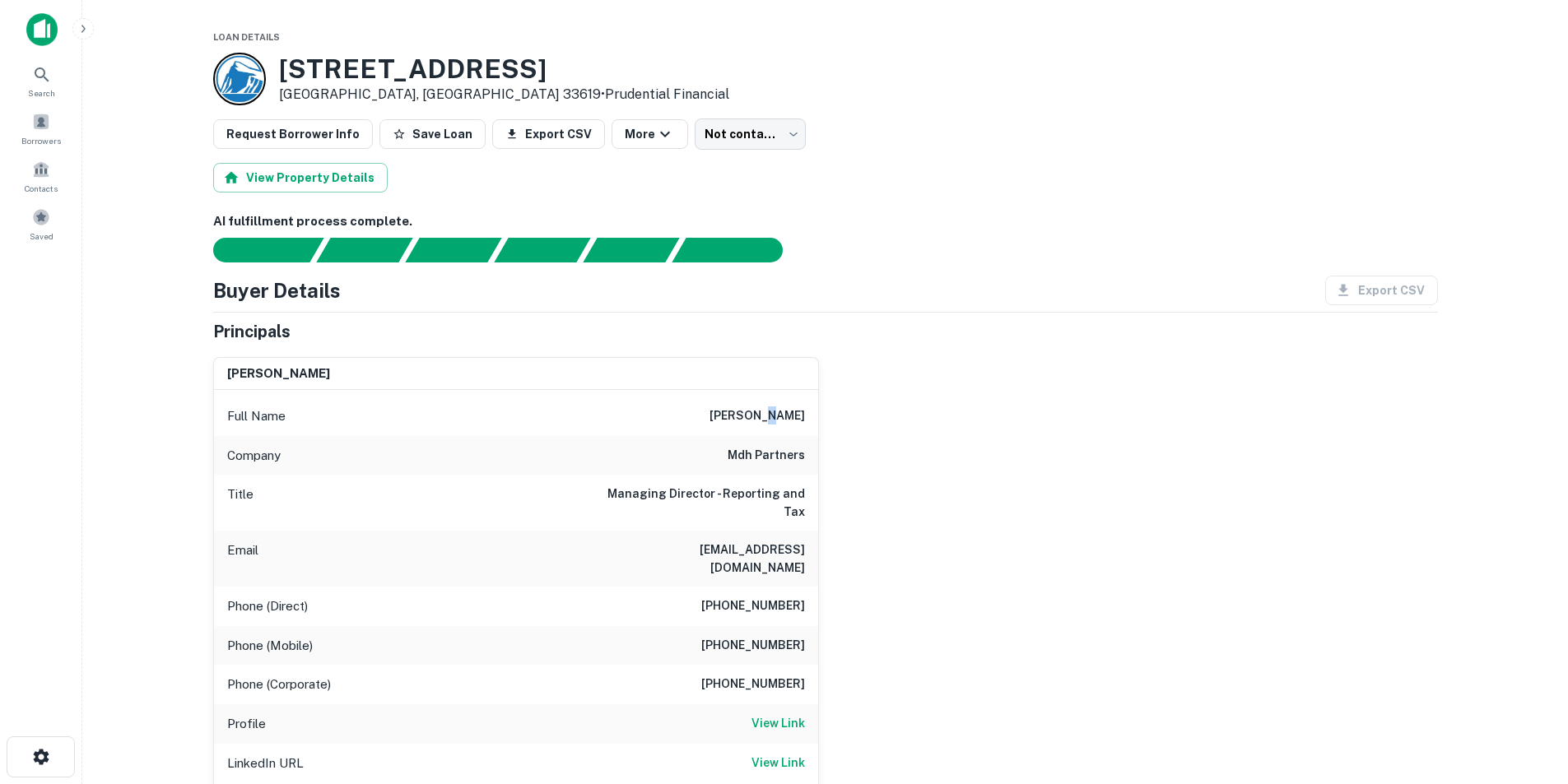
click at [752, 420] on h6 "michael l. herman" at bounding box center [758, 416] width 96 height 20
copy h6 "michael l. herman"
click at [766, 596] on h6 "(770) 805-1083" at bounding box center [753, 606] width 104 height 20
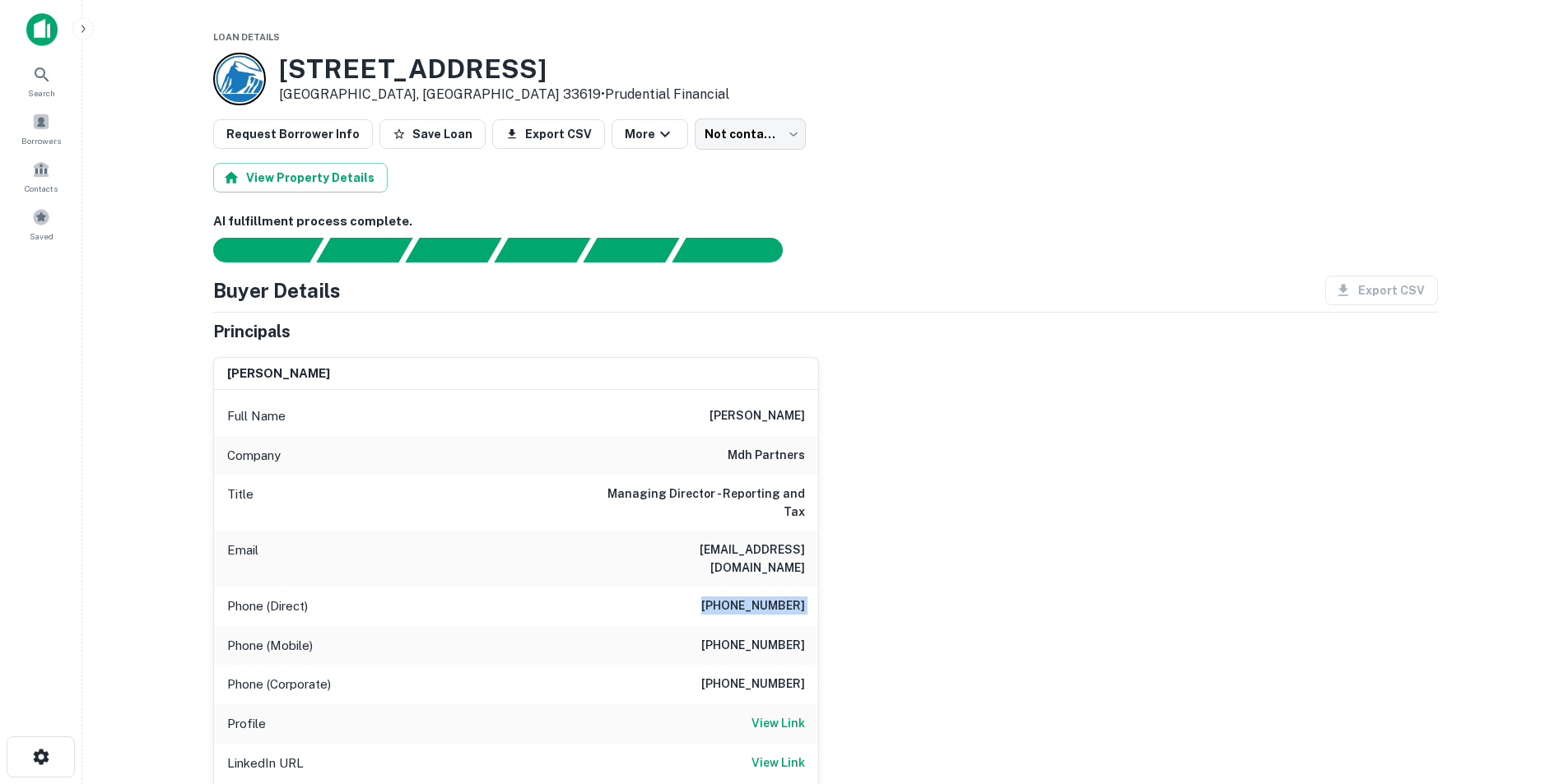
click at [766, 596] on h6 "(770) 805-1083" at bounding box center [753, 606] width 104 height 20
copy h6 "(770) 805-1083"
click at [772, 626] on div "Phone (Mobile) (678) 358-4645" at bounding box center [516, 645] width 604 height 39
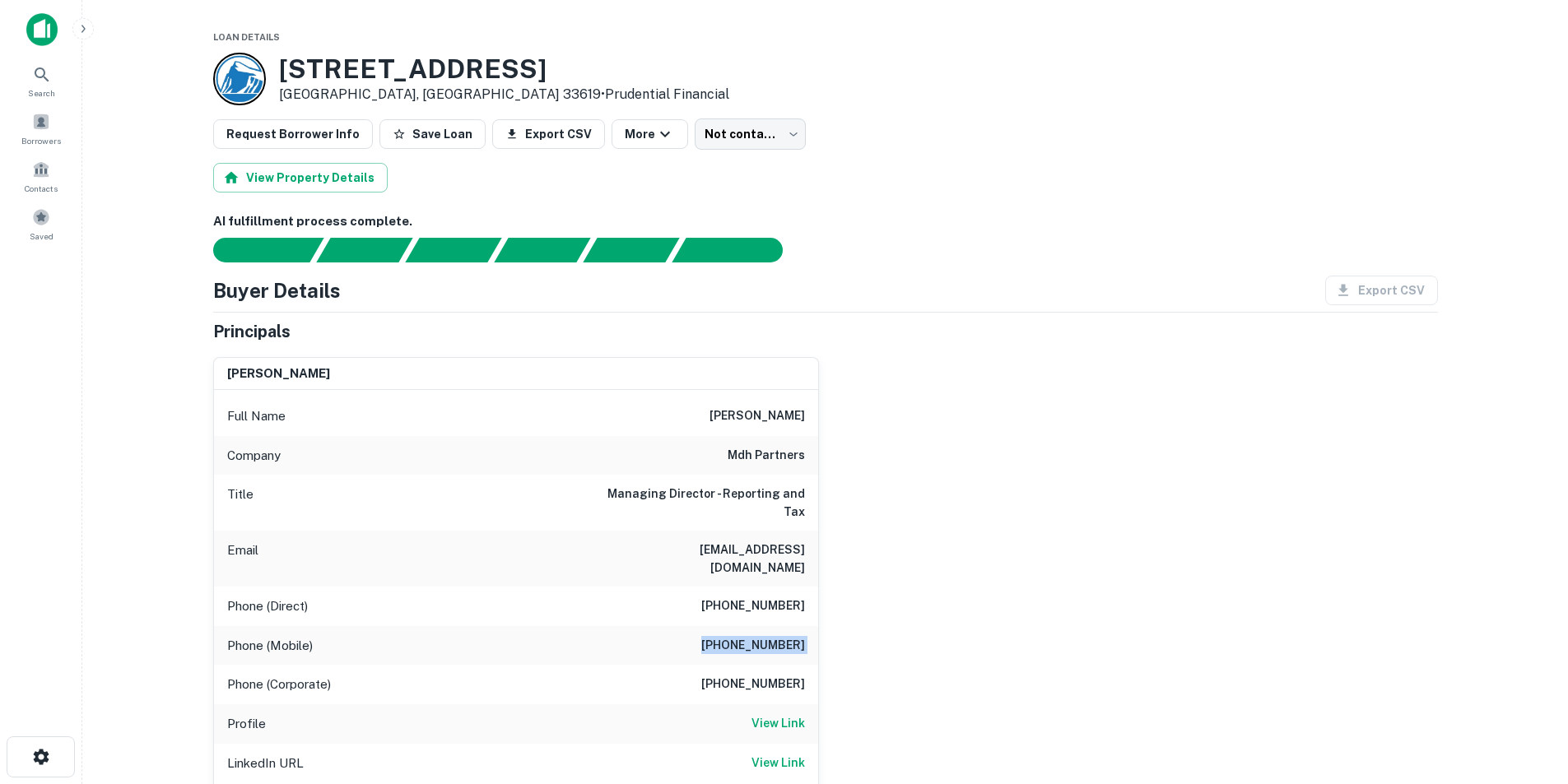
copy h6 "(678) 358-4645"
click at [771, 547] on h6 "mherman@mdhpartners.com" at bounding box center [706, 559] width 198 height 36
copy h6 "mherman@mdhpartners.com"
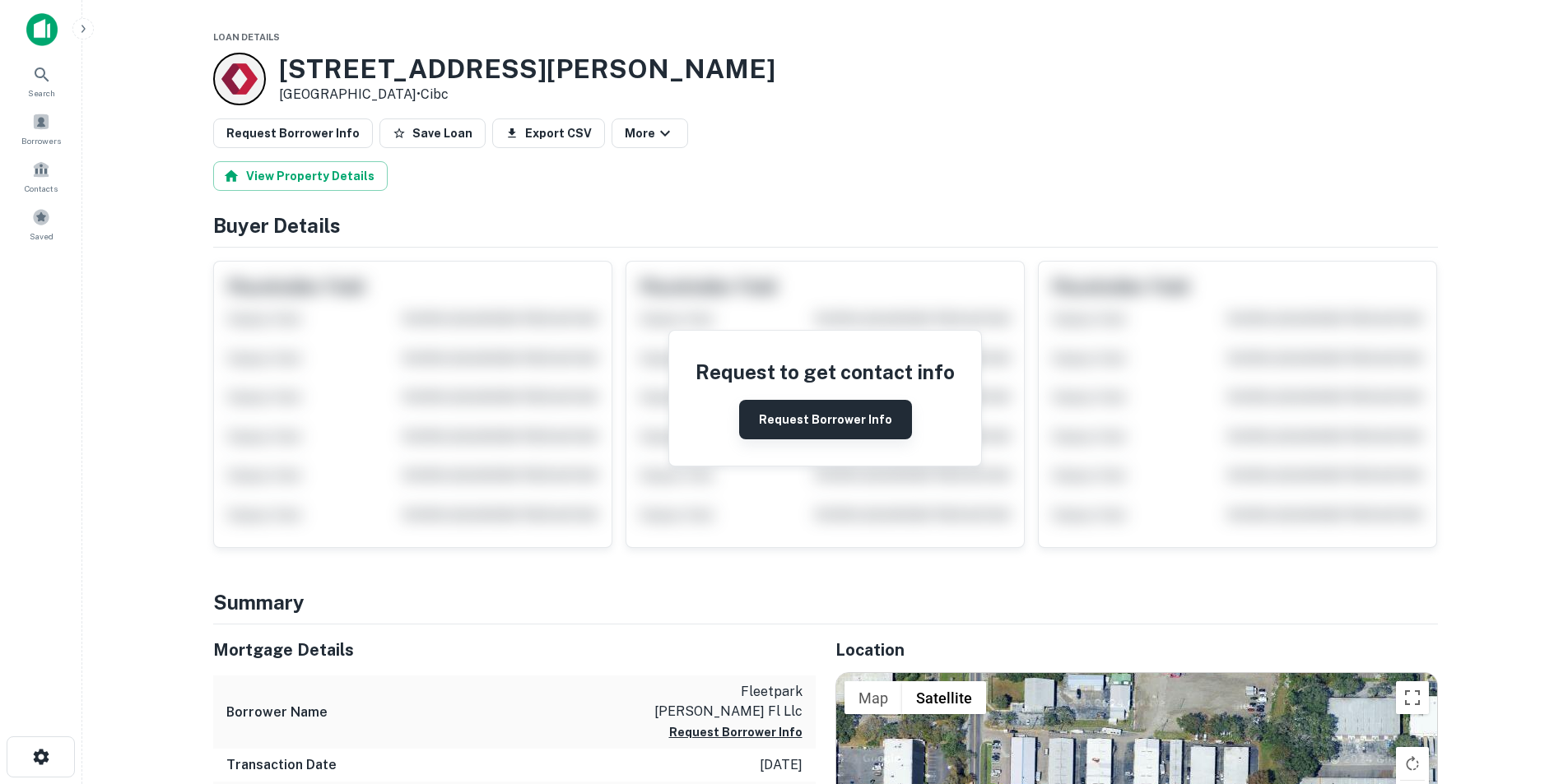
click at [868, 419] on button "Request Borrower Info" at bounding box center [826, 419] width 173 height 39
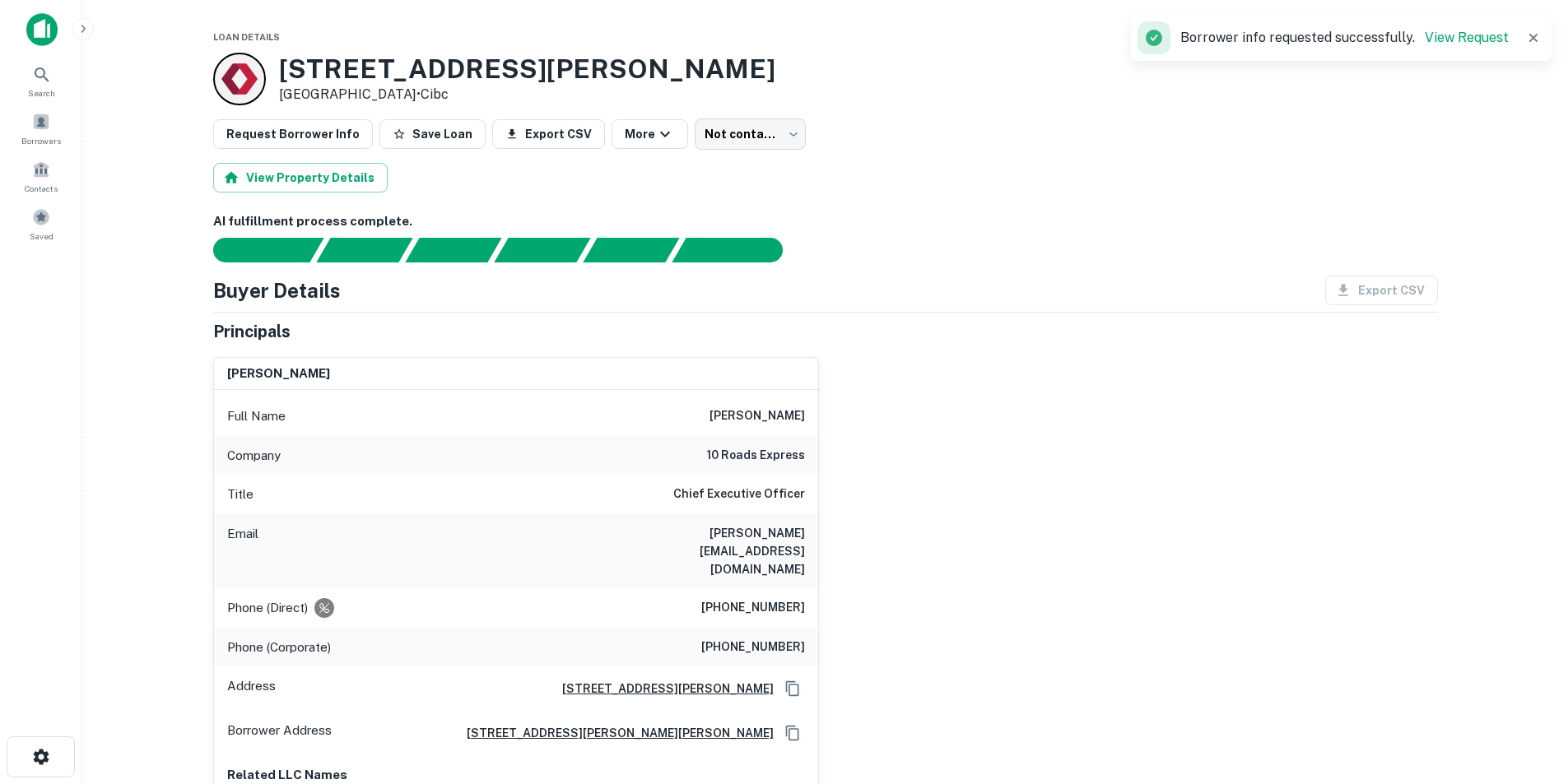
click at [718, 421] on h6 "[PERSON_NAME]" at bounding box center [758, 416] width 96 height 20
copy h6 "[PERSON_NAME]"
click at [777, 537] on h6 "[PERSON_NAME][EMAIL_ADDRESS][DOMAIN_NAME]" at bounding box center [706, 551] width 198 height 55
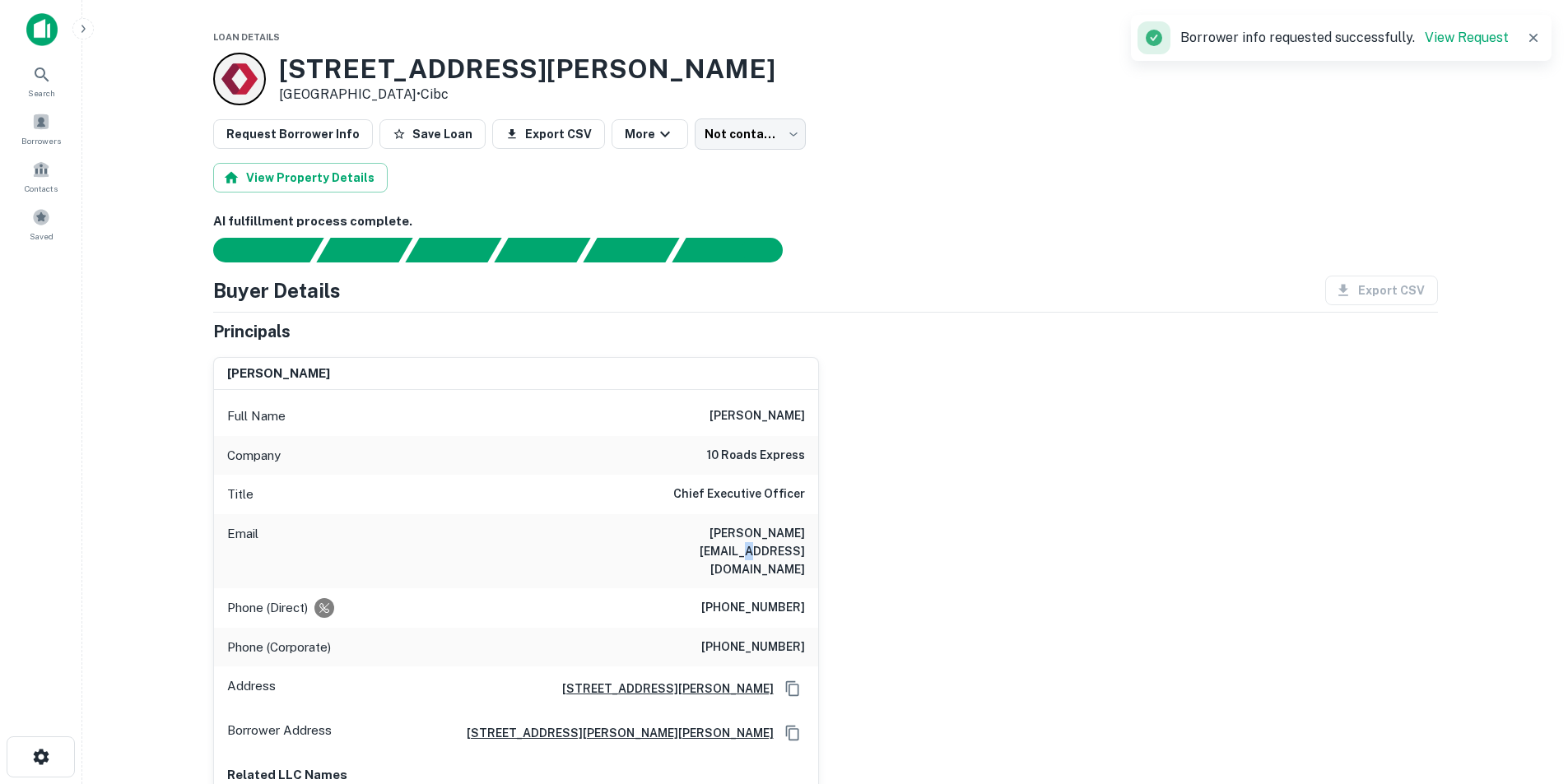
click at [777, 537] on h6 "[PERSON_NAME][EMAIL_ADDRESS][DOMAIN_NAME]" at bounding box center [706, 551] width 198 height 55
click at [765, 531] on h6 "[PERSON_NAME][EMAIL_ADDRESS][DOMAIN_NAME]" at bounding box center [706, 551] width 198 height 55
click at [768, 531] on h6 "[PERSON_NAME][EMAIL_ADDRESS][DOMAIN_NAME]" at bounding box center [706, 551] width 198 height 55
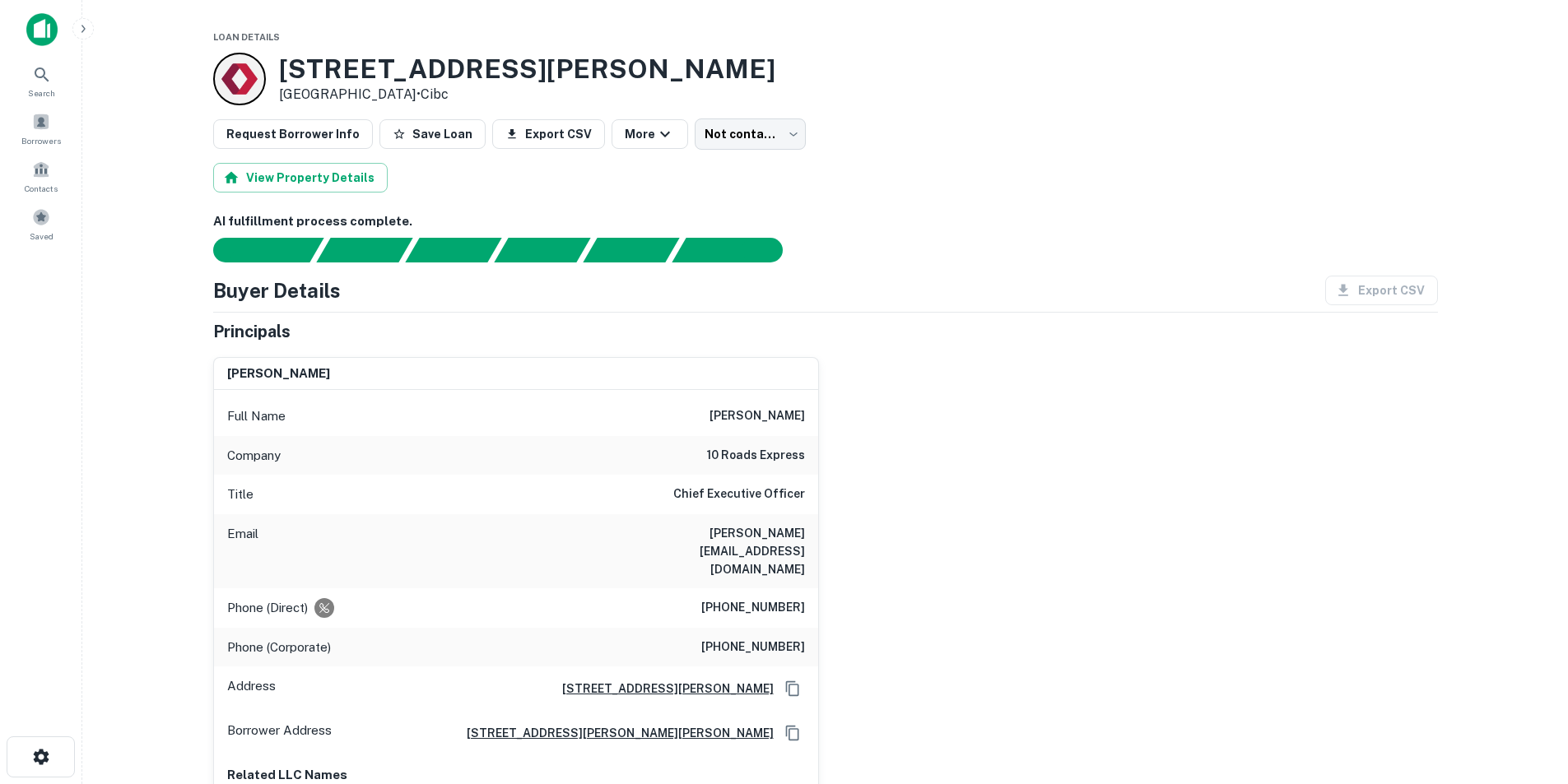
click at [747, 419] on h6 "[PERSON_NAME]" at bounding box center [758, 416] width 96 height 20
copy h6 "[PERSON_NAME]"
click at [742, 535] on h6 "wayne@10roadsexpress.com" at bounding box center [706, 551] width 198 height 55
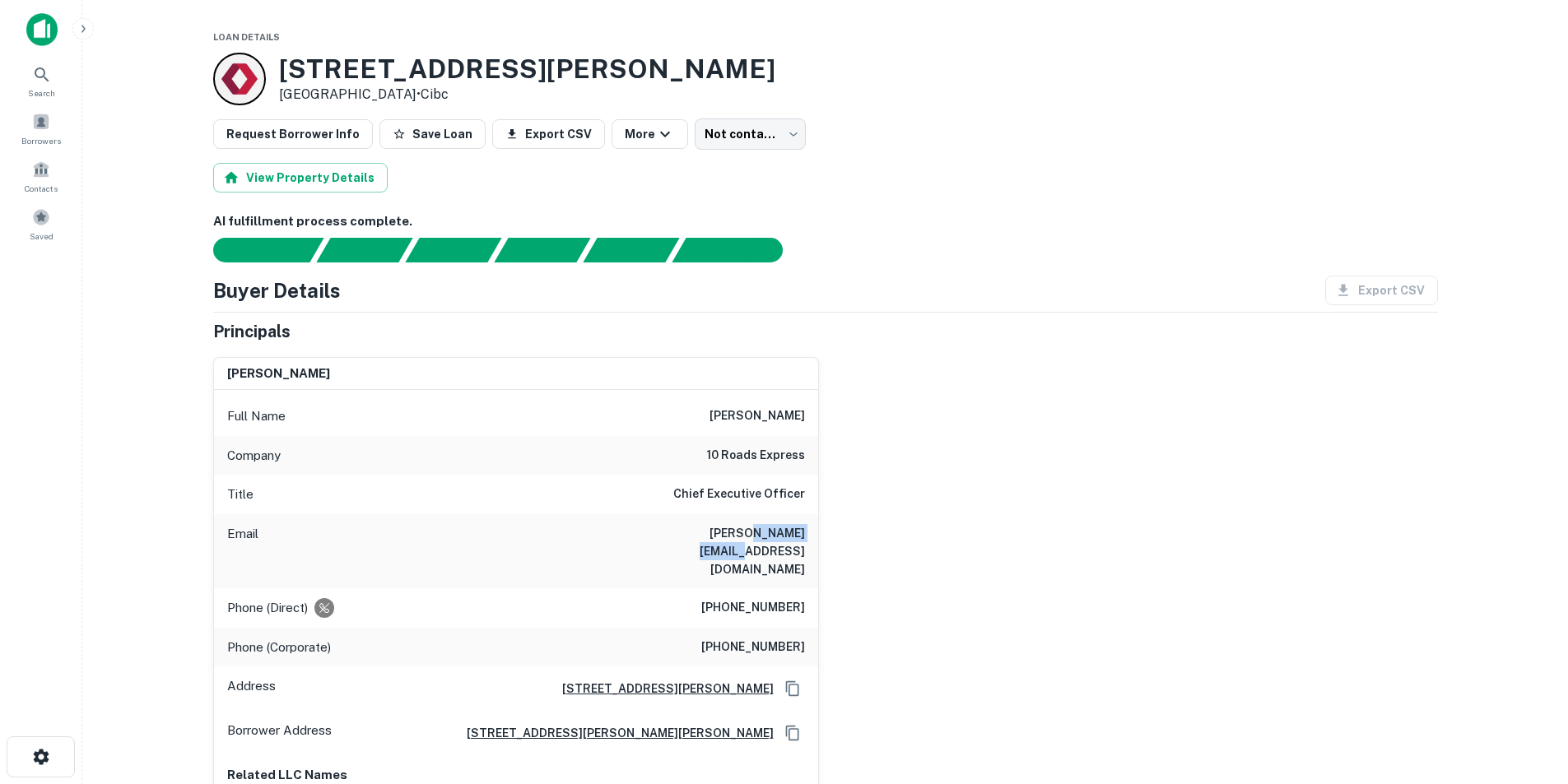
click at [742, 535] on h6 "wayne@10roadsexpress.com" at bounding box center [706, 551] width 198 height 55
copy h6 "wayne@10roadsexpress.com"
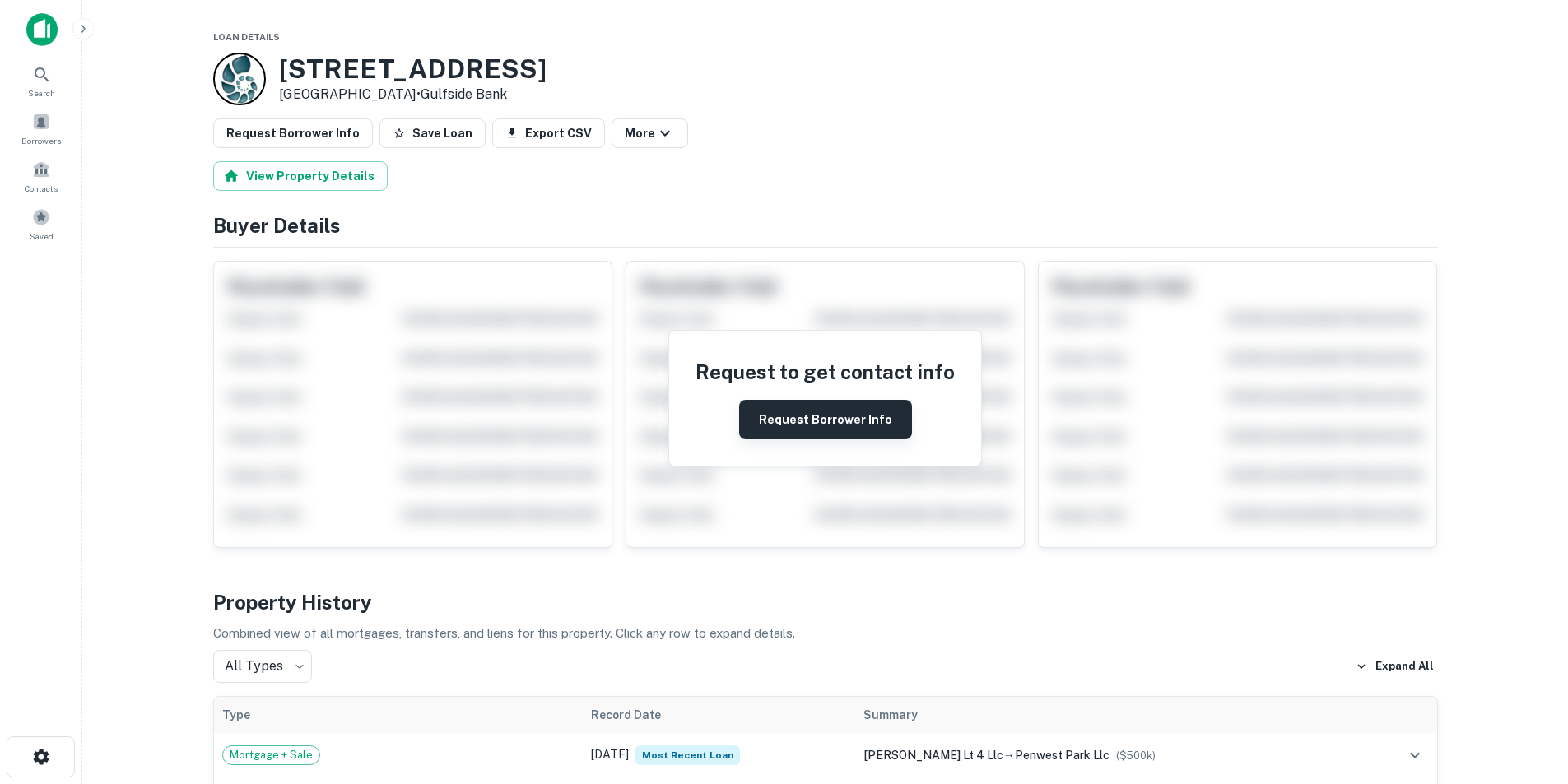
click at [856, 423] on button "Request Borrower Info" at bounding box center [826, 419] width 173 height 39
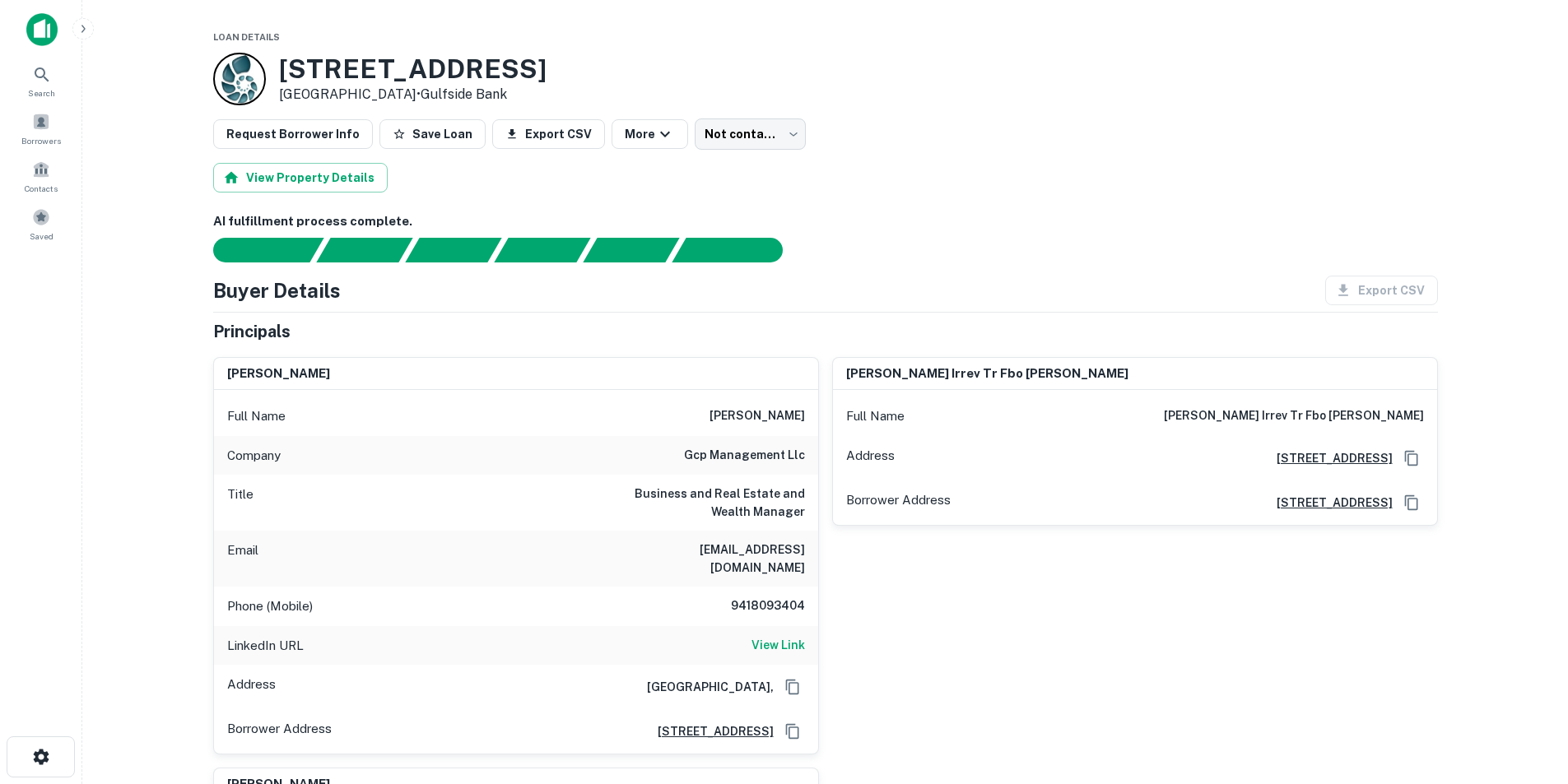
click at [754, 420] on h6 "michelle winiecki" at bounding box center [758, 416] width 96 height 20
copy h6 "michelle winiecki"
click at [769, 635] on h6 "View Link" at bounding box center [779, 644] width 54 height 18
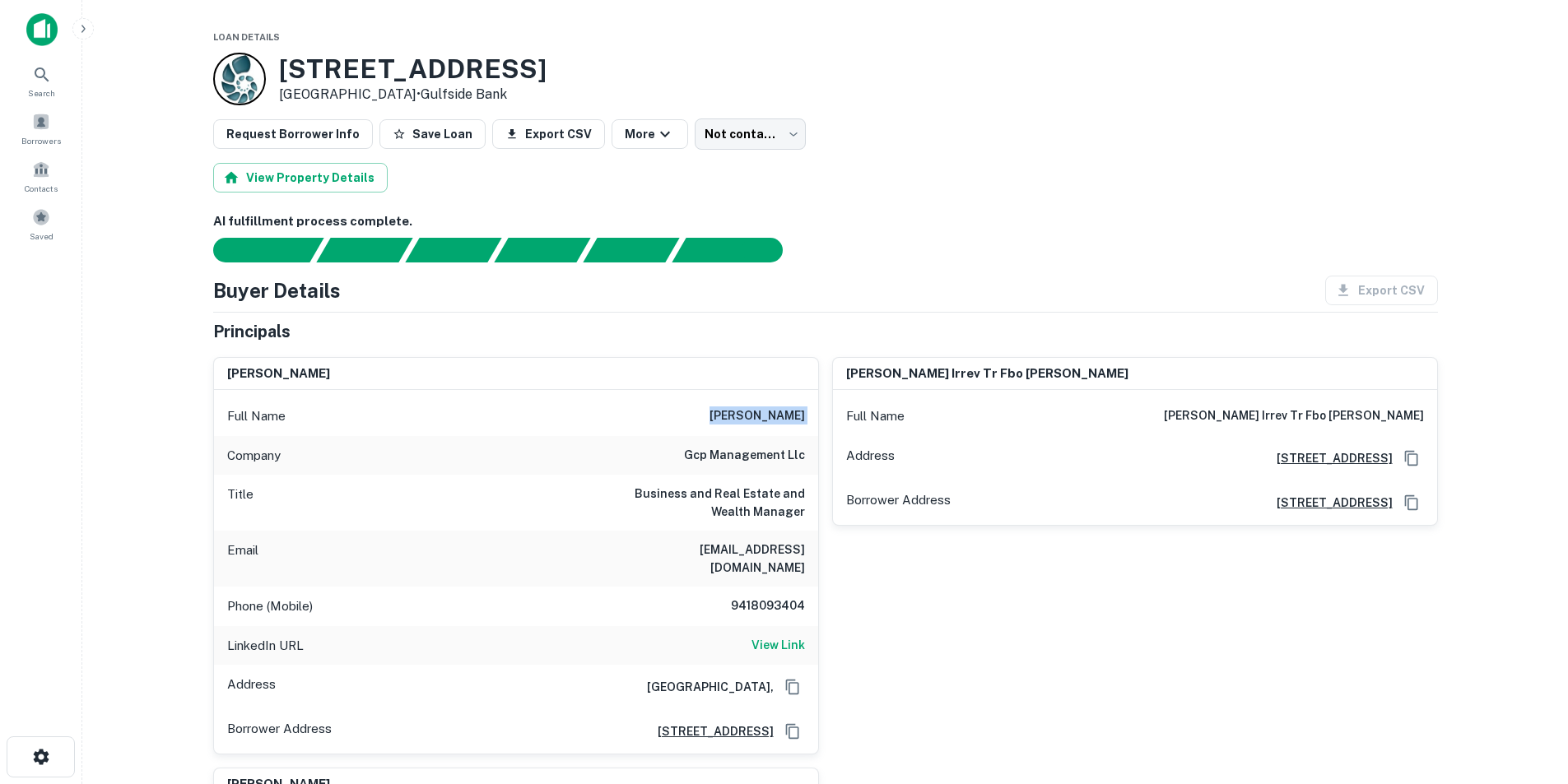
click at [769, 404] on div "Full Name michelle winiecki" at bounding box center [516, 416] width 604 height 39
click at [766, 596] on h6 "9418093404" at bounding box center [755, 606] width 99 height 20
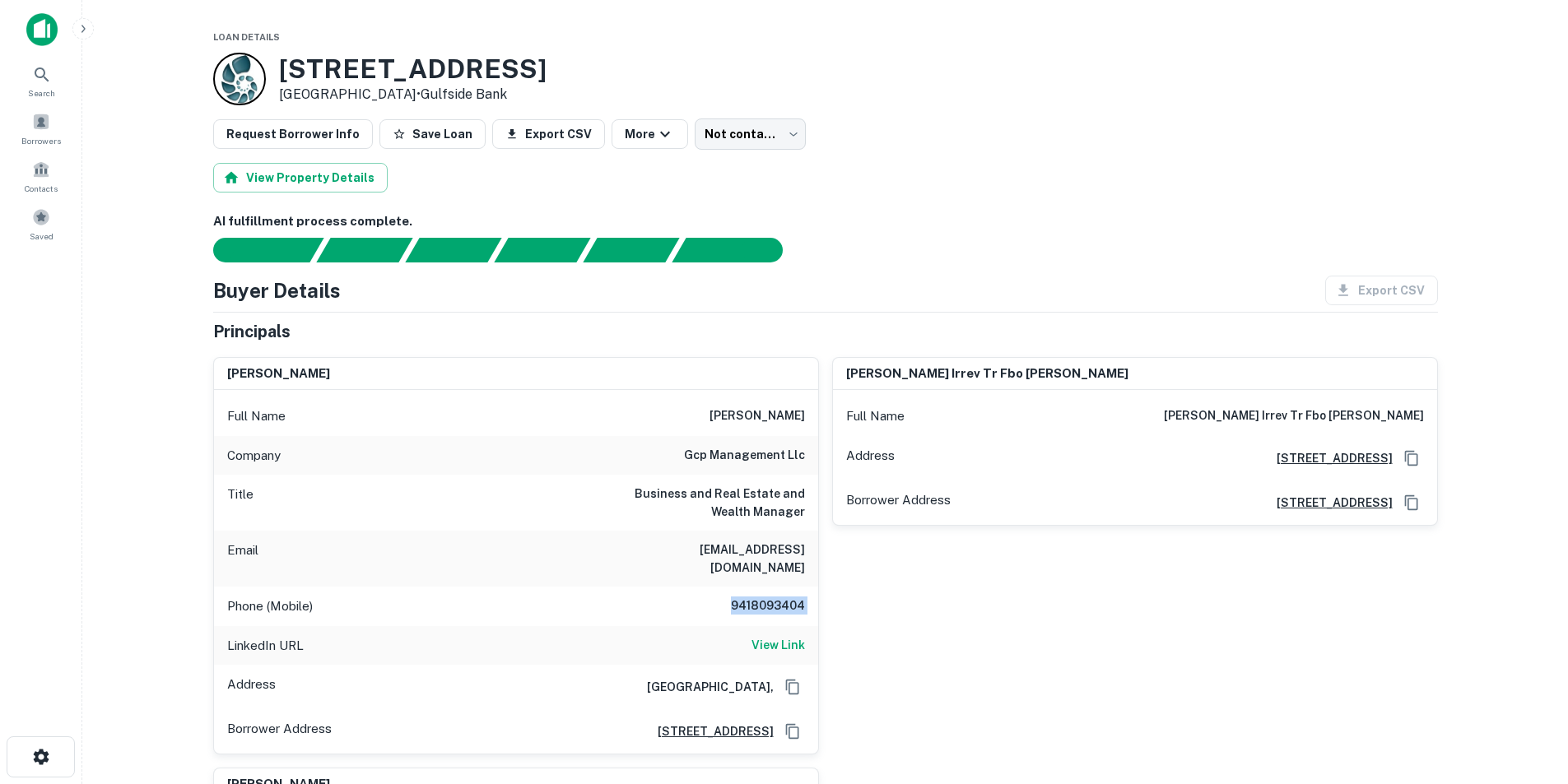
click at [766, 596] on h6 "9418093404" at bounding box center [755, 606] width 99 height 20
copy h6 "9418093404"
click at [783, 546] on h6 "jjf5367@gmail.com" at bounding box center [706, 559] width 198 height 36
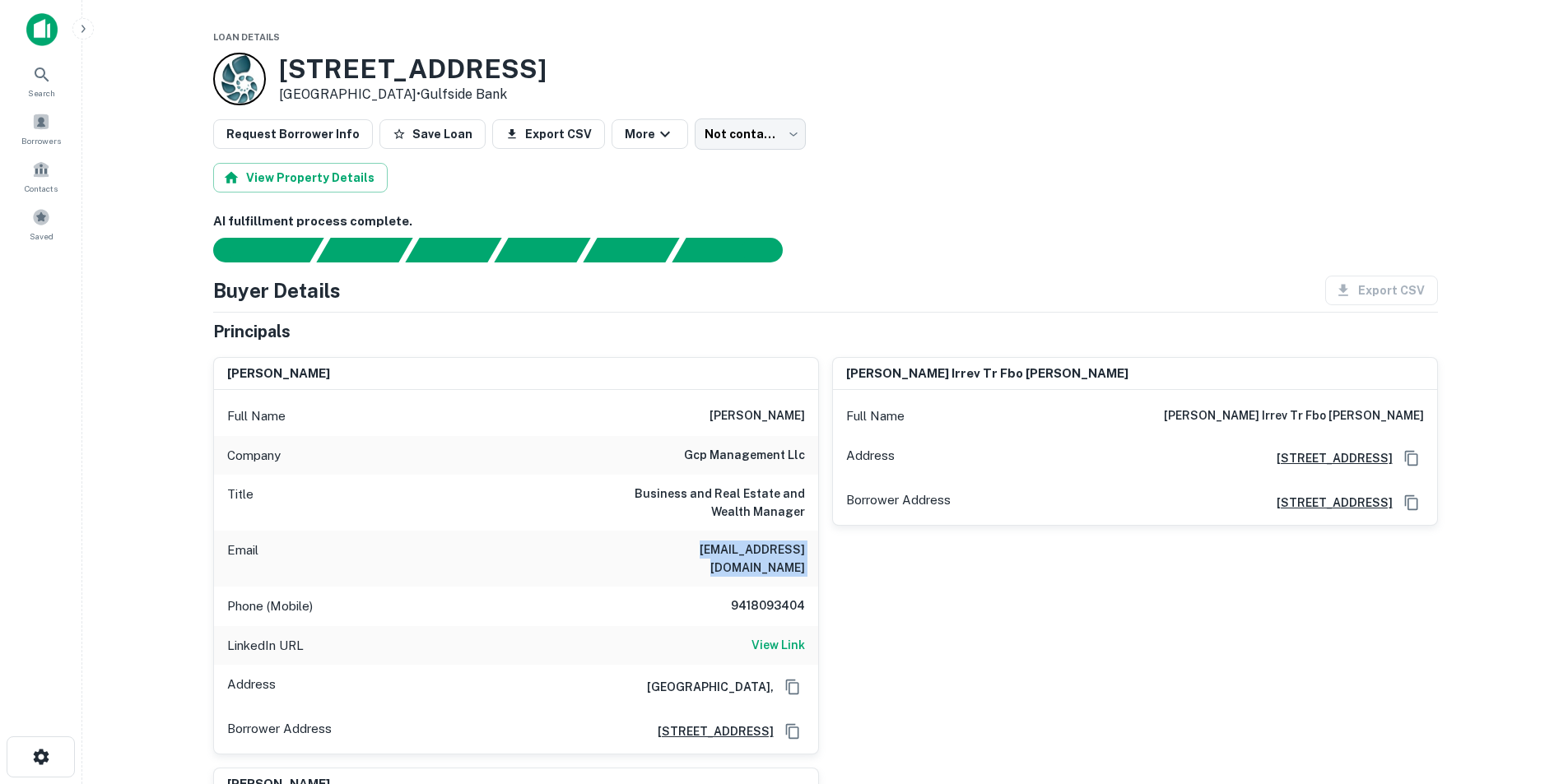
copy h6 "jjf5367@gmail.com"
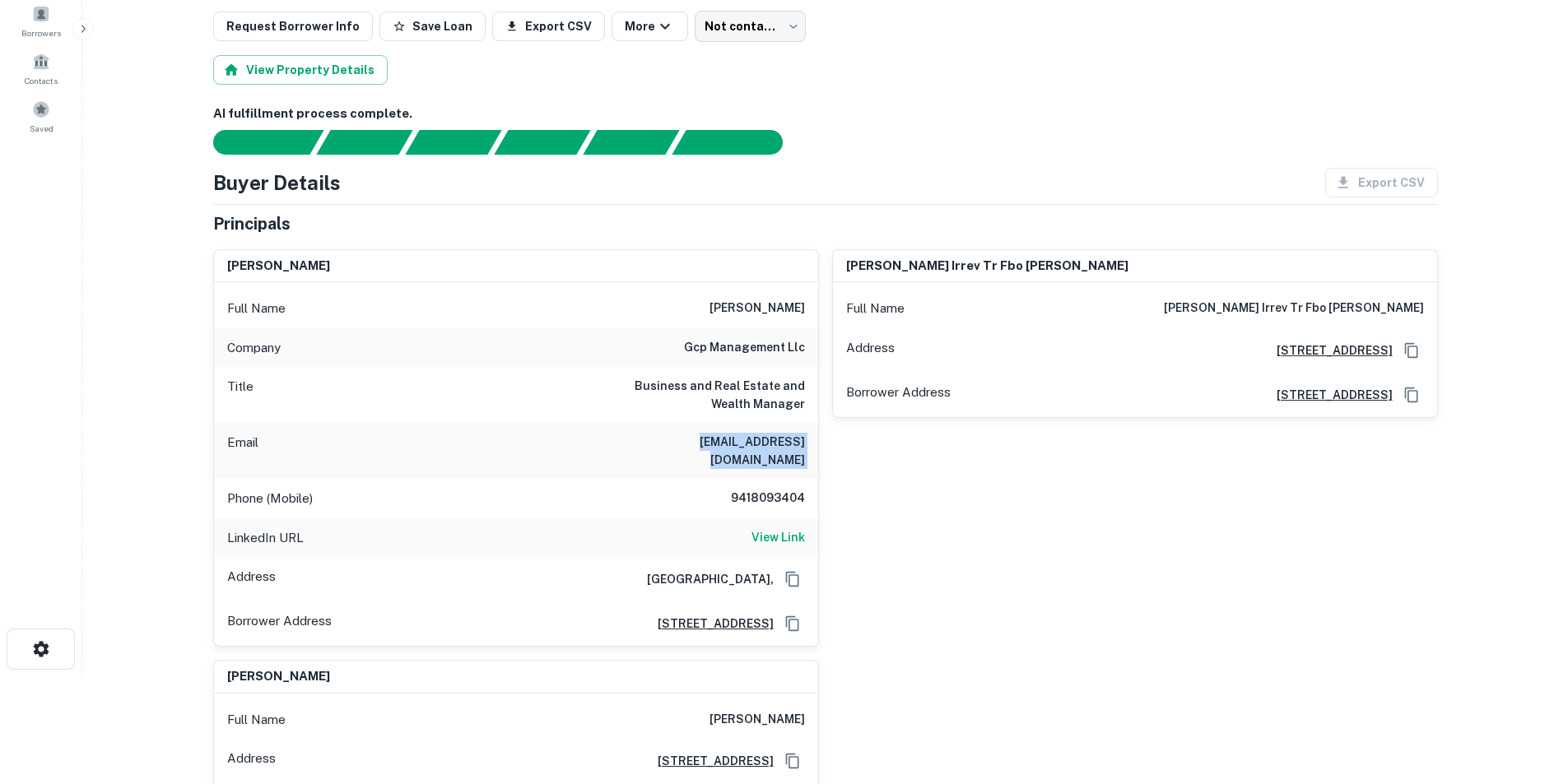
scroll to position [82, 0]
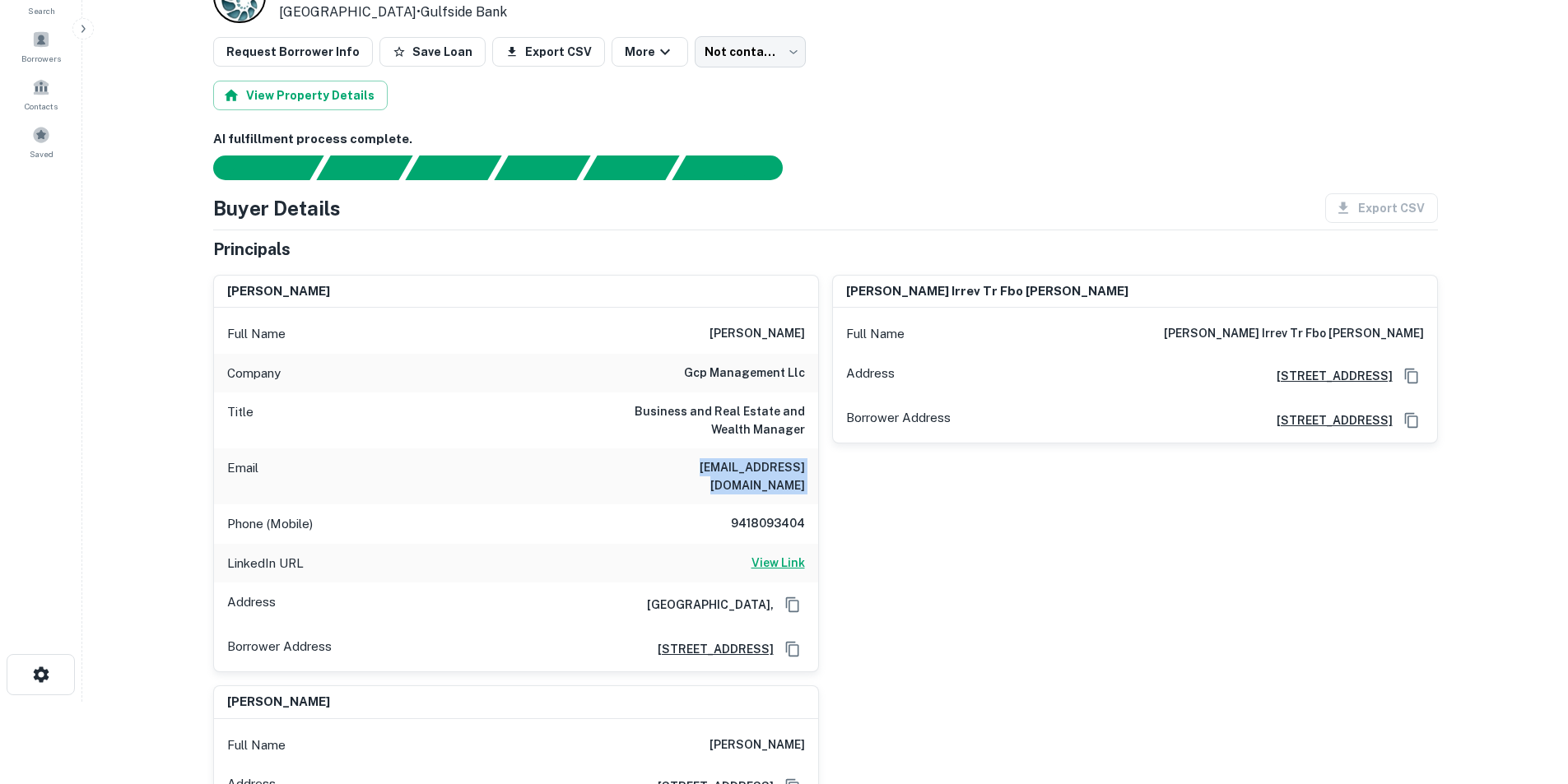
click at [781, 554] on h6 "View Link" at bounding box center [779, 563] width 54 height 18
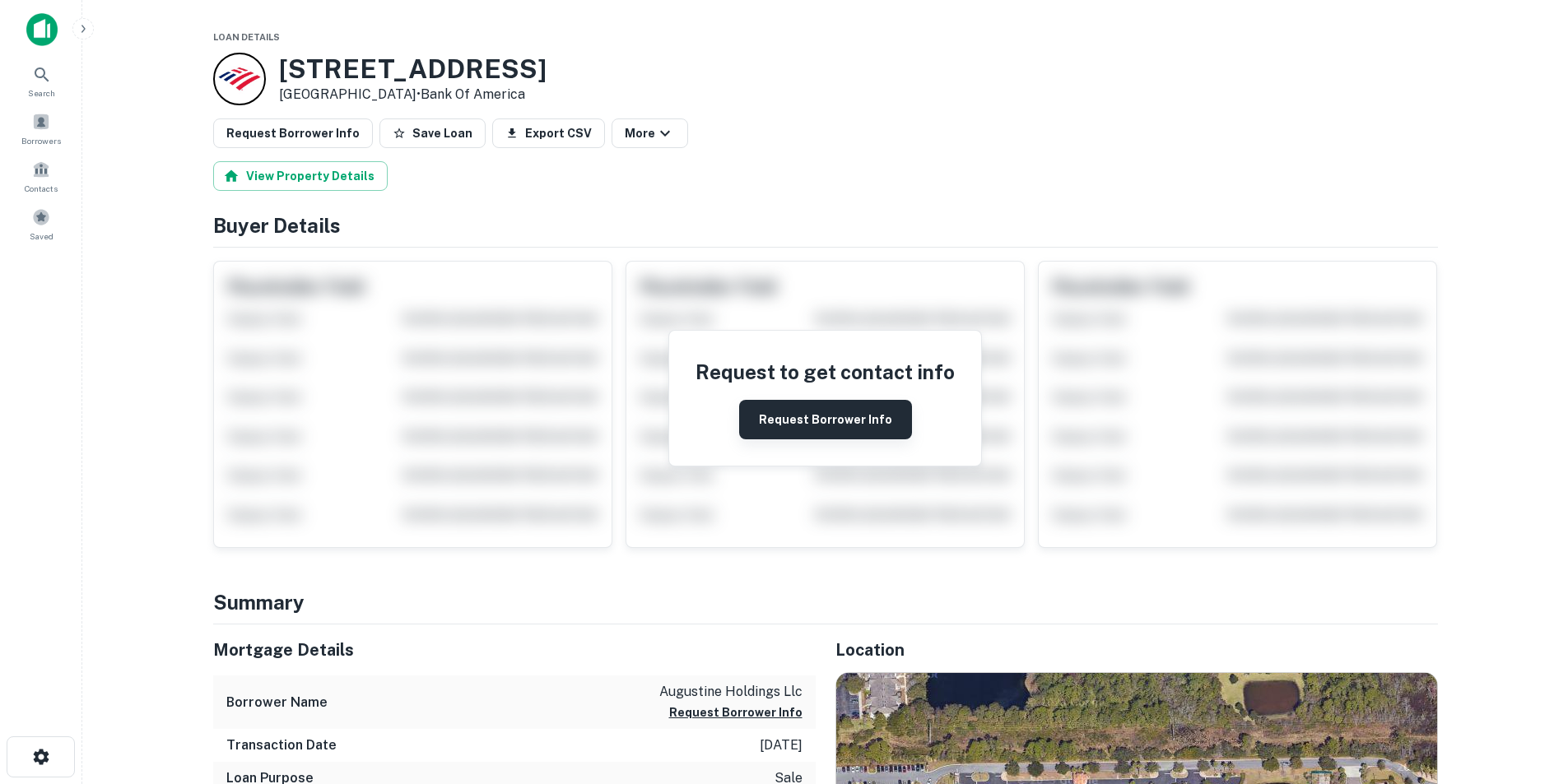
click at [832, 418] on button "Request Borrower Info" at bounding box center [826, 419] width 173 height 39
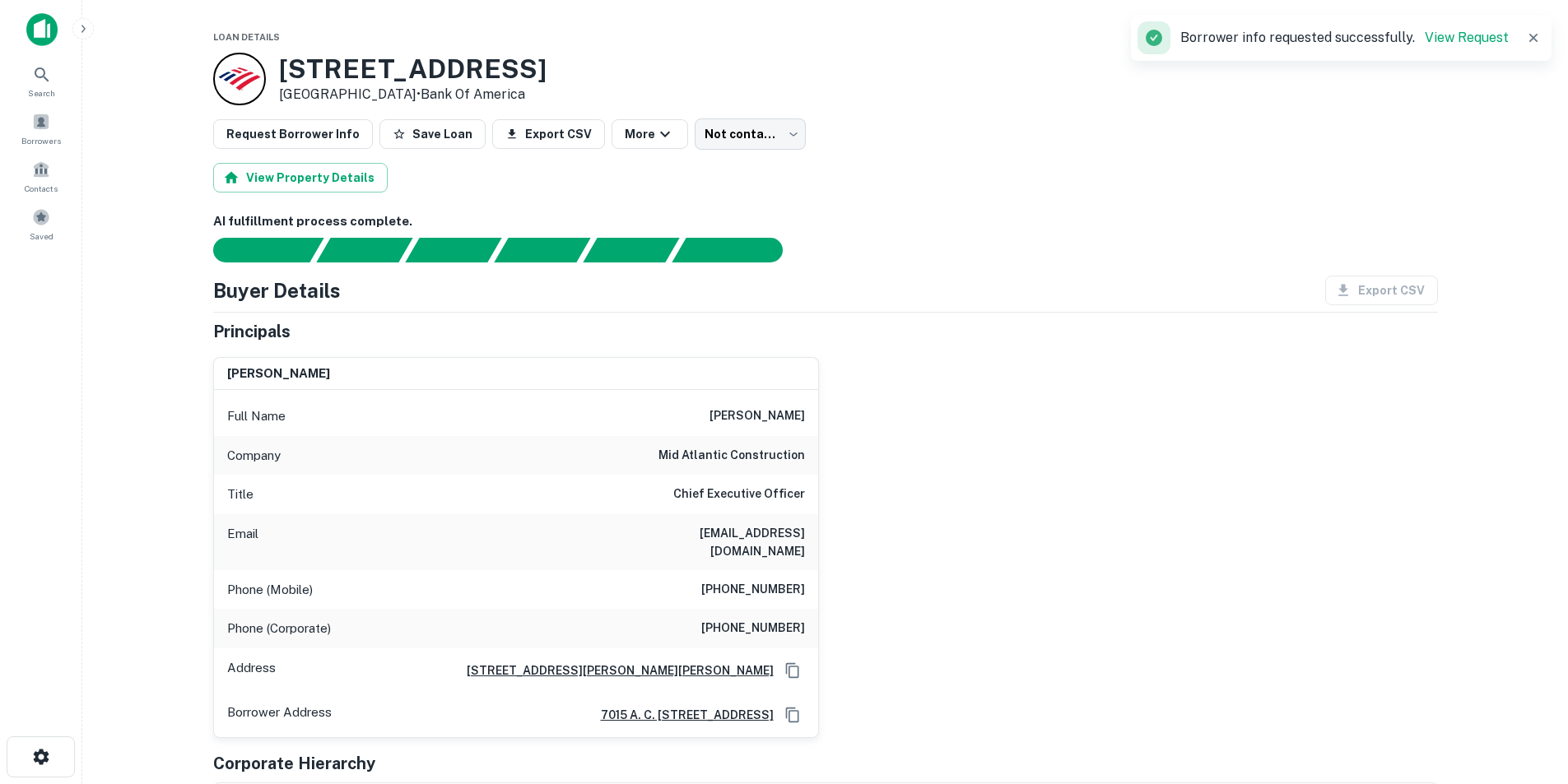
click at [720, 542] on h6 "[EMAIL_ADDRESS][DOMAIN_NAME]" at bounding box center [706, 542] width 198 height 36
copy h6 "[EMAIL_ADDRESS][DOMAIN_NAME]"
click at [780, 392] on div "Full Name [PERSON_NAME] Company mid atlantic construction Title Chief Executive…" at bounding box center [516, 564] width 604 height 347
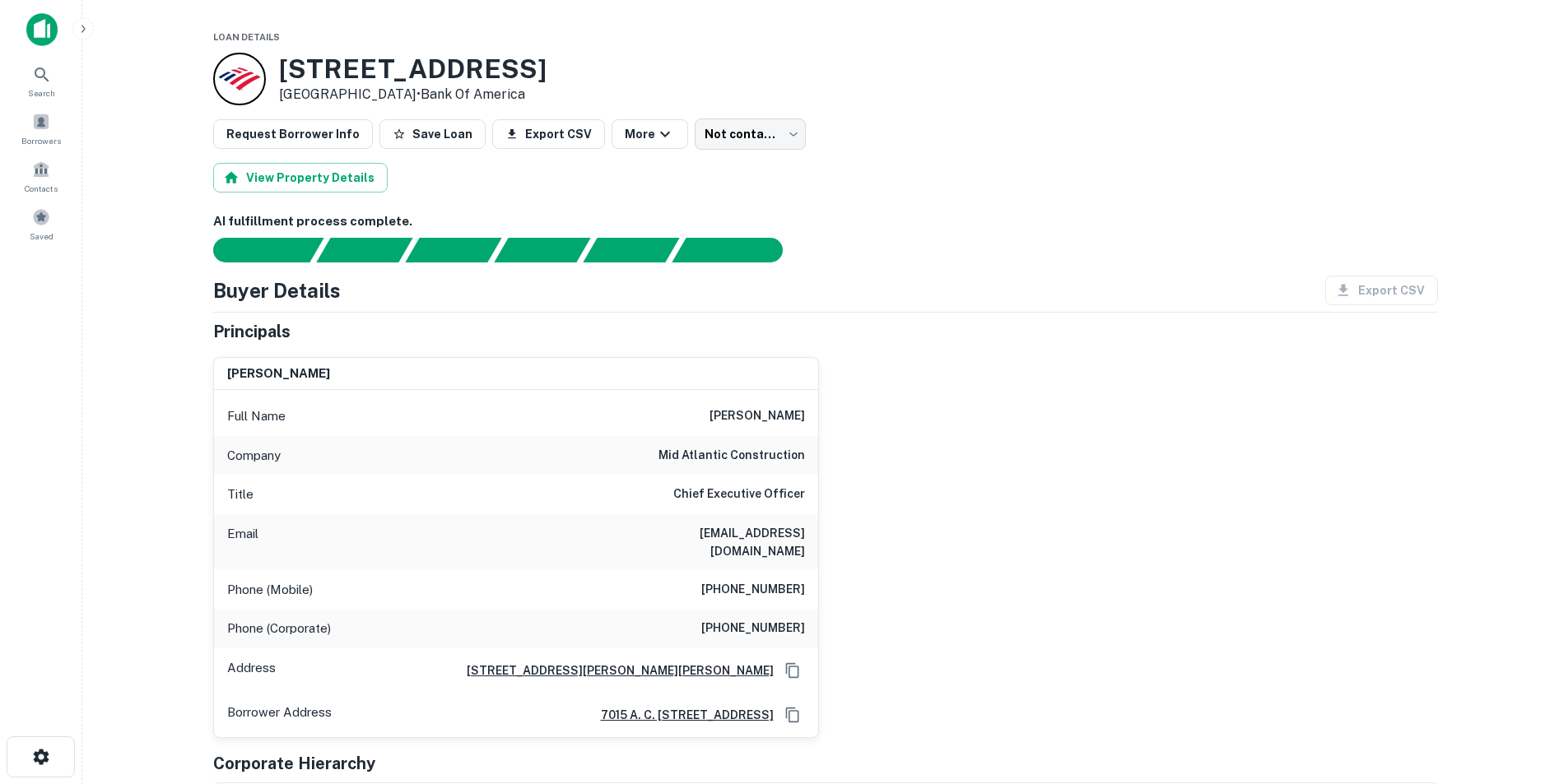
click at [780, 409] on h6 "[PERSON_NAME]" at bounding box center [758, 416] width 96 height 20
copy h6 "[PERSON_NAME]"
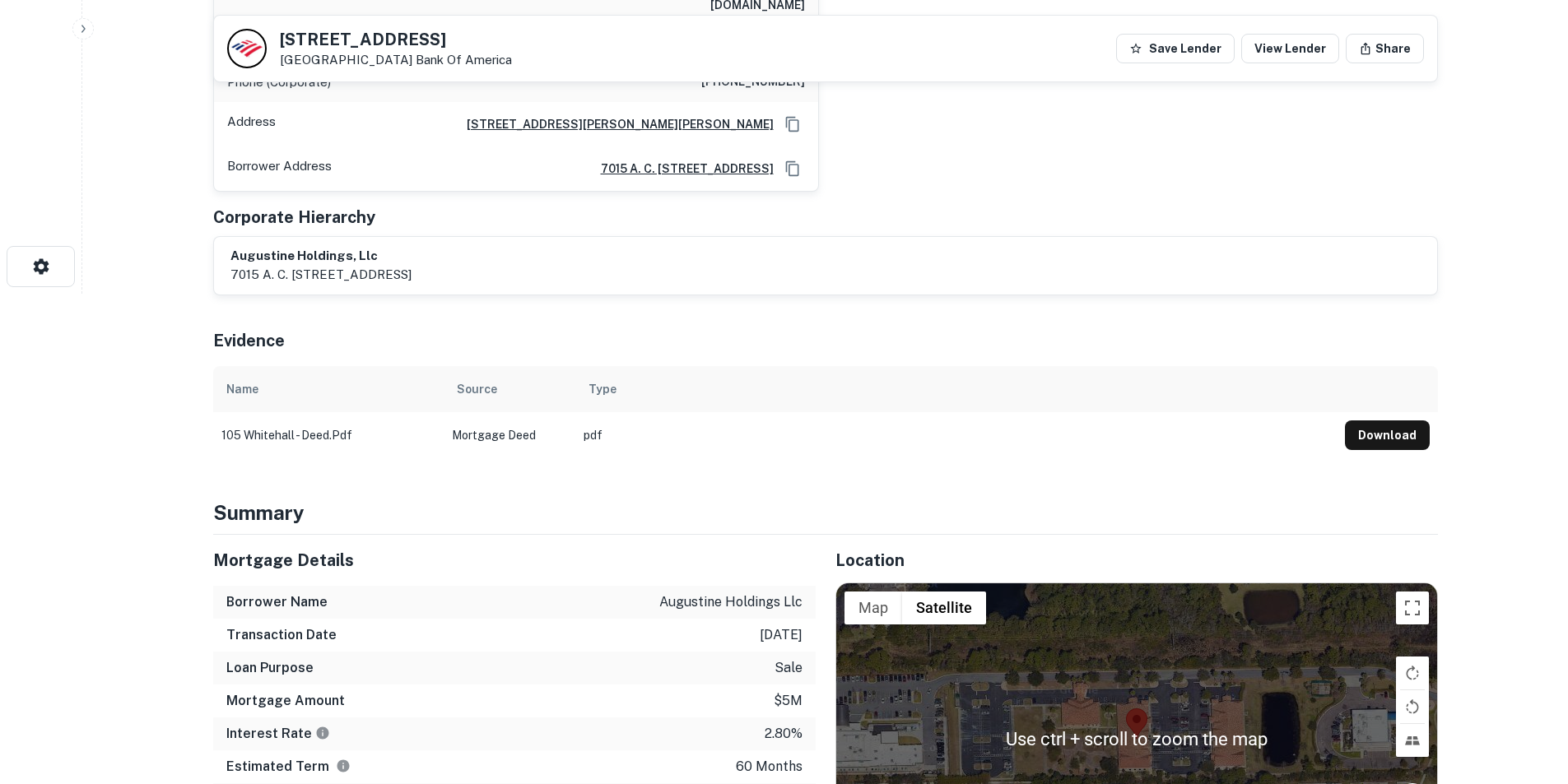
scroll to position [82, 0]
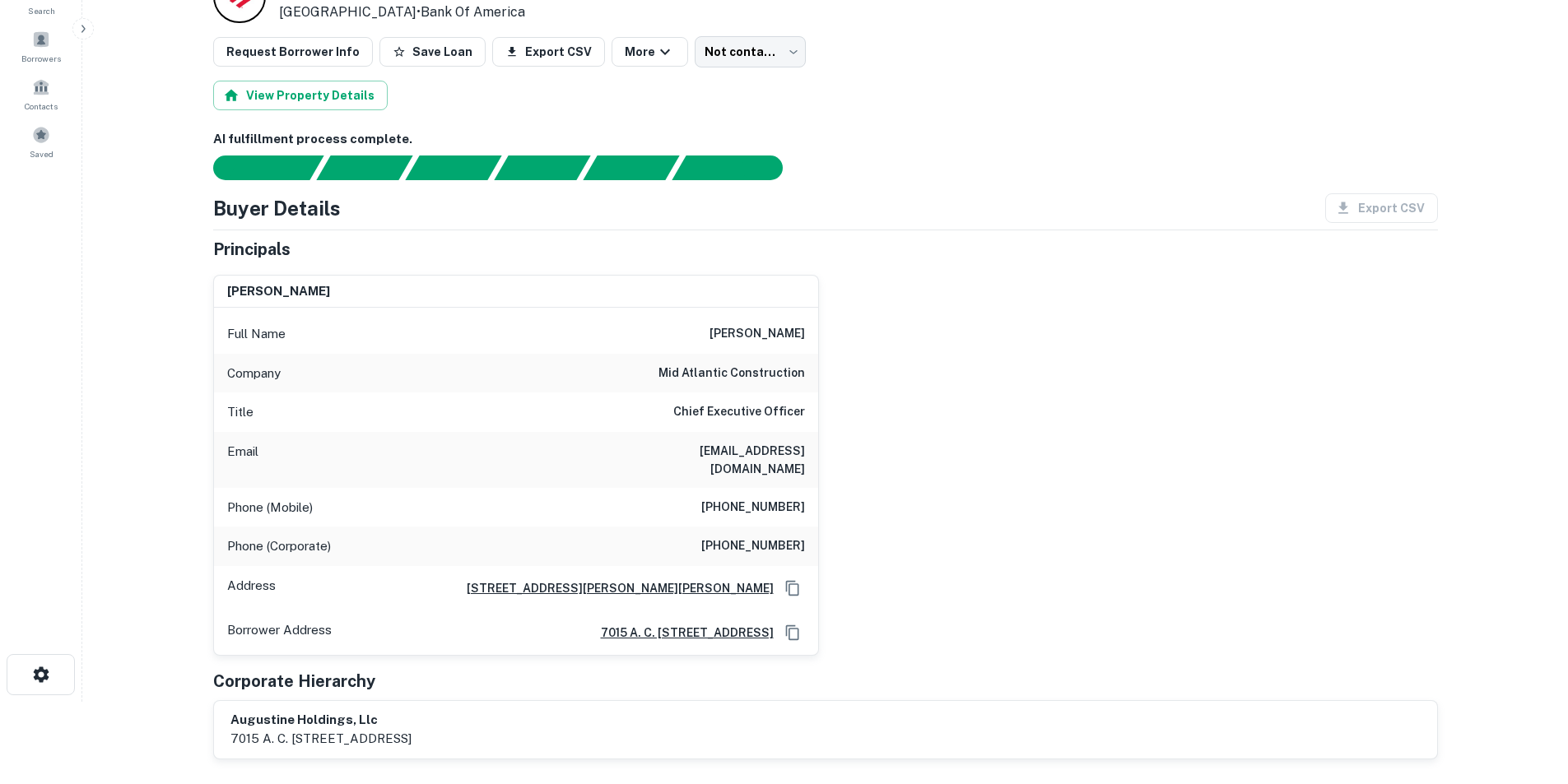
click at [776, 449] on h6 "[EMAIL_ADDRESS][DOMAIN_NAME]" at bounding box center [706, 460] width 198 height 36
copy h6 "[EMAIL_ADDRESS][DOMAIN_NAME]"
click at [771, 325] on h6 "[PERSON_NAME]" at bounding box center [758, 334] width 96 height 20
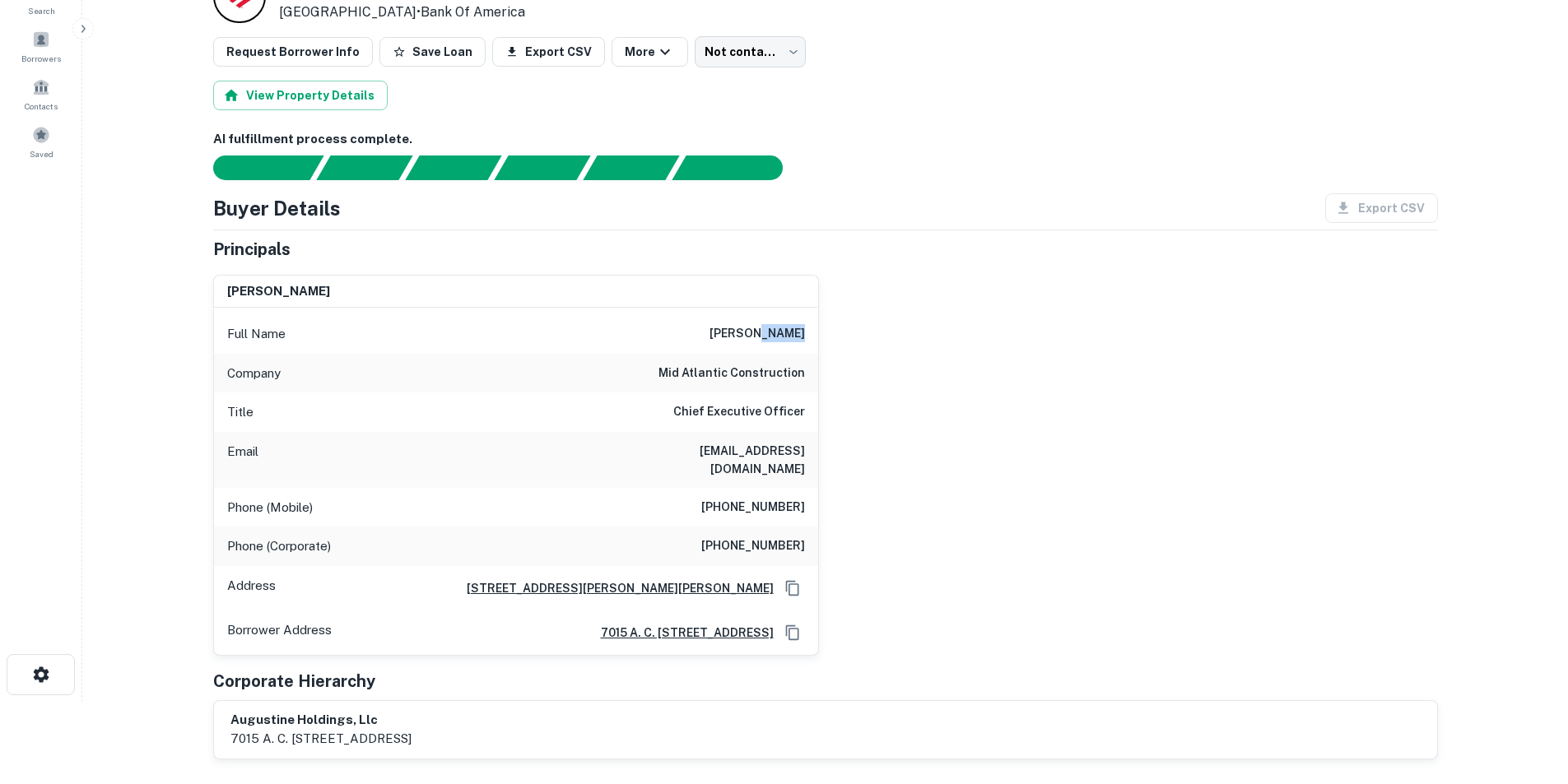
click at [771, 325] on h6 "[PERSON_NAME]" at bounding box center [758, 334] width 96 height 20
copy h6 "[PERSON_NAME]"
click at [809, 385] on div "Company mid atlantic construction" at bounding box center [516, 373] width 604 height 39
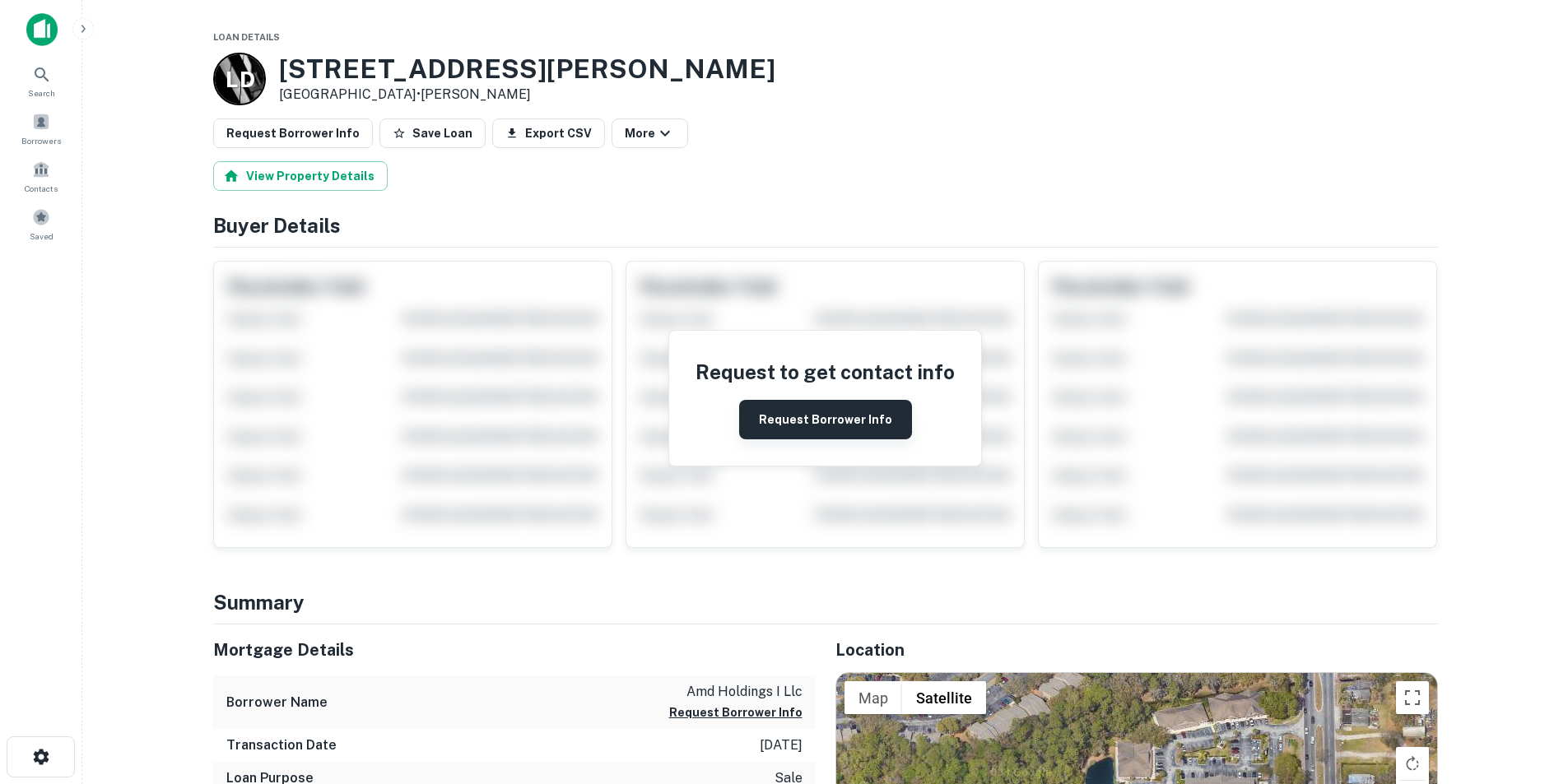
click at [846, 407] on button "Request Borrower Info" at bounding box center [826, 419] width 173 height 39
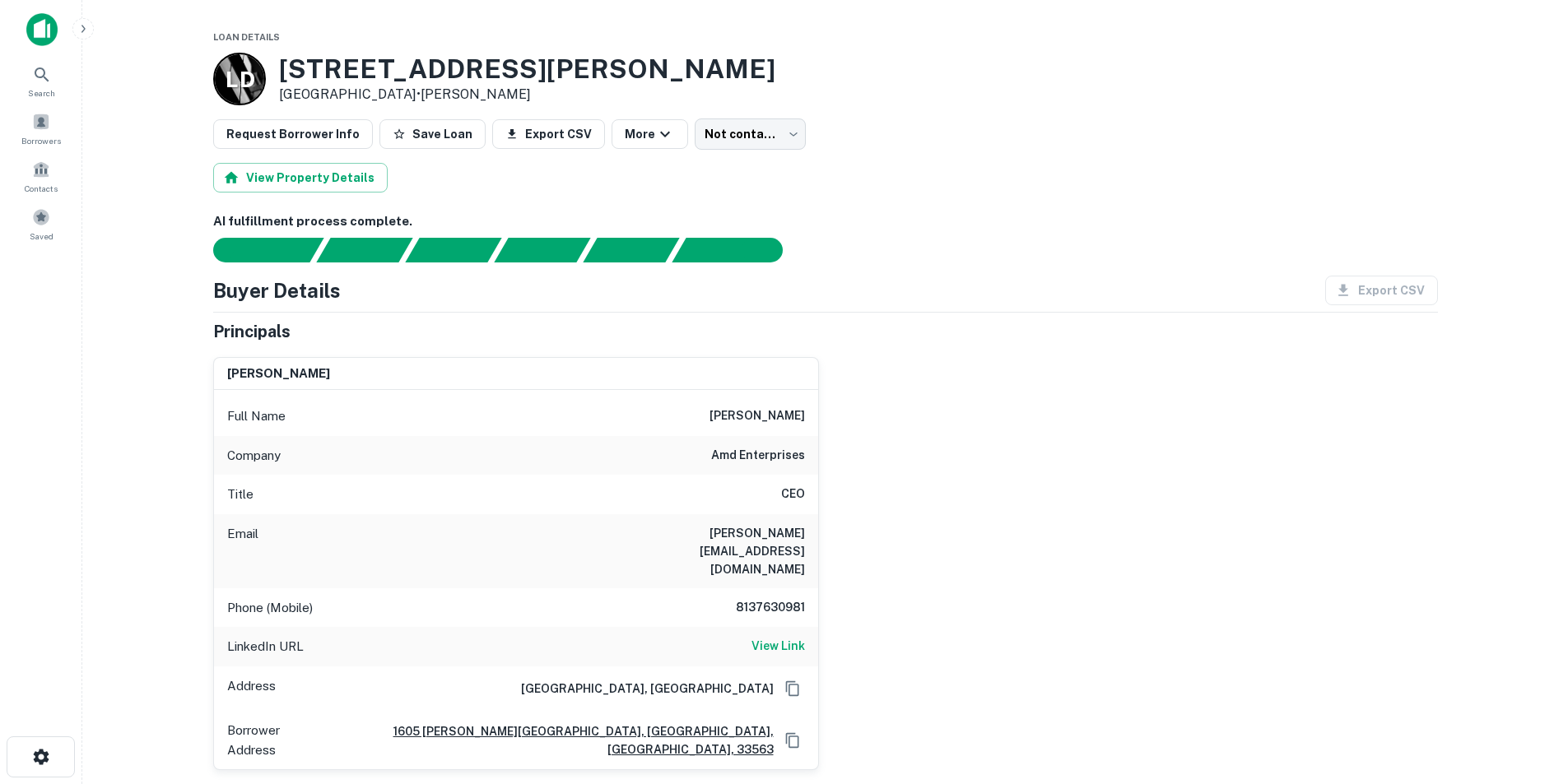
click at [791, 420] on h6 "[PERSON_NAME]" at bounding box center [758, 416] width 96 height 20
click at [790, 421] on h6 "[PERSON_NAME]" at bounding box center [758, 416] width 96 height 20
copy h6 "[PERSON_NAME]"
click at [764, 636] on h6 "View Link" at bounding box center [779, 645] width 54 height 18
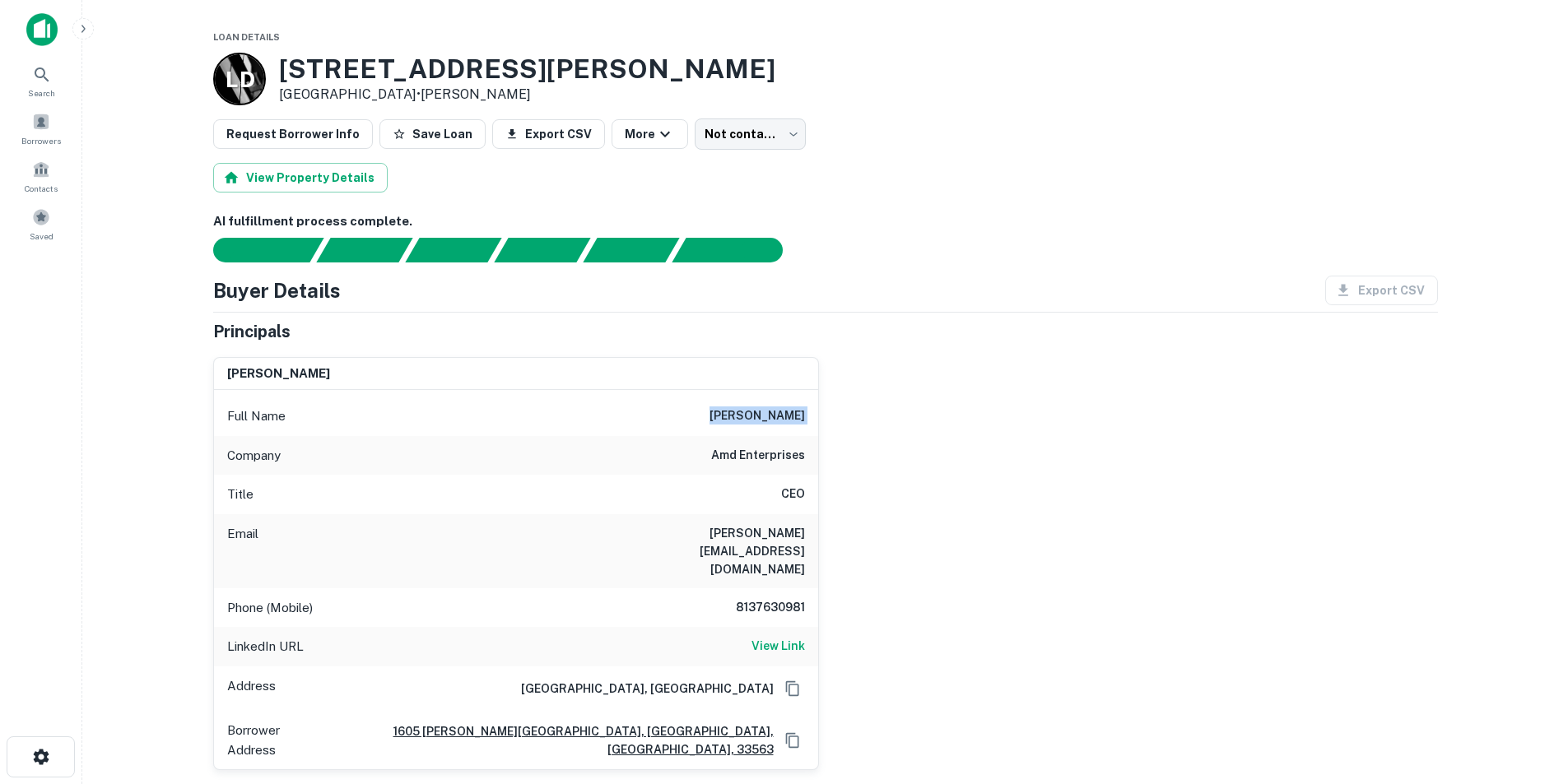
copy h6 "[PERSON_NAME]"
click at [781, 598] on h6 "8137630981" at bounding box center [755, 608] width 99 height 20
copy h6 "8137630981"
click at [781, 598] on h6 "8137630981" at bounding box center [755, 608] width 99 height 20
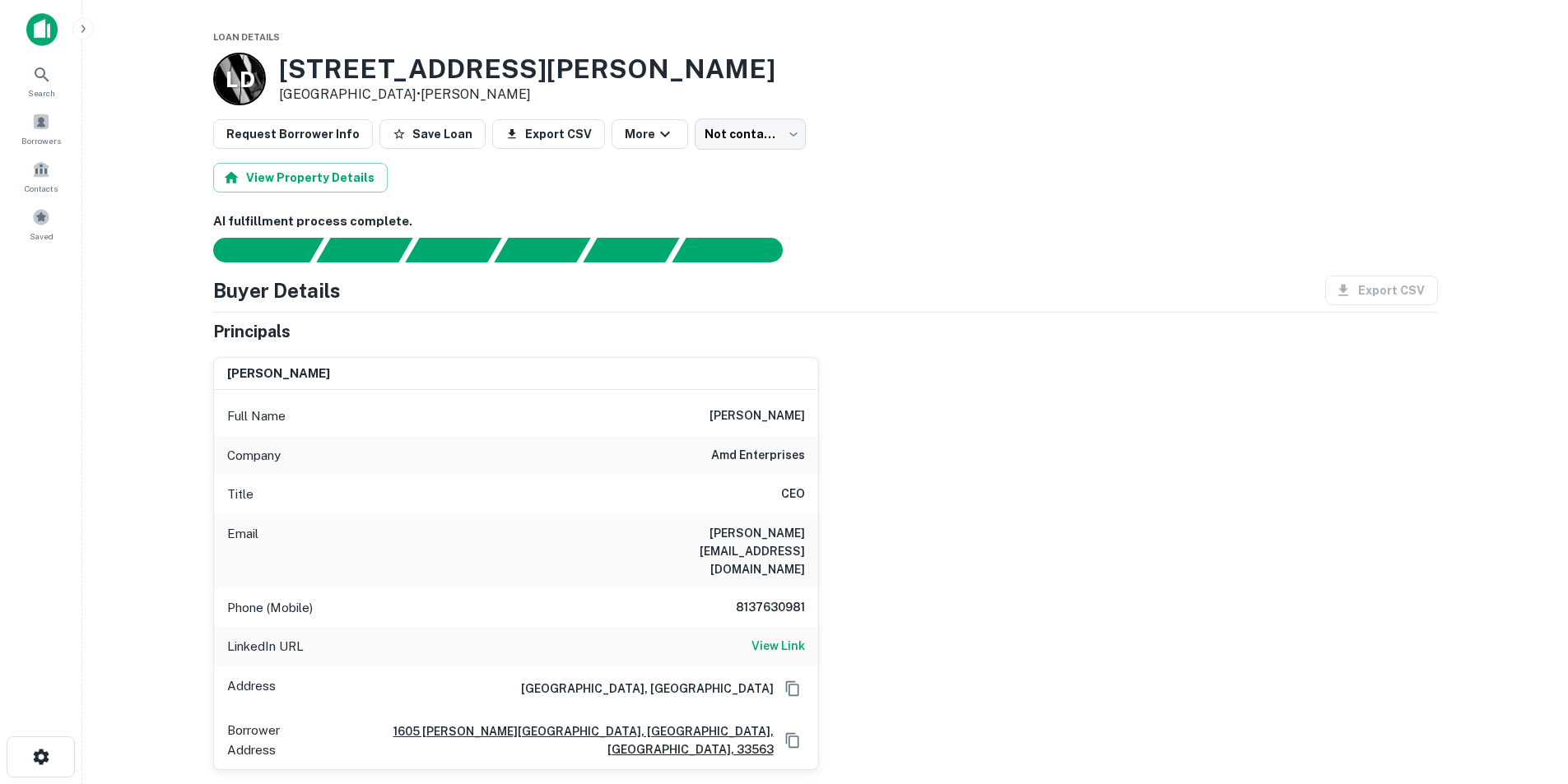
click at [750, 537] on h6 "[PERSON_NAME][EMAIL_ADDRESS][DOMAIN_NAME]" at bounding box center [706, 551] width 198 height 55
copy h6 "[PERSON_NAME][EMAIL_ADDRESS][DOMAIN_NAME]"
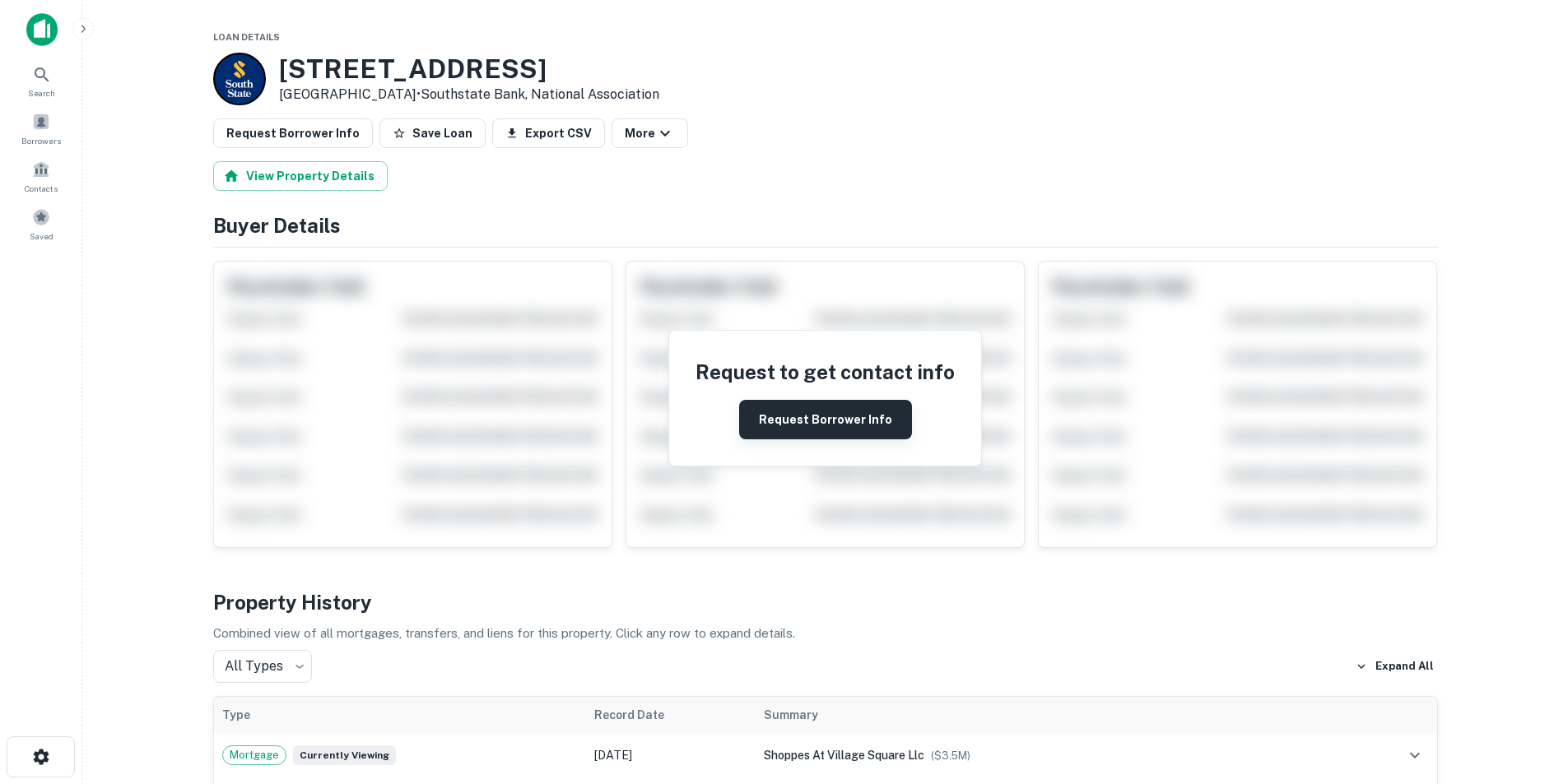
click at [807, 409] on button "Request Borrower Info" at bounding box center [826, 419] width 173 height 39
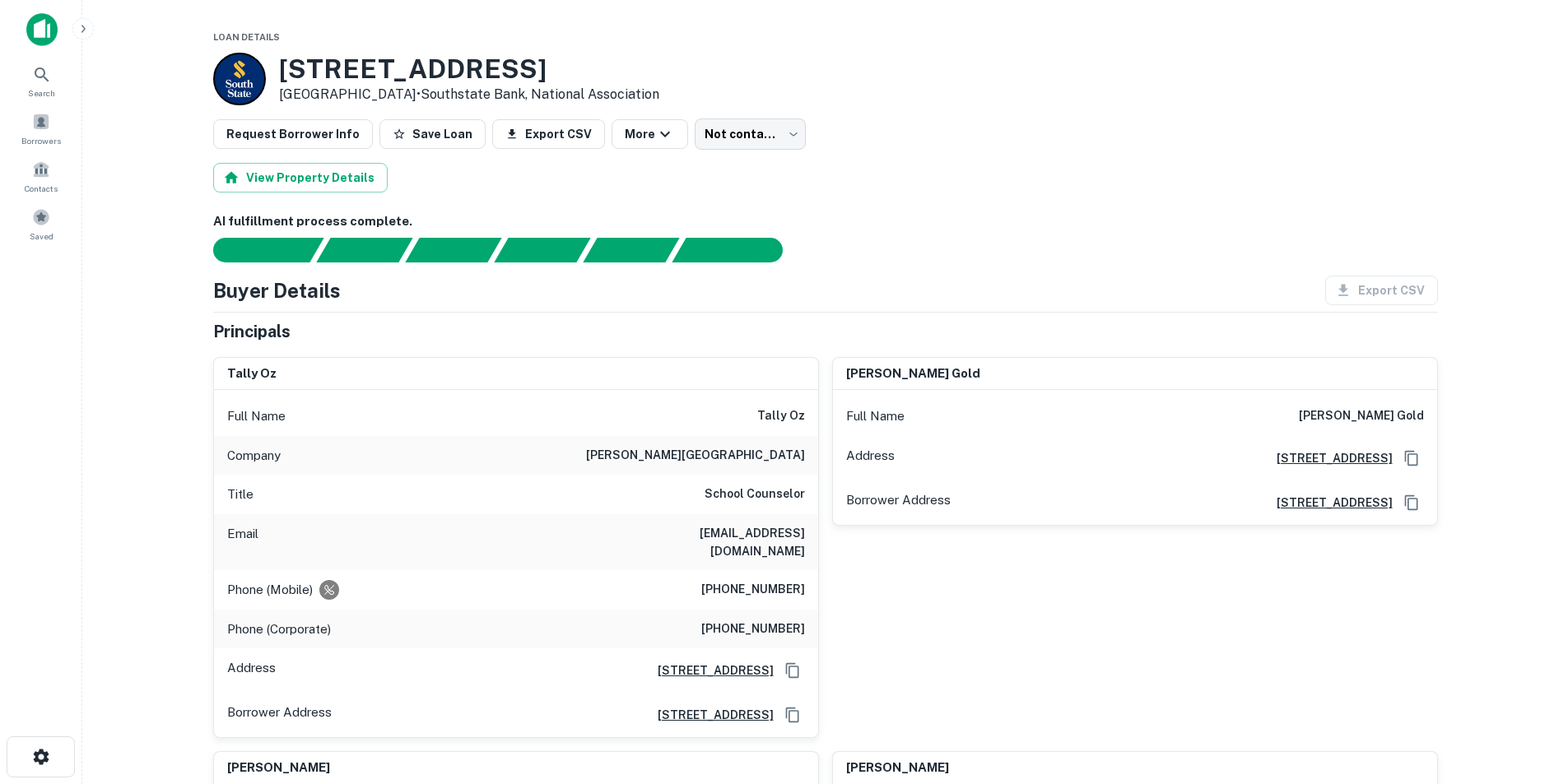
click at [765, 532] on h6 "tally.oz@browardschools.com" at bounding box center [706, 542] width 198 height 36
copy h6 "tally.oz@browardschools.com"
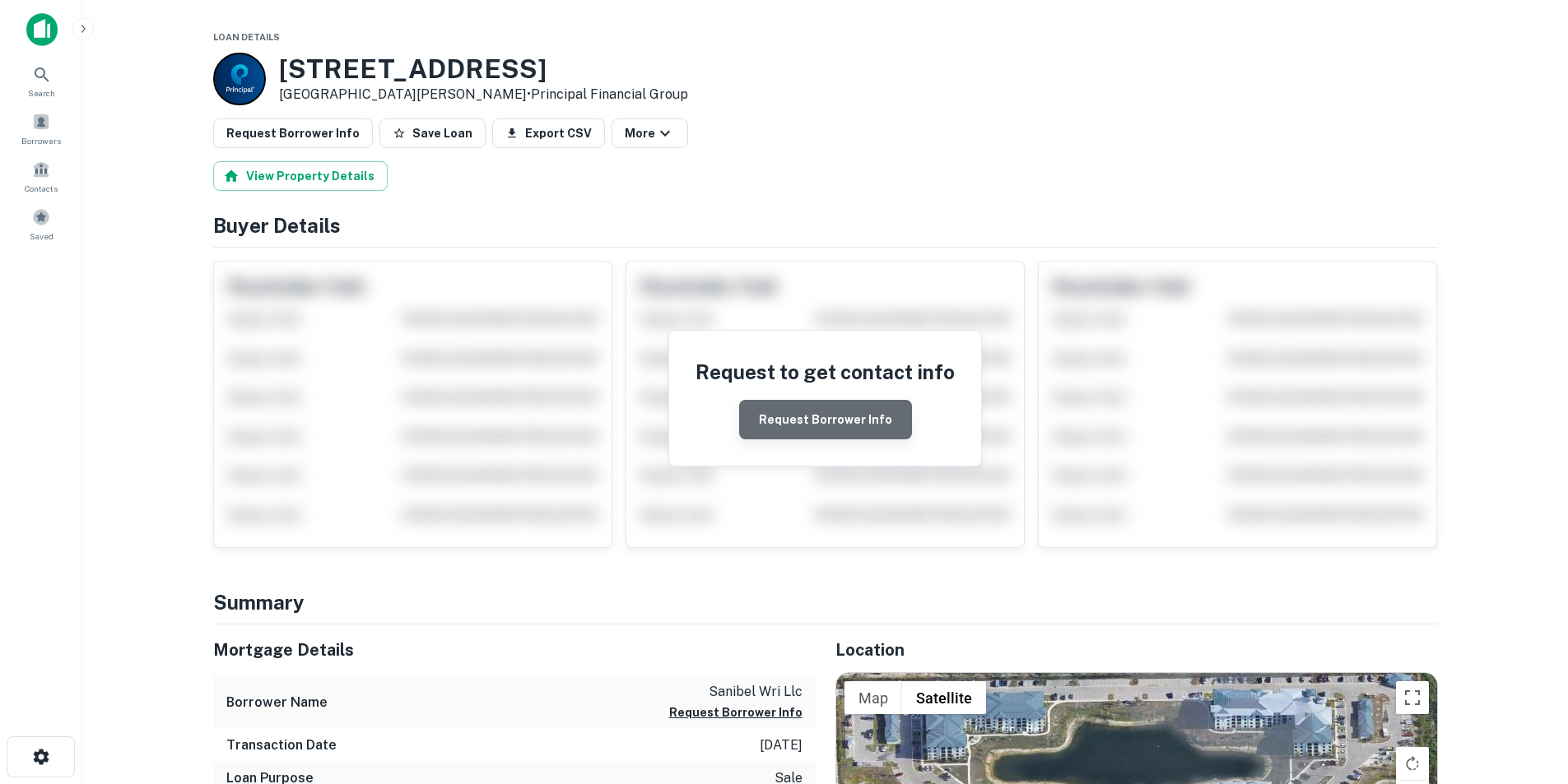
click at [833, 427] on button "Request Borrower Info" at bounding box center [826, 419] width 173 height 39
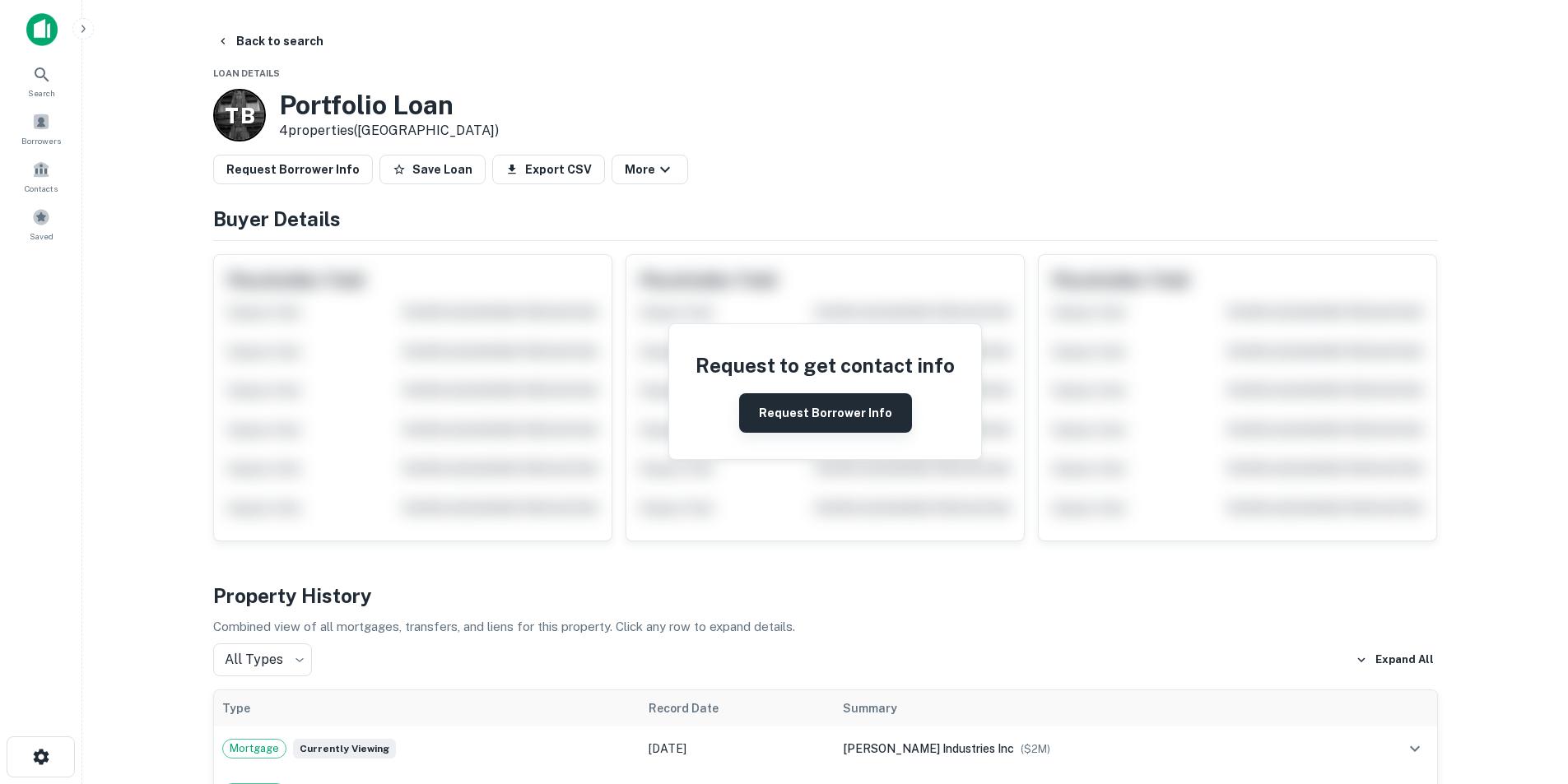
click at [788, 408] on button "Request Borrower Info" at bounding box center [826, 412] width 173 height 39
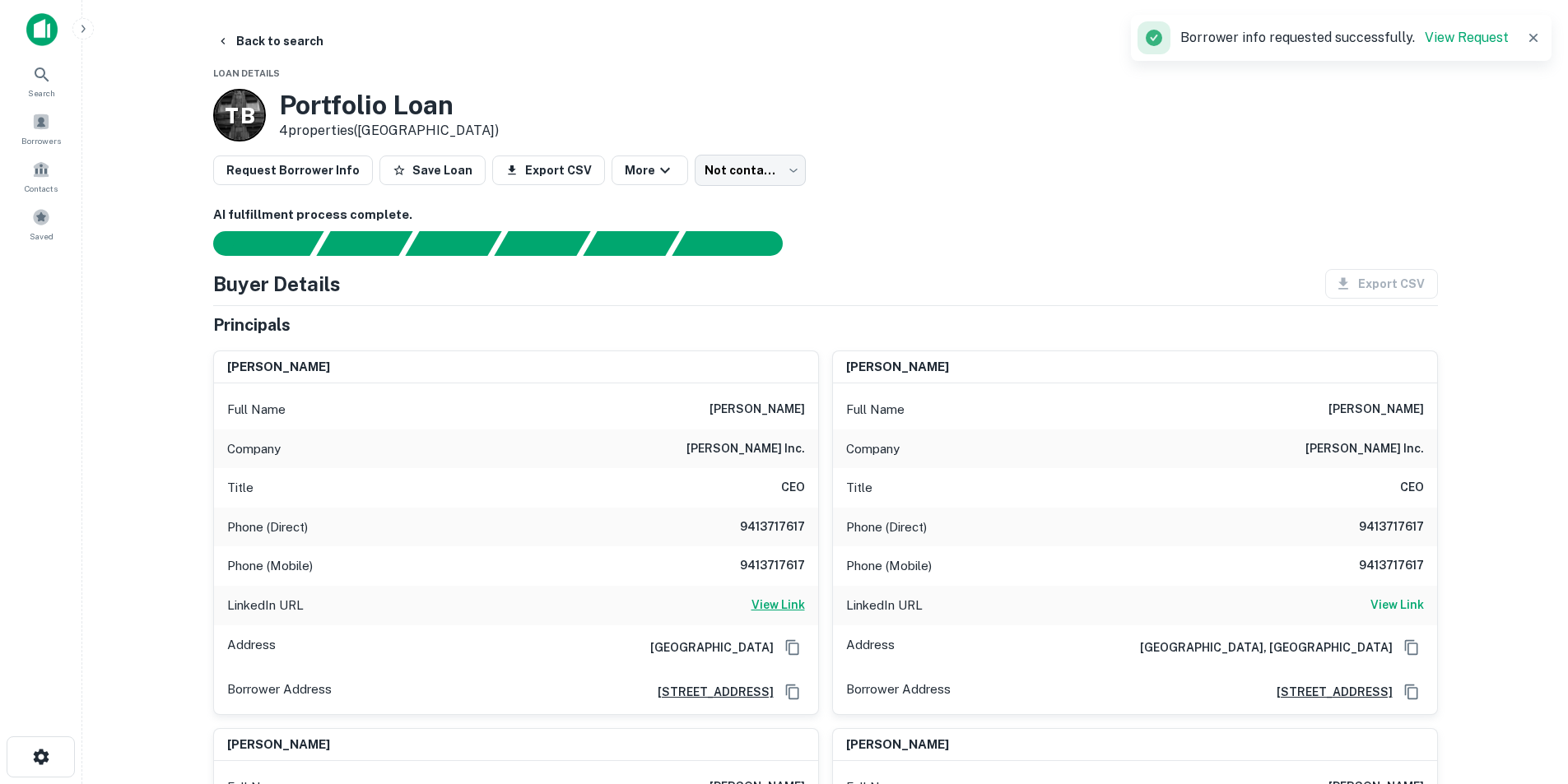
click at [770, 604] on h6 "View Link" at bounding box center [779, 604] width 54 height 18
click at [746, 524] on h6 "9413717617" at bounding box center [755, 527] width 99 height 20
copy h6 "9413717617"
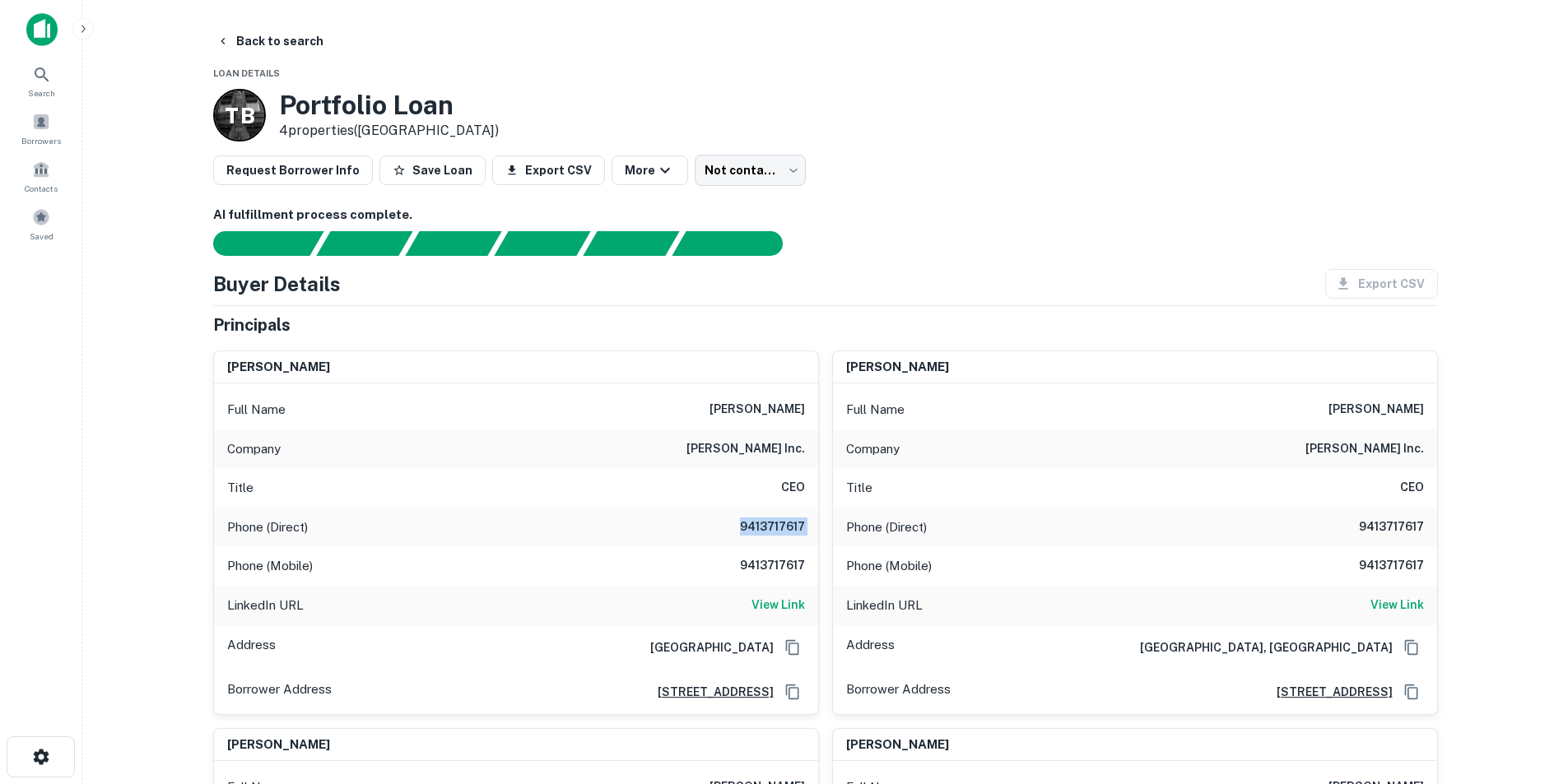
click at [763, 408] on h6 "anthony deloach" at bounding box center [758, 409] width 96 height 20
copy h6 "anthony deloach"
click at [783, 444] on h6 "wes inc." at bounding box center [746, 449] width 119 height 20
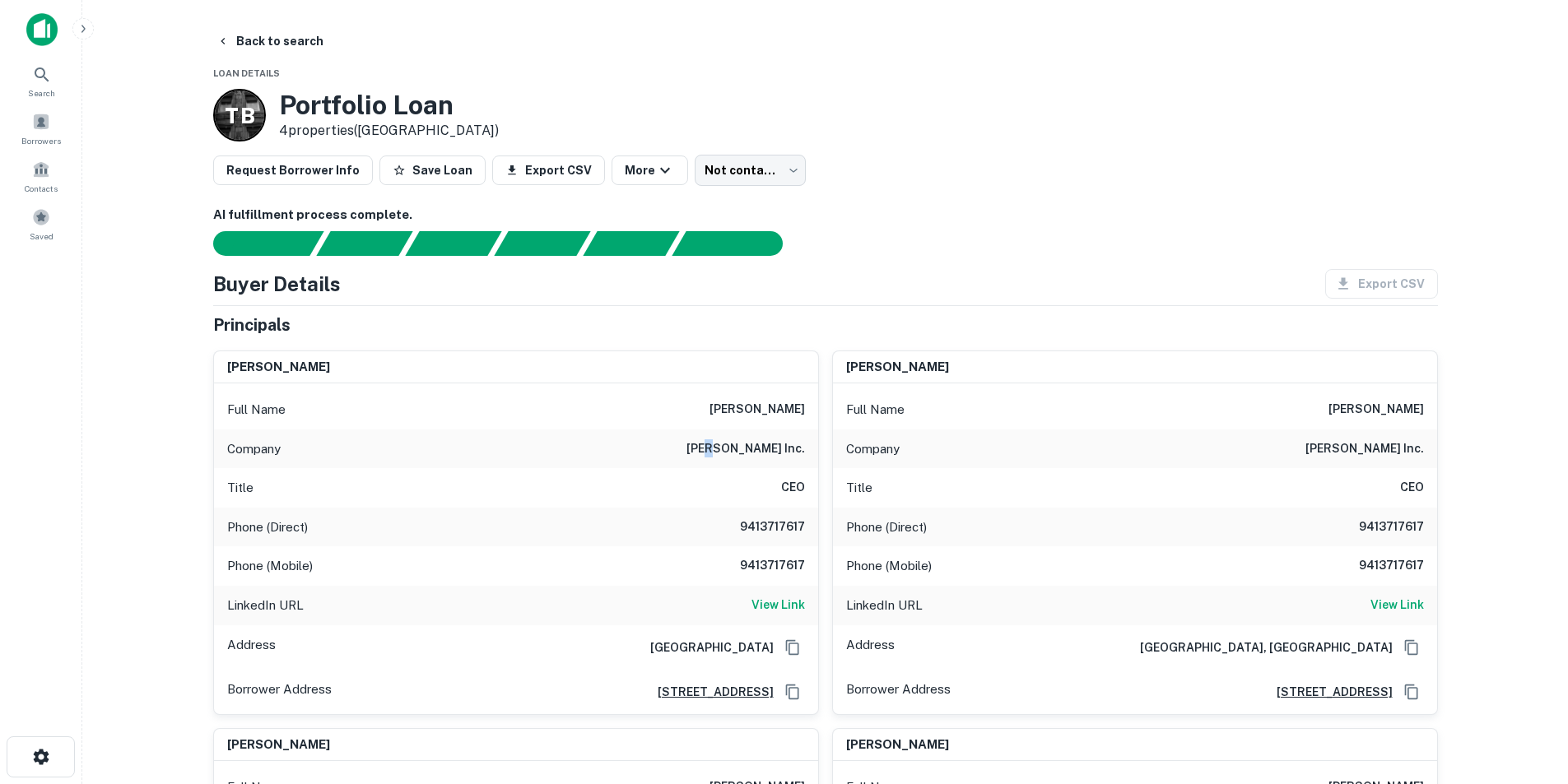
click at [783, 444] on h6 "wes inc." at bounding box center [746, 449] width 119 height 20
copy h6 "wes inc."
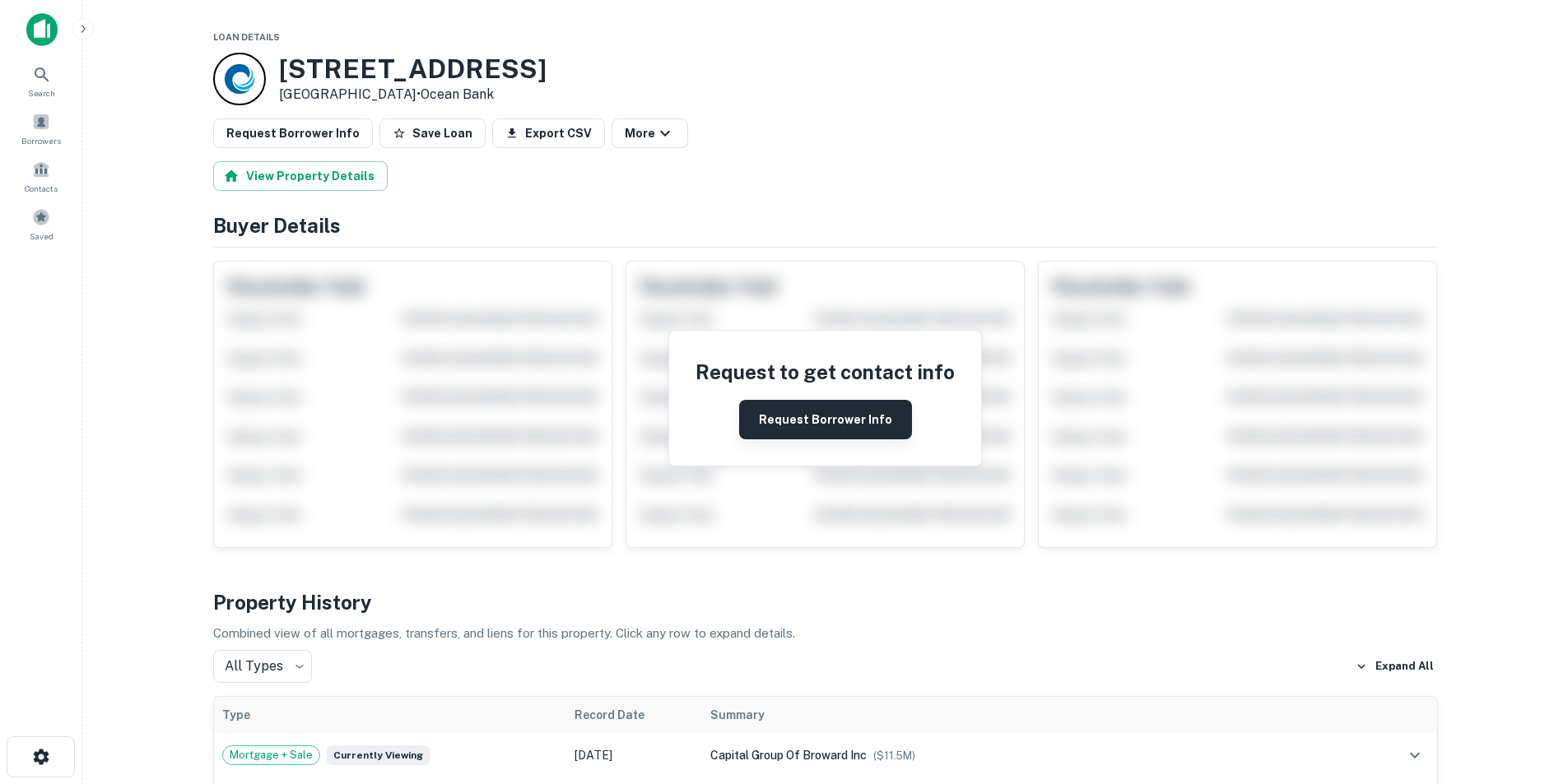
click at [815, 423] on button "Request Borrower Info" at bounding box center [826, 419] width 173 height 39
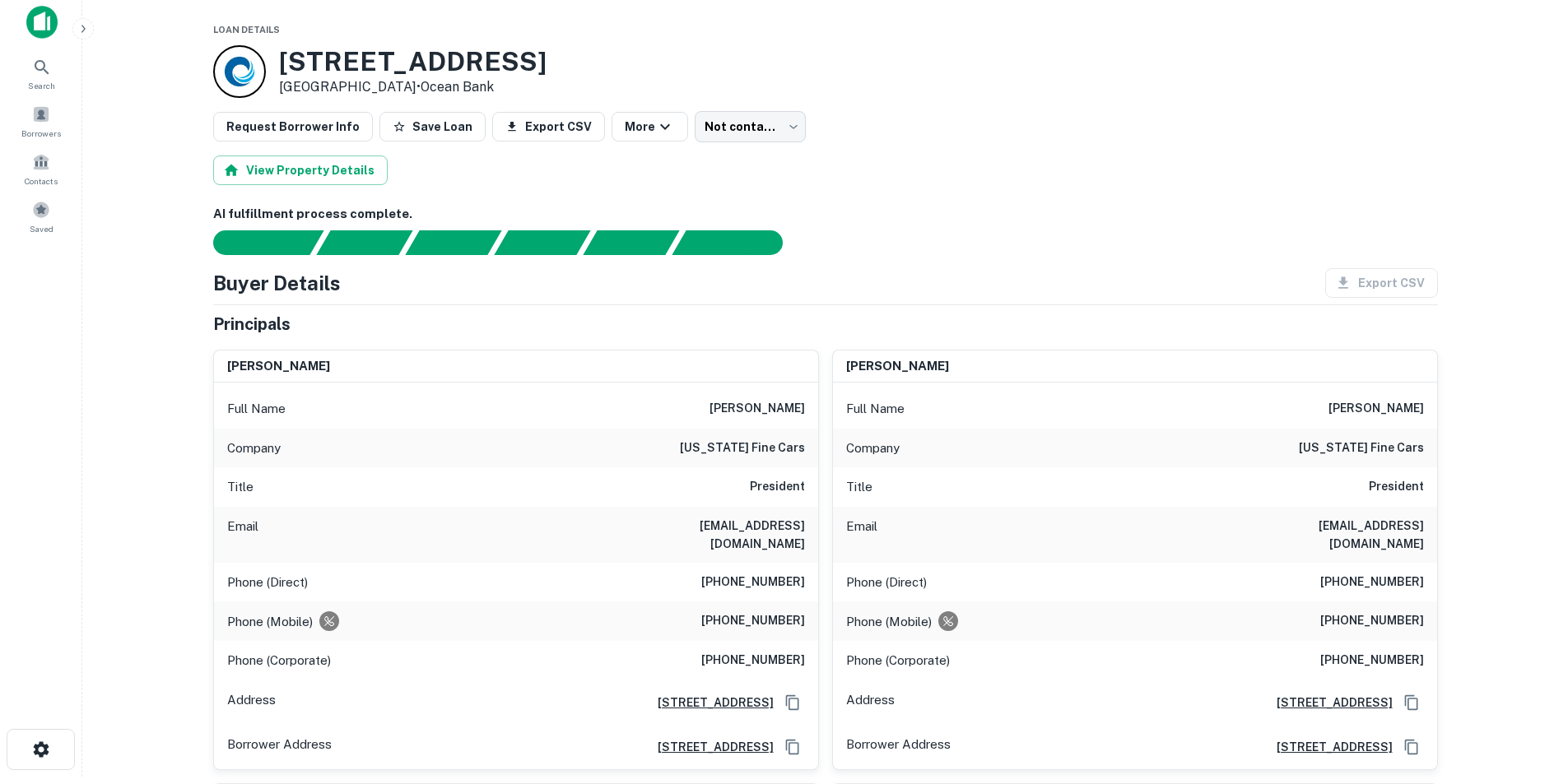
scroll to position [4, 0]
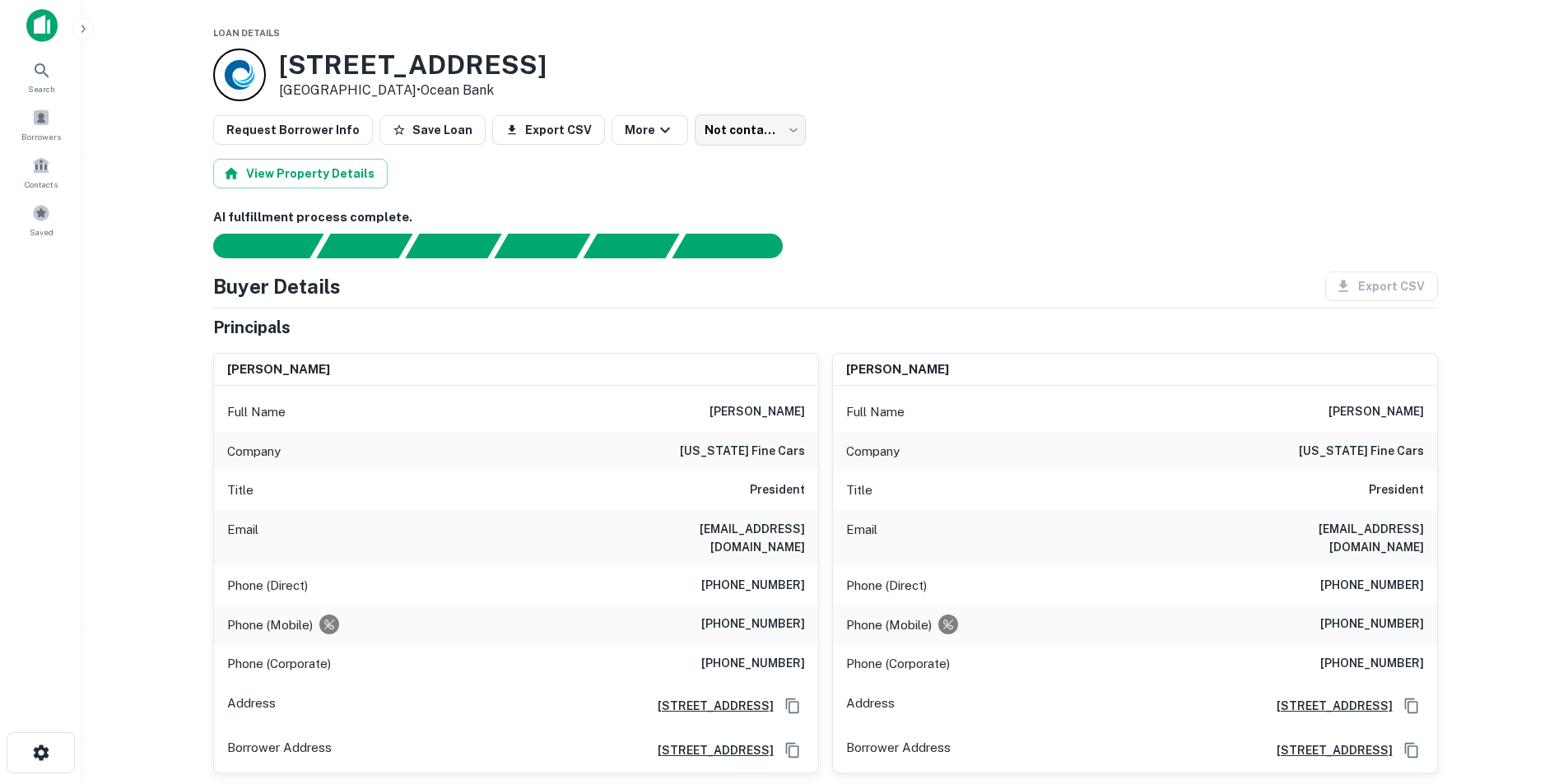
click at [774, 407] on h6 "[PERSON_NAME]" at bounding box center [758, 412] width 96 height 20
copy h6 "[PERSON_NAME]"
click at [763, 528] on h6 "[EMAIL_ADDRESS][DOMAIN_NAME]" at bounding box center [706, 538] width 198 height 36
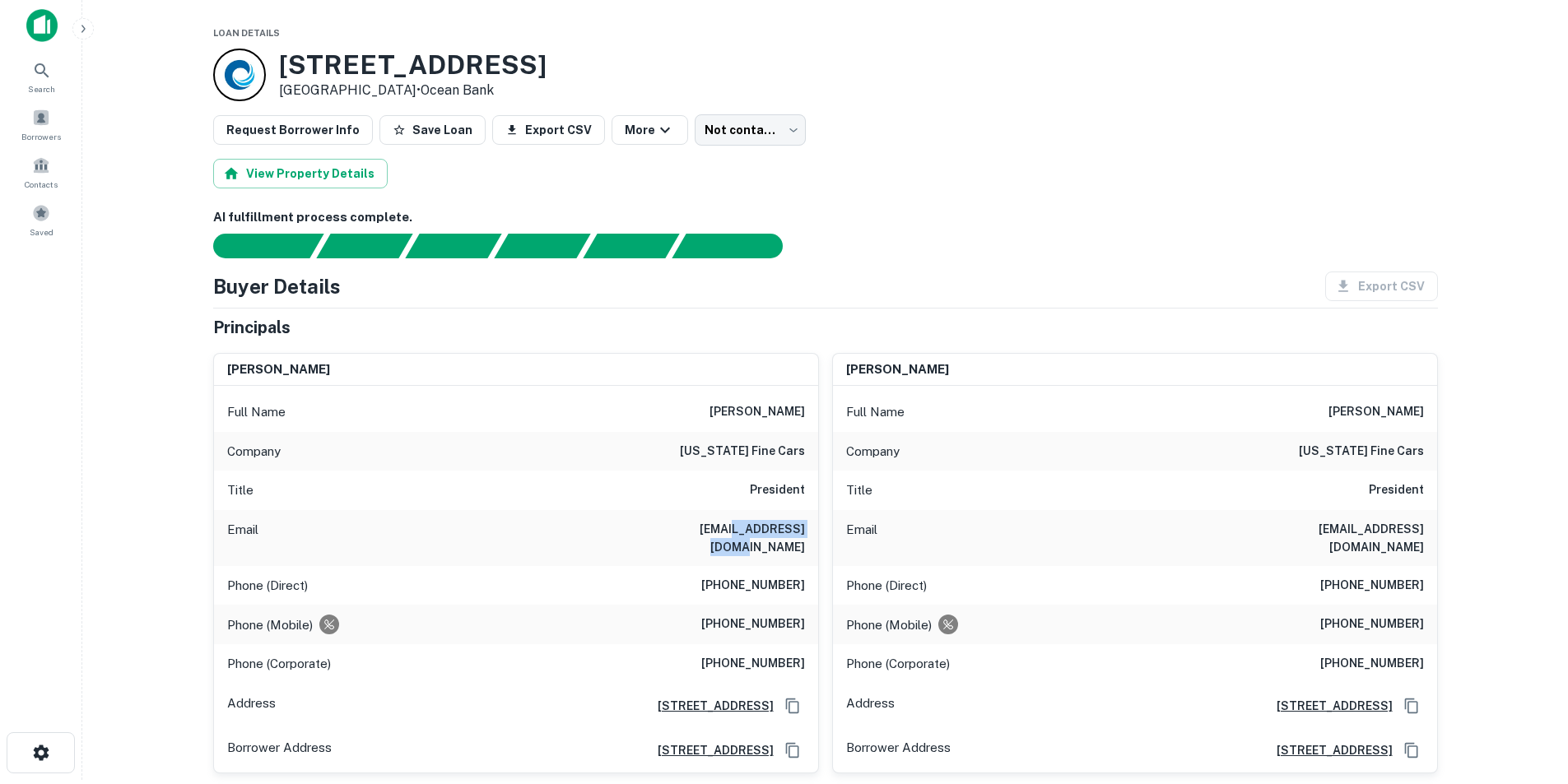
click at [763, 528] on h6 "[EMAIL_ADDRESS][DOMAIN_NAME]" at bounding box center [706, 538] width 198 height 36
copy h6 "[EMAIL_ADDRESS][DOMAIN_NAME]"
click at [765, 614] on h6 "[PHONE_NUMBER]" at bounding box center [753, 624] width 104 height 20
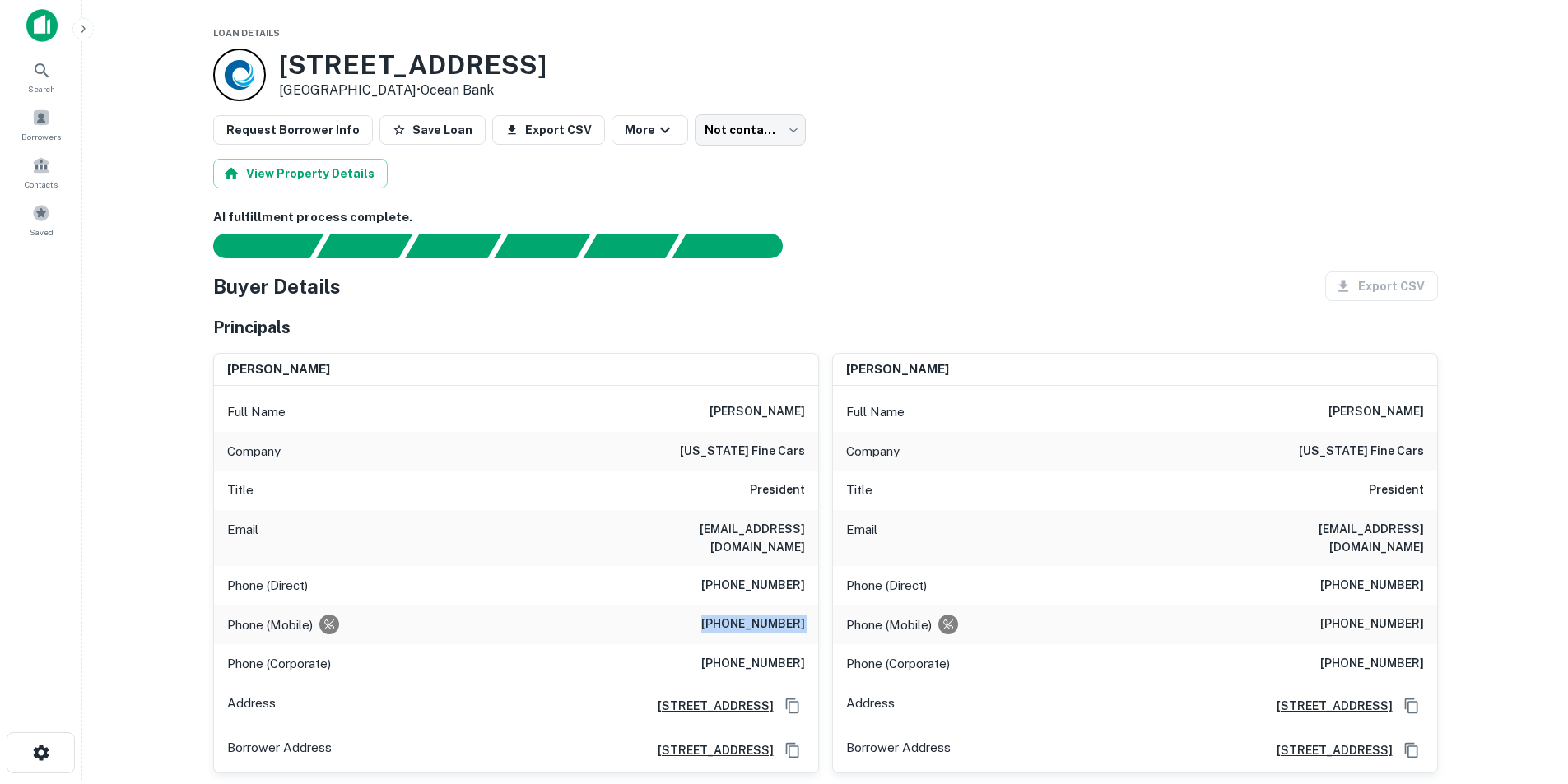
click at [765, 614] on h6 "[PHONE_NUMBER]" at bounding box center [753, 624] width 104 height 20
copy h6 "[PHONE_NUMBER]"
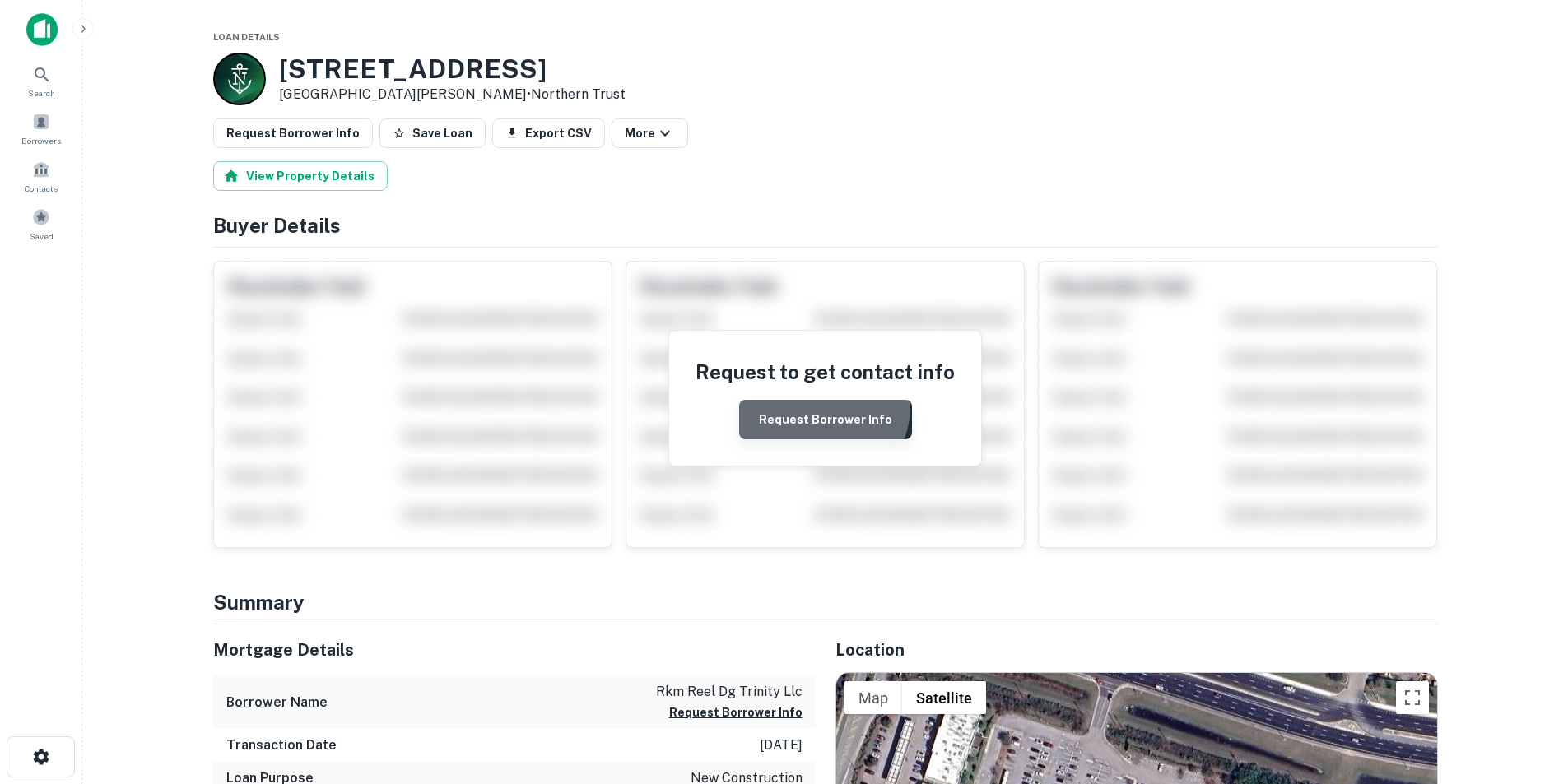
click at [819, 406] on button "Request Borrower Info" at bounding box center [826, 419] width 173 height 39
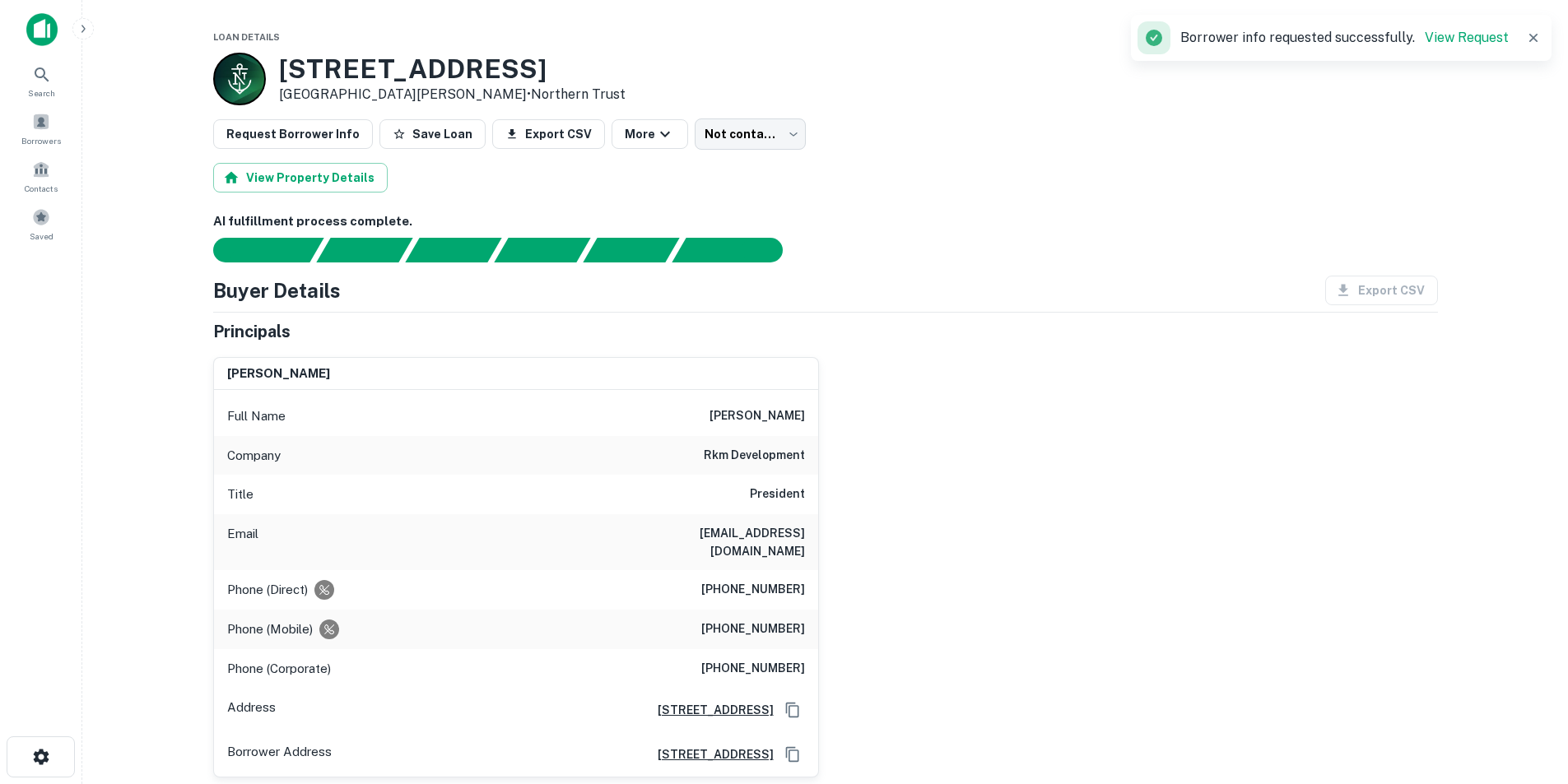
click at [789, 412] on h6 "bill lloyd" at bounding box center [758, 416] width 96 height 20
copy h6 "bill lloyd"
click at [761, 443] on div "Company rkm development" at bounding box center [516, 455] width 604 height 39
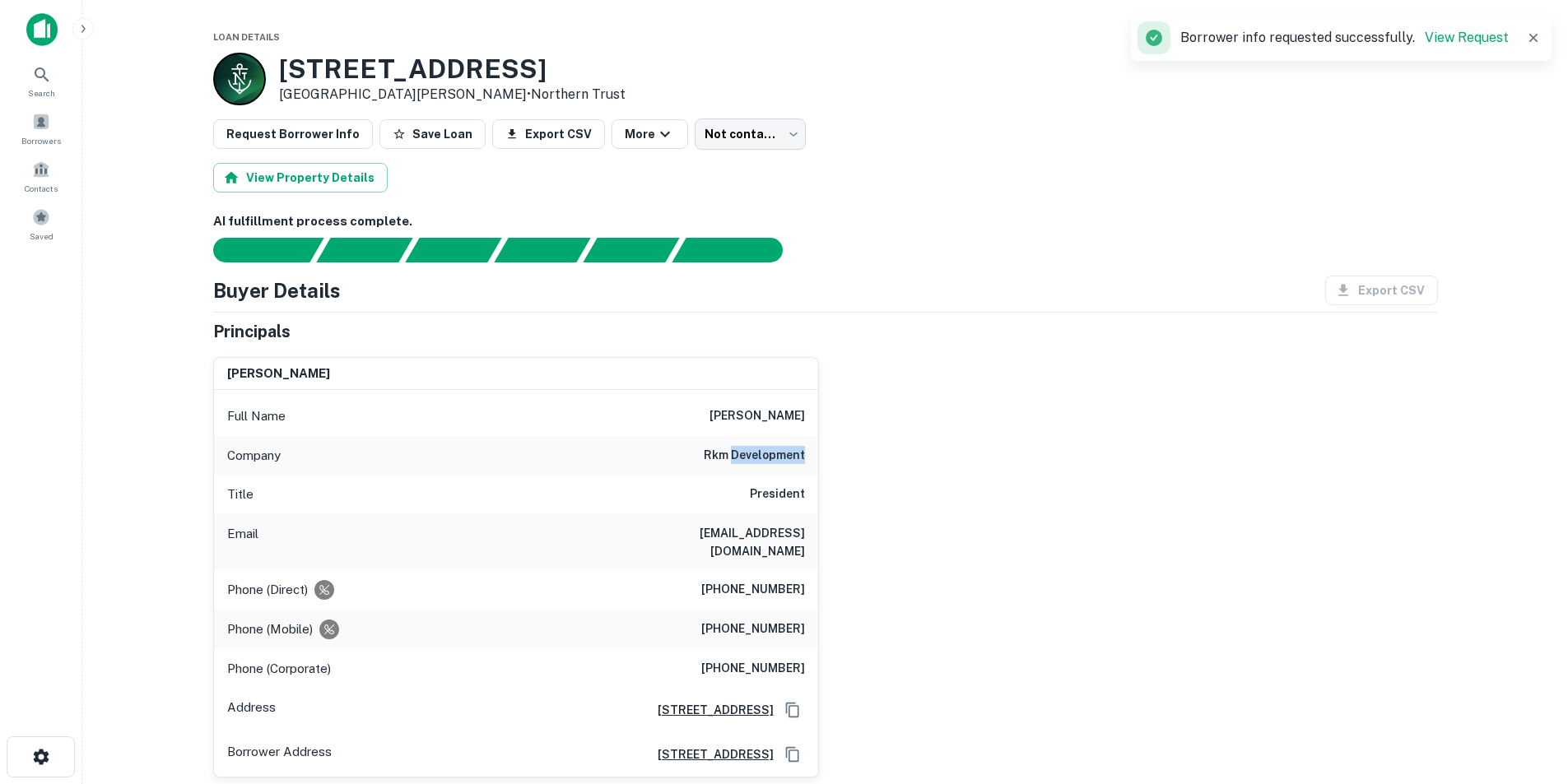
click at [761, 443] on div "Company rkm development" at bounding box center [516, 455] width 604 height 39
copy h6 "rkm development"
click at [751, 620] on h6 "(727) 420-3564" at bounding box center [753, 629] width 104 height 20
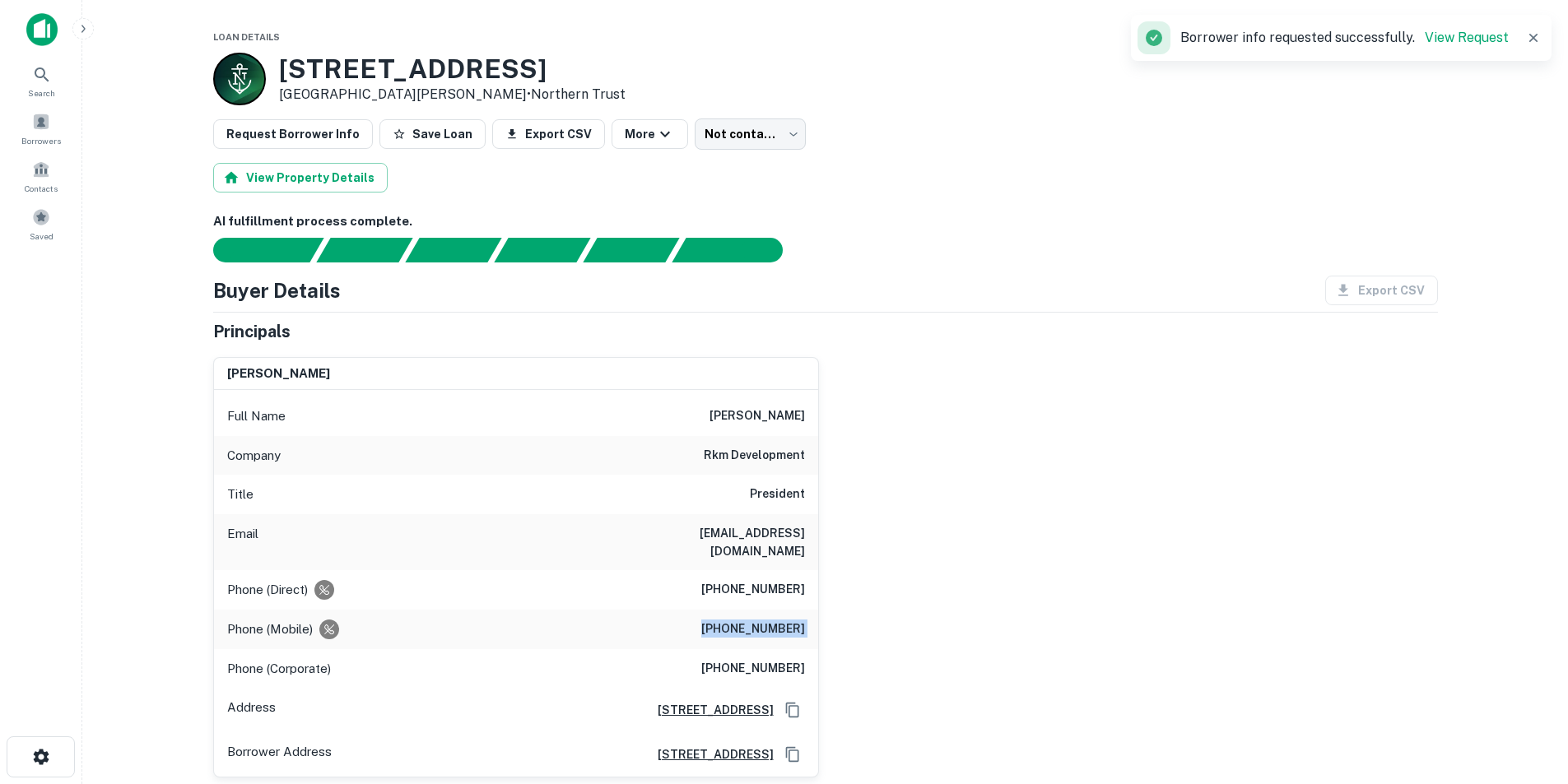
click at [751, 620] on h6 "(727) 420-3564" at bounding box center [753, 629] width 104 height 20
copy h6 "(727) 420-3564"
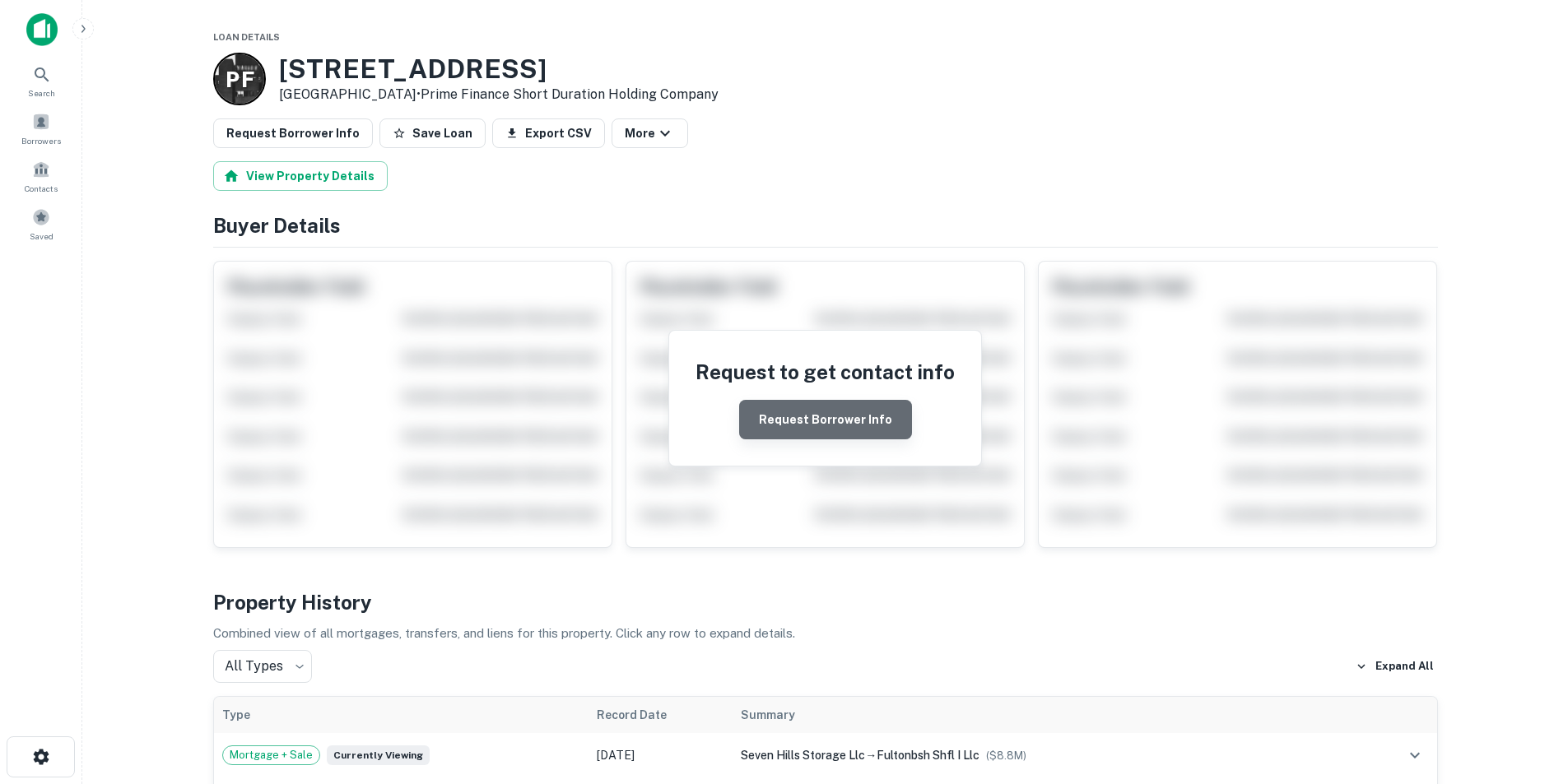
click at [857, 419] on button "Request Borrower Info" at bounding box center [826, 419] width 173 height 39
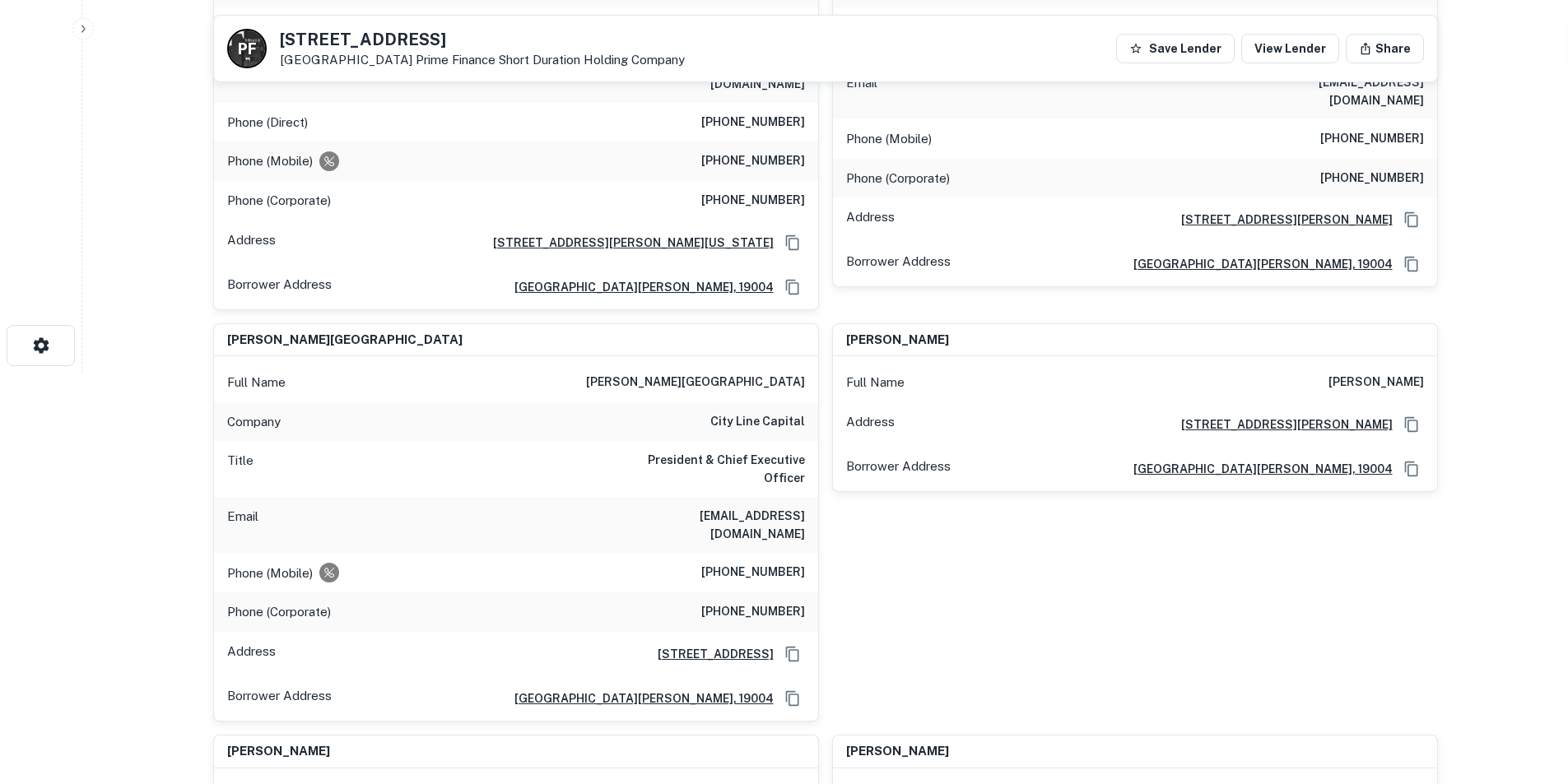
scroll to position [822, 0]
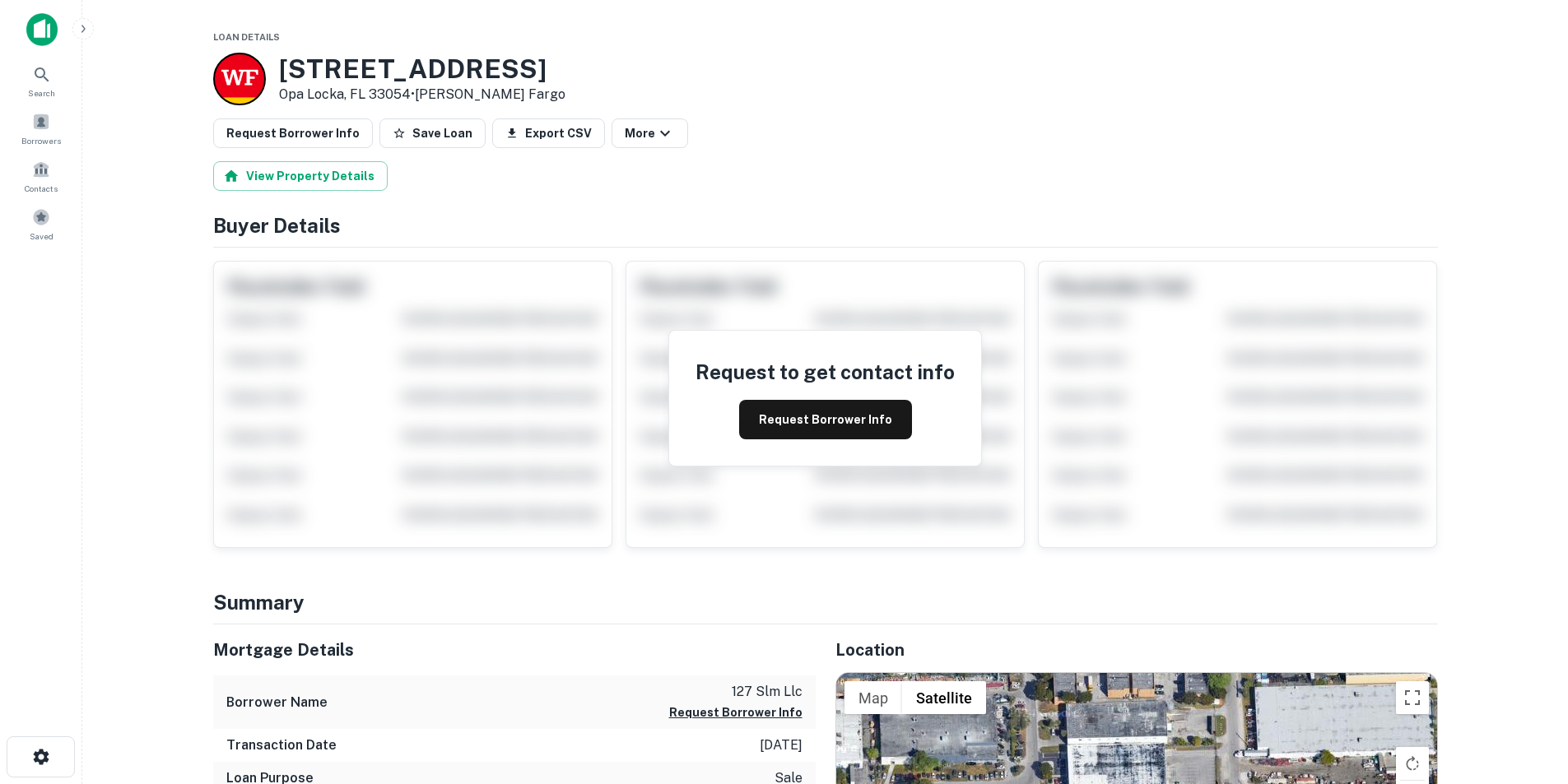
click at [827, 404] on button "Request Borrower Info" at bounding box center [826, 419] width 173 height 39
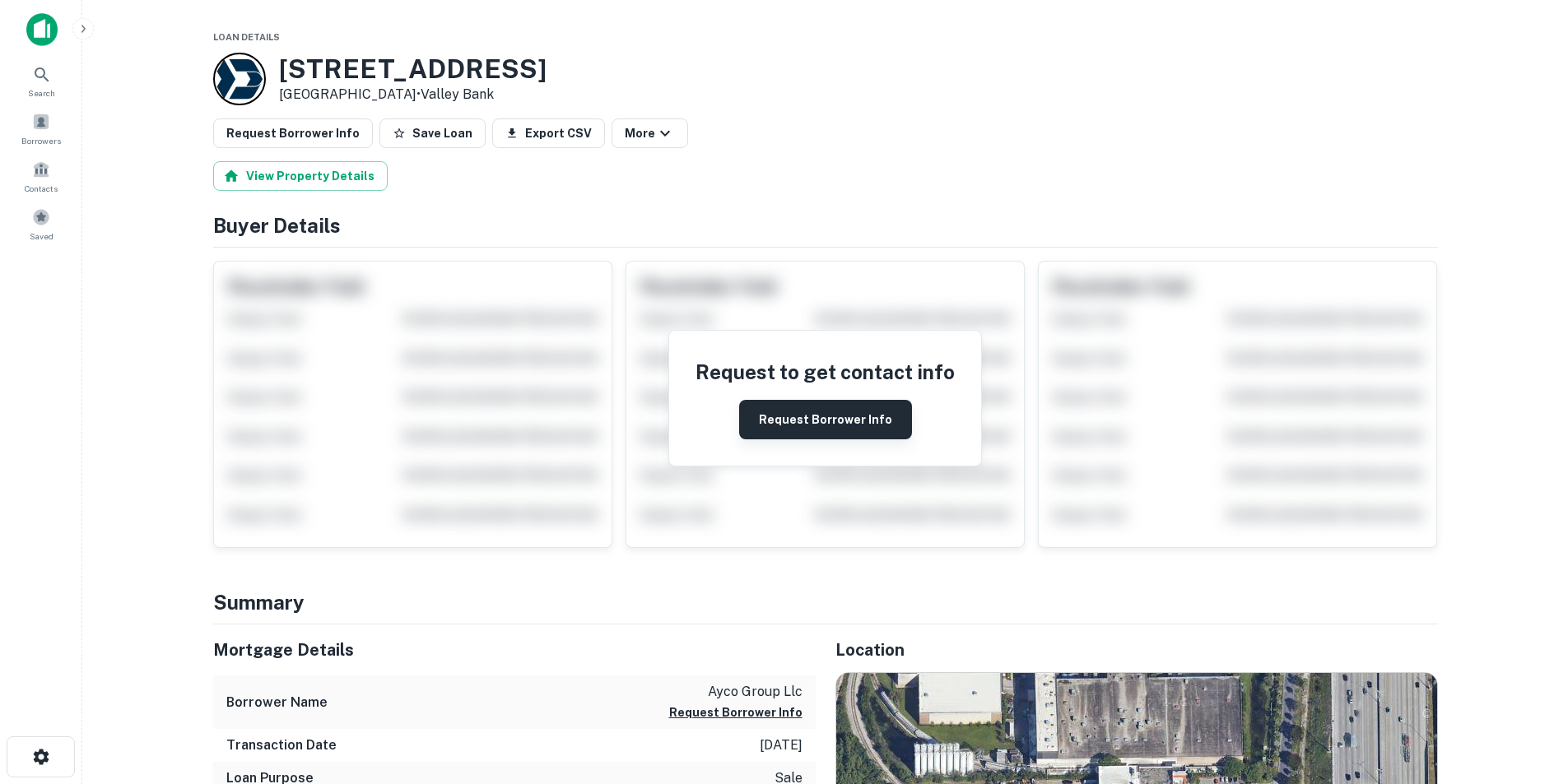
click at [799, 420] on button "Request Borrower Info" at bounding box center [826, 419] width 173 height 39
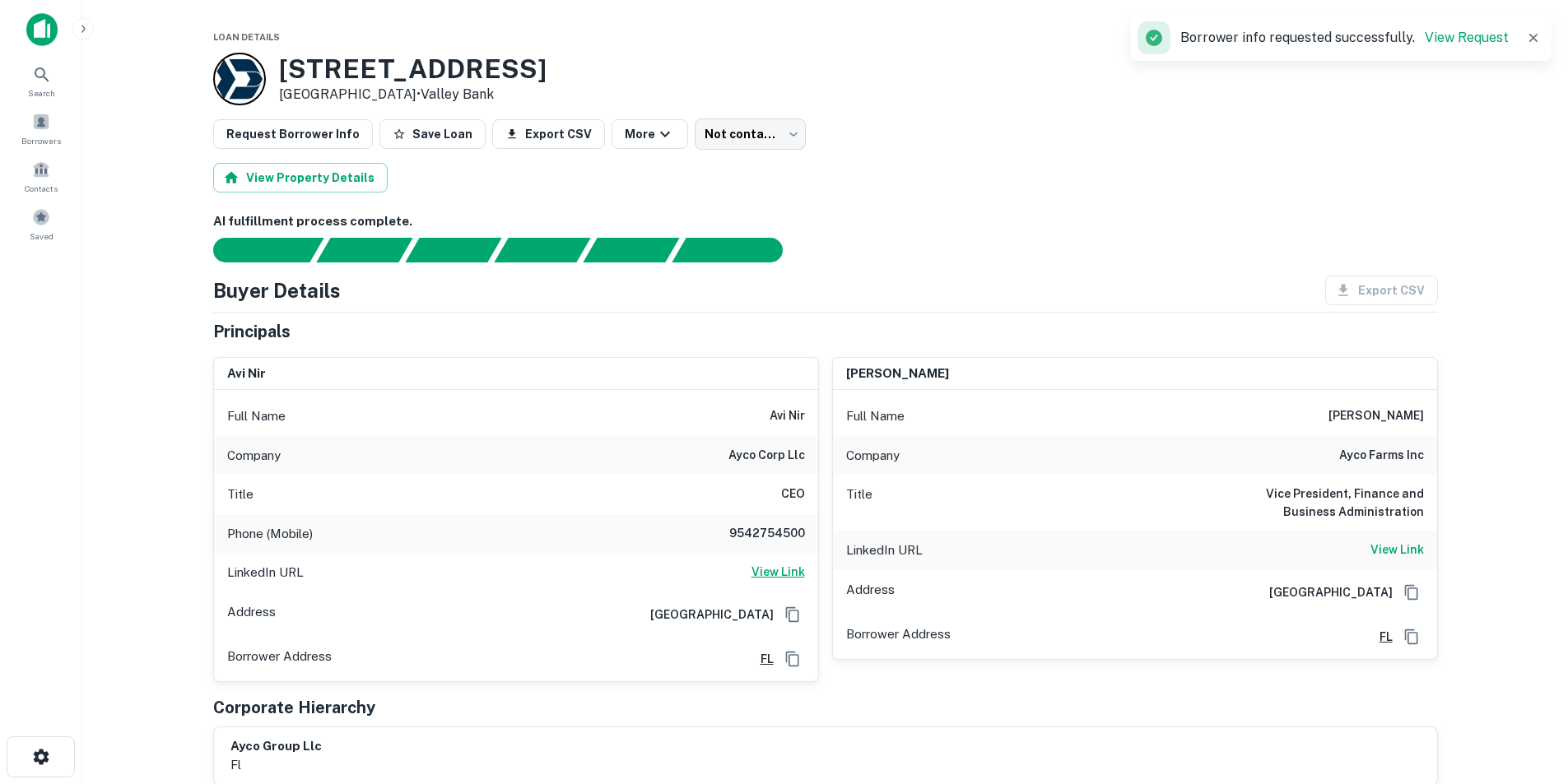
click at [793, 565] on h6 "View Link" at bounding box center [779, 571] width 54 height 18
click at [769, 545] on div "Phone (Mobile) 9542754500" at bounding box center [516, 533] width 604 height 39
click at [769, 539] on h6 "9542754500" at bounding box center [755, 534] width 99 height 20
copy h6 "9542754500"
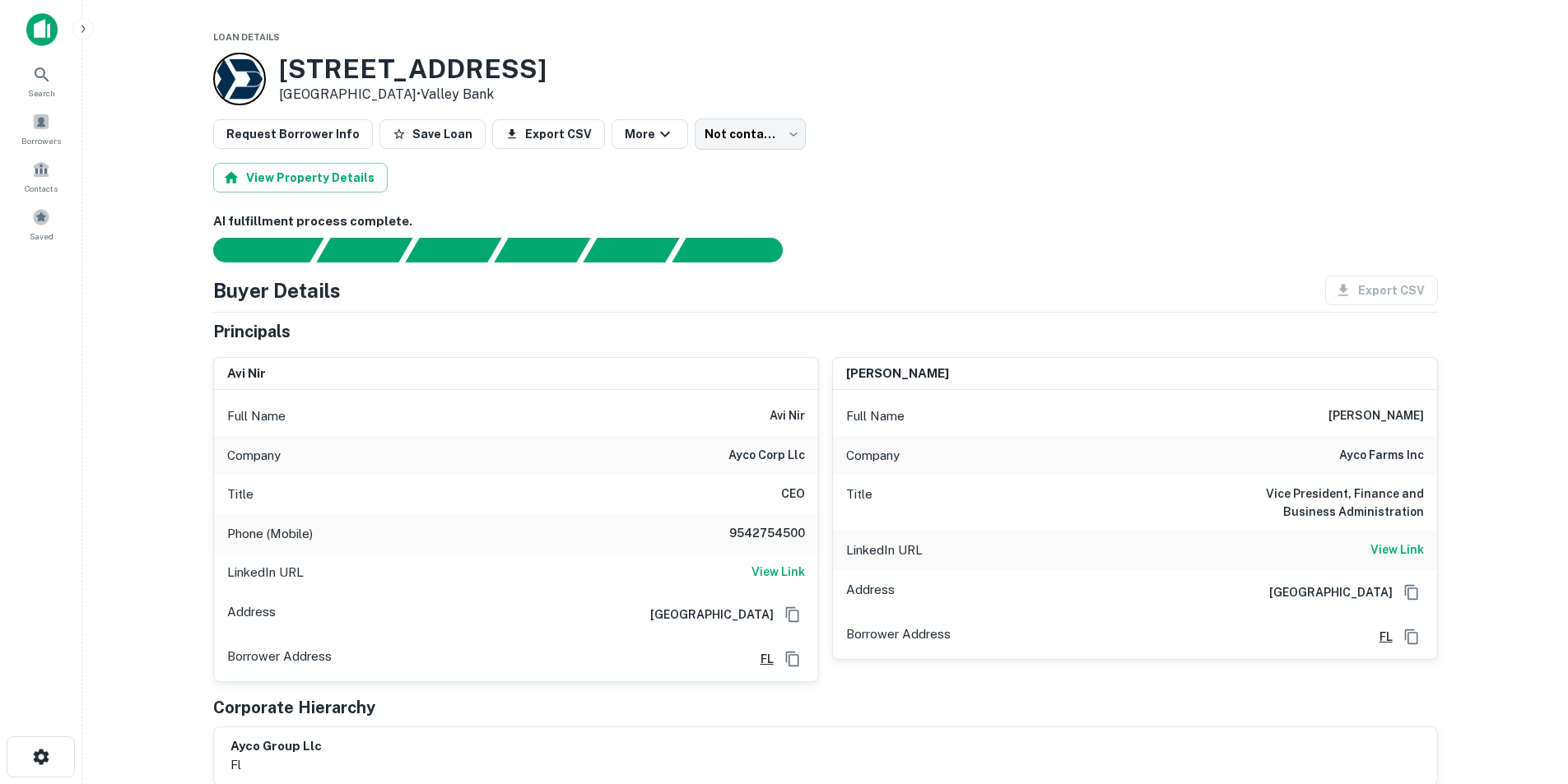
click at [793, 421] on h6 "avi nir" at bounding box center [786, 416] width 35 height 20
copy h6 "avi nir"
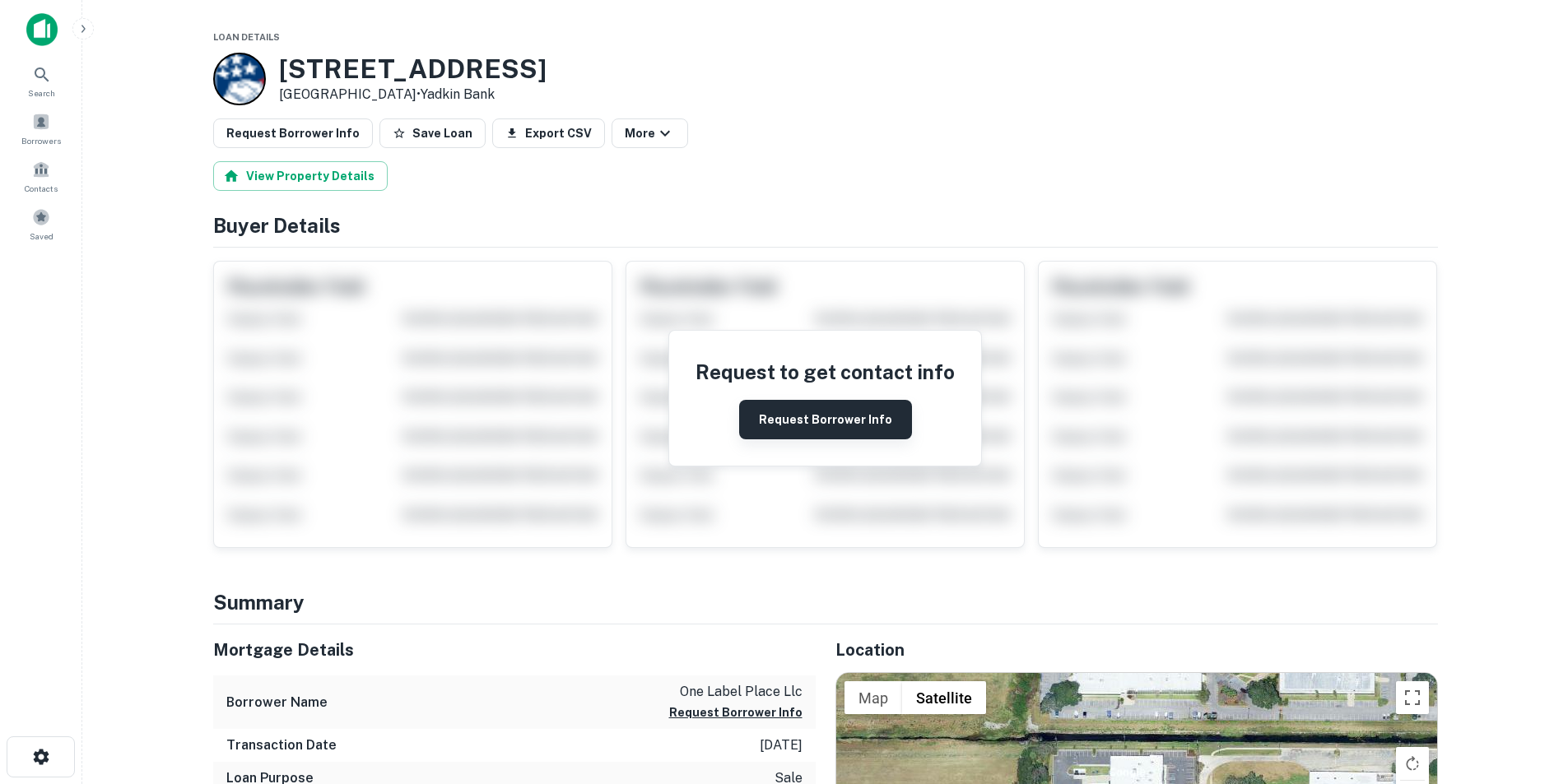
click at [815, 420] on button "Request Borrower Info" at bounding box center [826, 419] width 173 height 39
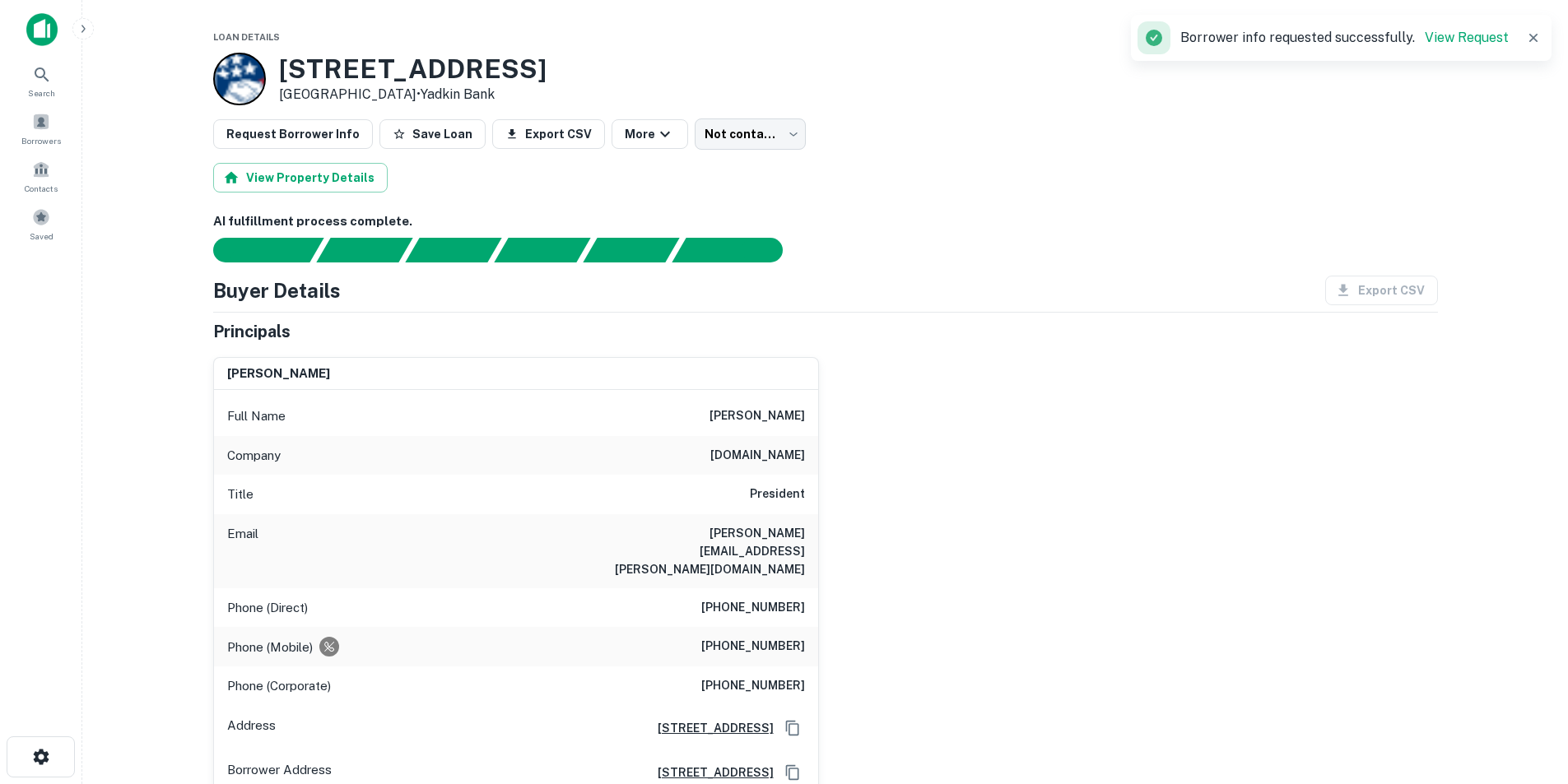
click at [792, 415] on h6 "paul a. puleo" at bounding box center [758, 416] width 96 height 20
copy h6 "paul a. puleo"
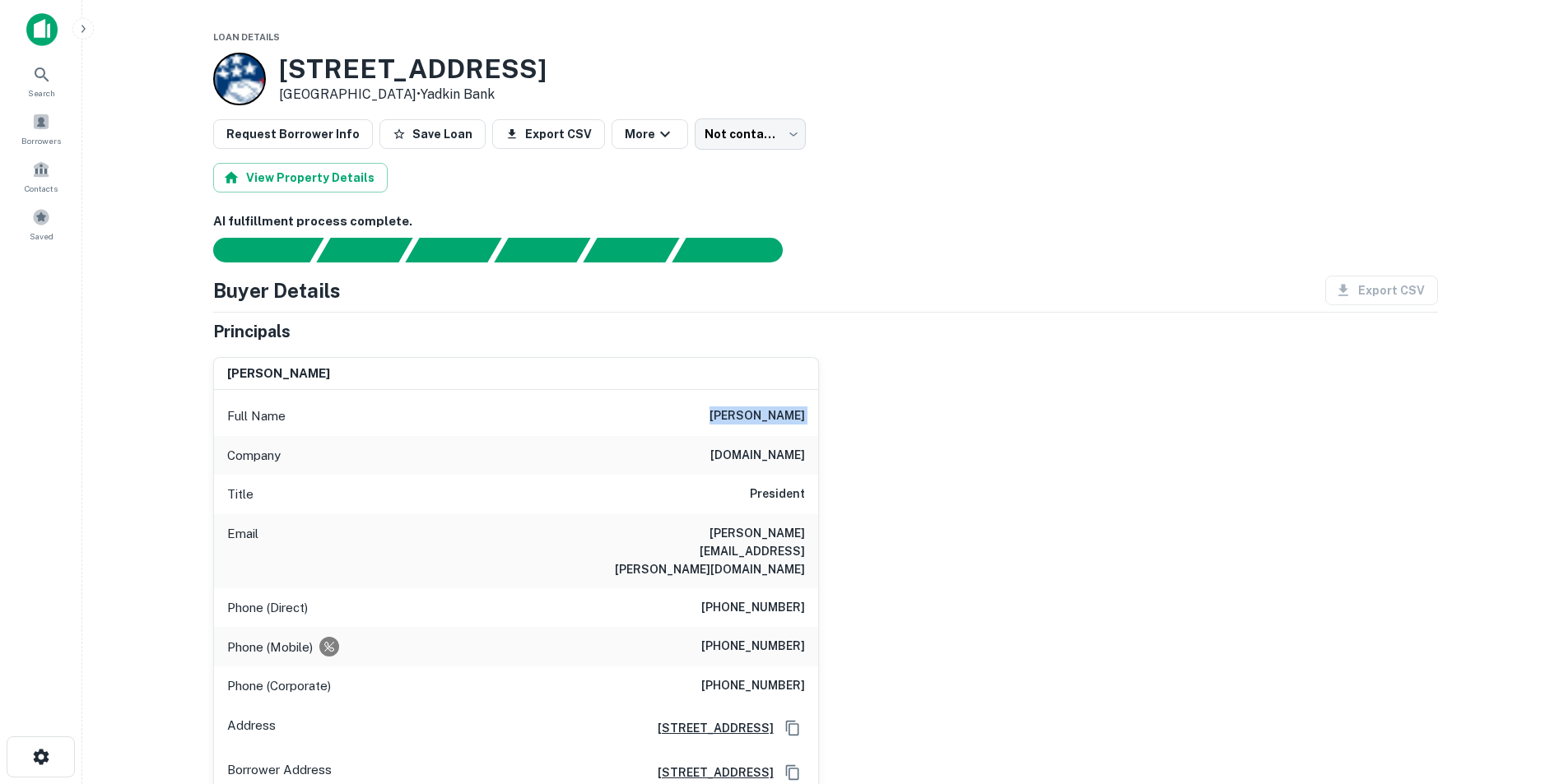
click at [745, 546] on h6 "paul.puleo@webcommercepartners.com" at bounding box center [706, 551] width 198 height 55
click at [745, 542] on h6 "paul.puleo@webcommercepartners.com" at bounding box center [706, 551] width 198 height 55
copy h6 "paul.puleo@webcommercepartners.com"
click at [745, 542] on h6 "paul.puleo@webcommercepartners.com" at bounding box center [706, 551] width 198 height 55
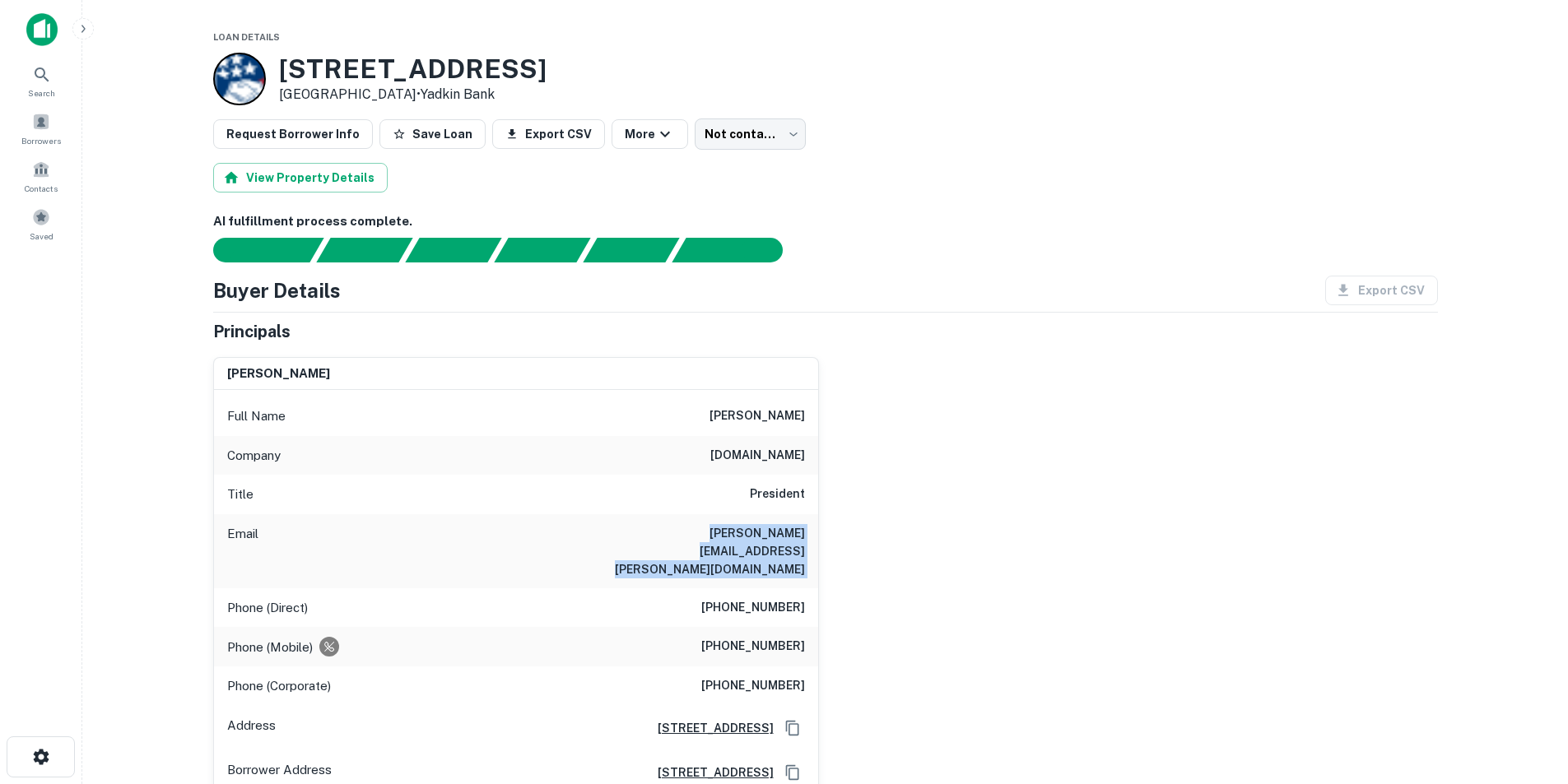
copy h6 "paul.puleo@webcommercepartners.com"
click at [734, 636] on h6 "(813) 495-7164" at bounding box center [753, 646] width 104 height 20
copy h6 "813"
click at [777, 636] on h6 "(813) 495-7164" at bounding box center [753, 646] width 104 height 20
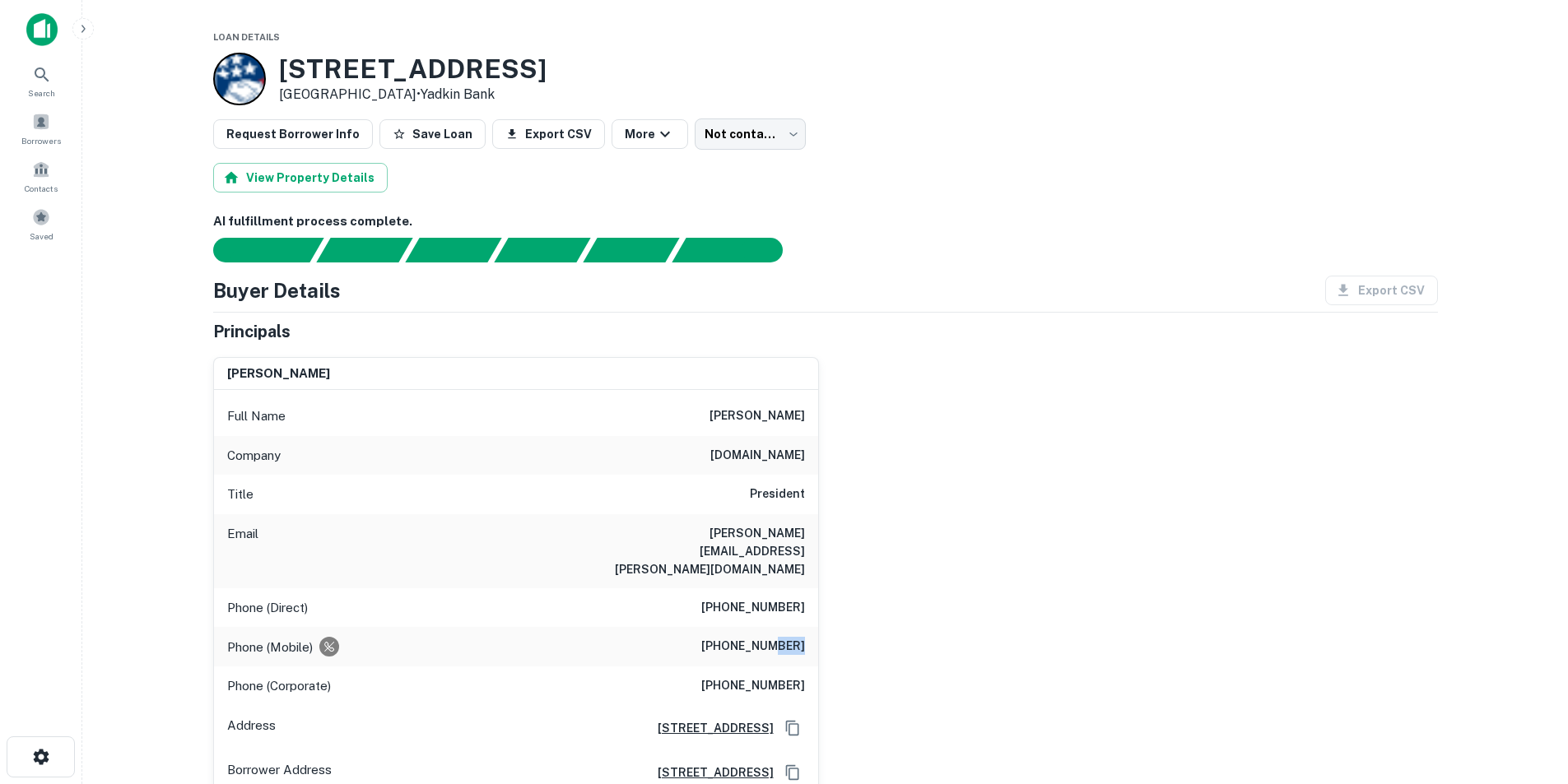
click at [777, 636] on h6 "(813) 495-7164" at bounding box center [753, 646] width 104 height 20
copy h6 "(813) 495-7164"
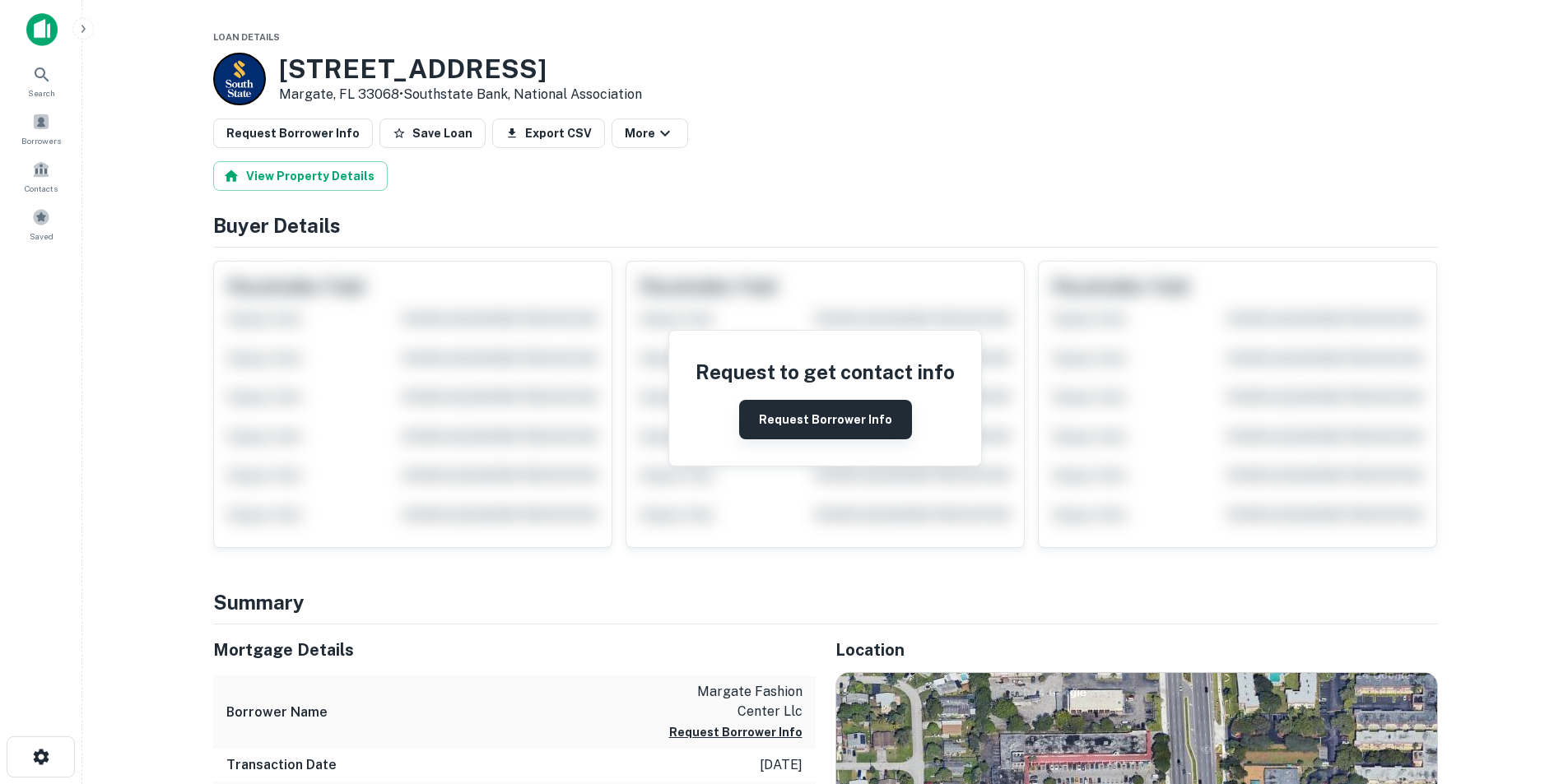
click at [804, 404] on button "Request Borrower Info" at bounding box center [826, 419] width 173 height 39
